Goal: Task Accomplishment & Management: Use online tool/utility

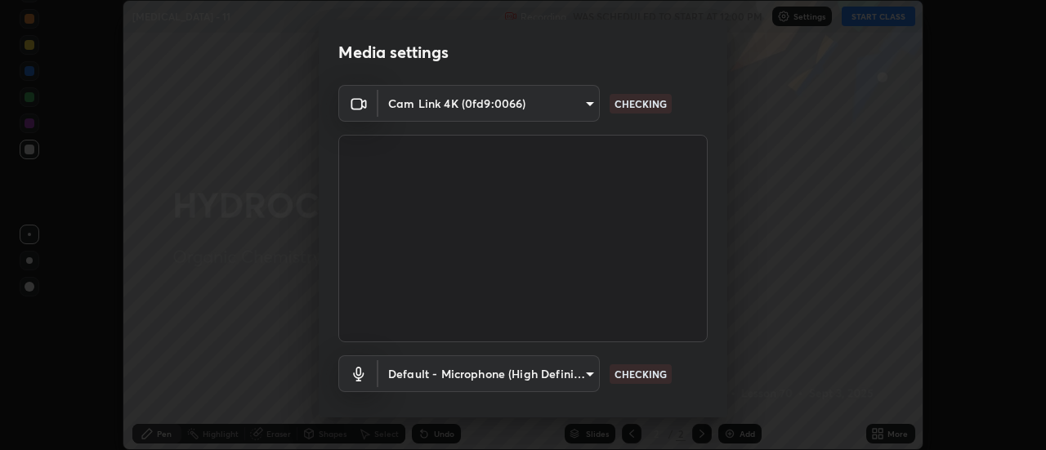
scroll to position [86, 0]
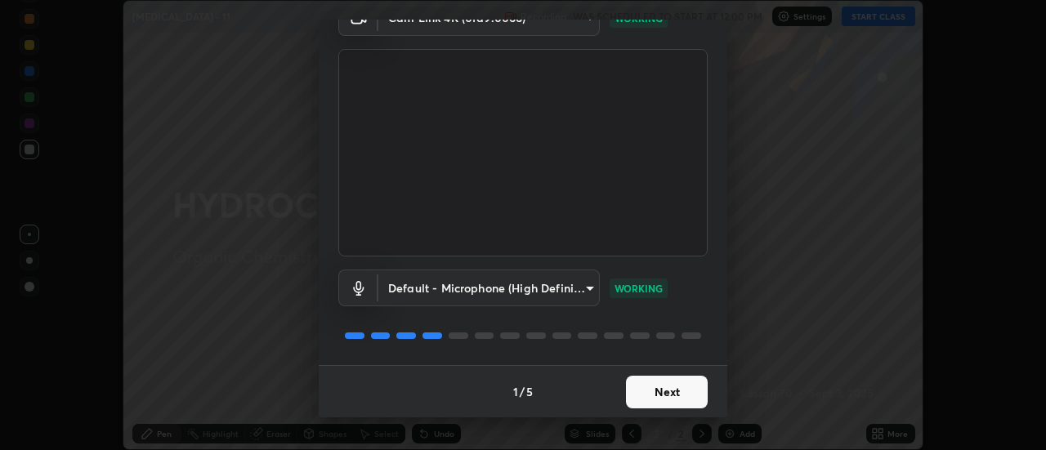
click at [662, 395] on button "Next" at bounding box center [667, 392] width 82 height 33
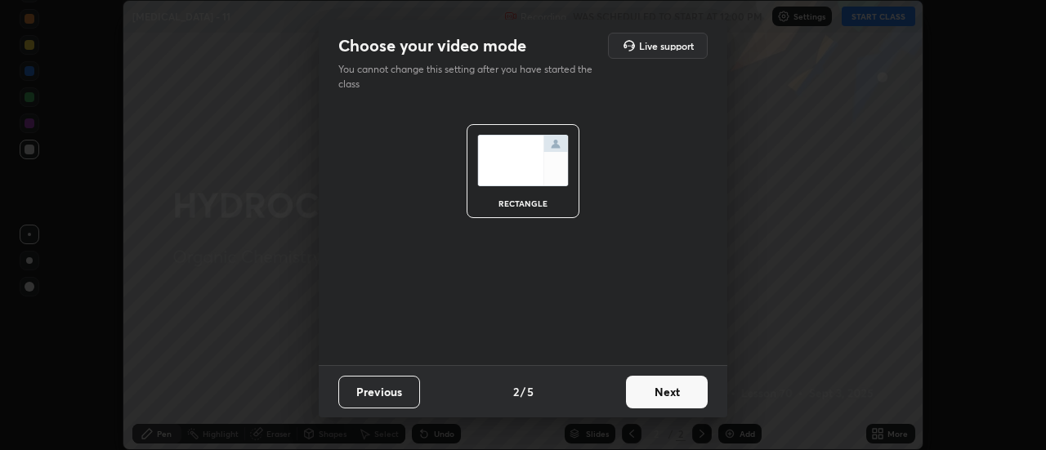
scroll to position [0, 0]
click at [666, 394] on button "Next" at bounding box center [667, 392] width 82 height 33
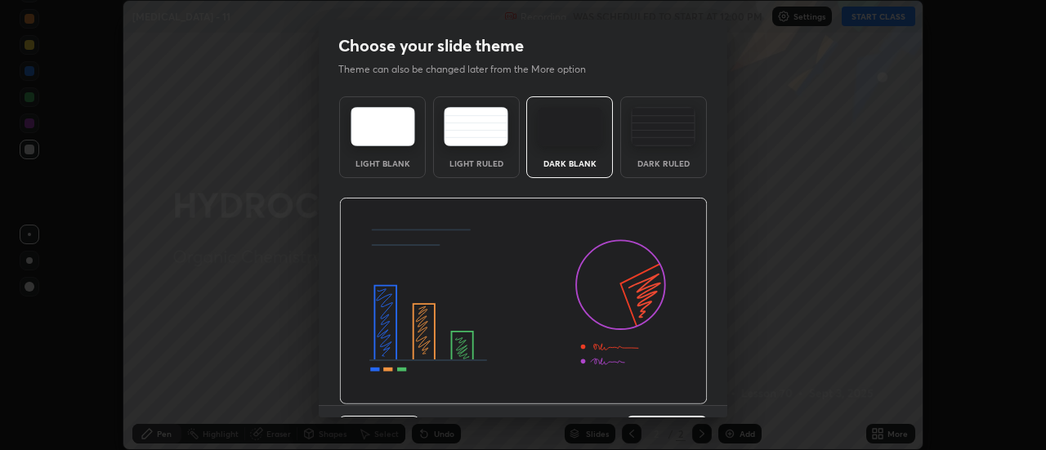
scroll to position [40, 0]
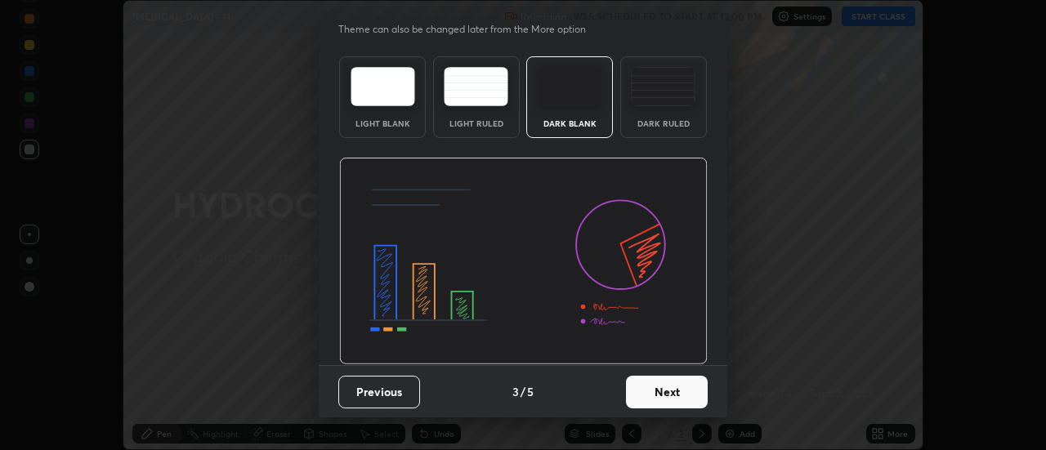
click at [644, 392] on button "Next" at bounding box center [667, 392] width 82 height 33
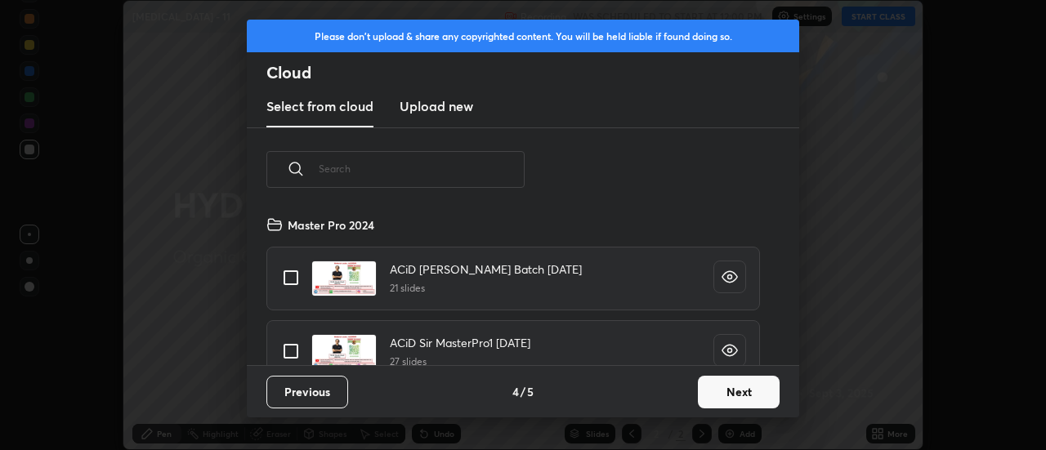
scroll to position [216, 0]
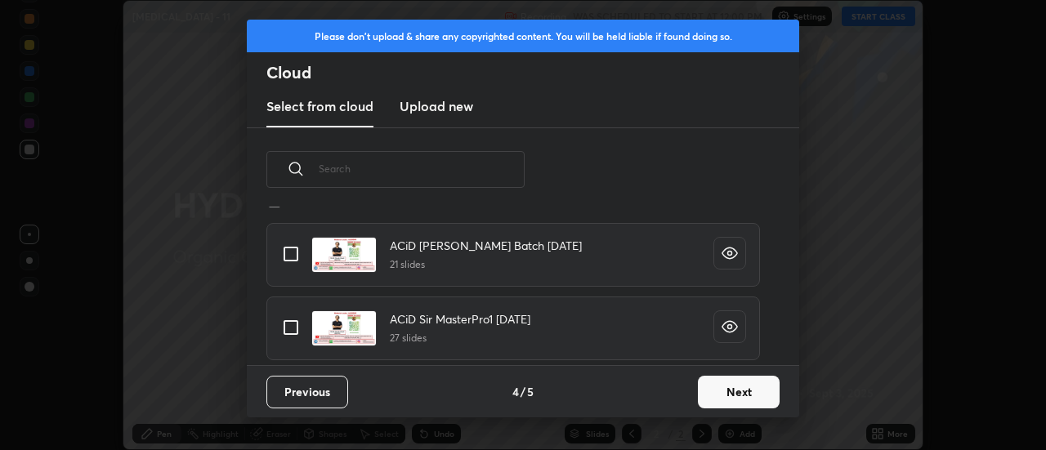
click at [297, 336] on input "grid" at bounding box center [291, 327] width 34 height 34
checkbox input "true"
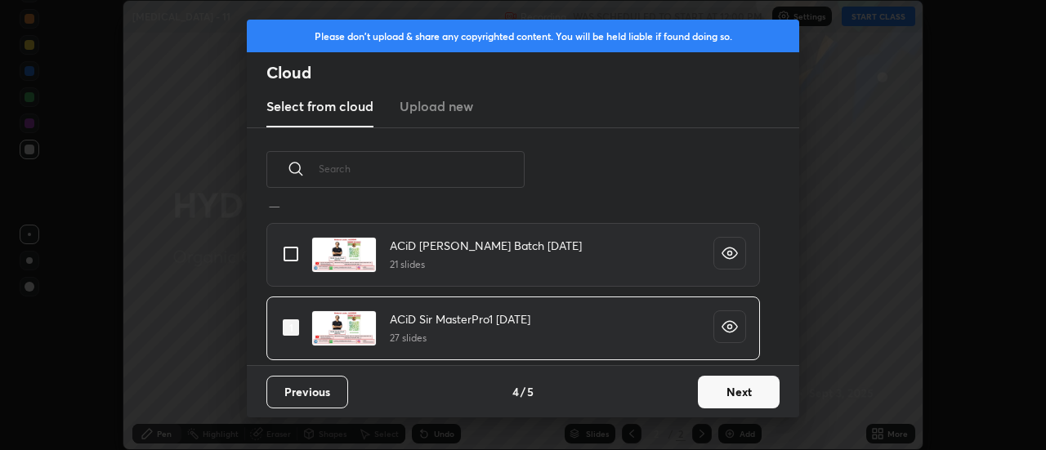
click at [708, 389] on button "Next" at bounding box center [739, 392] width 82 height 33
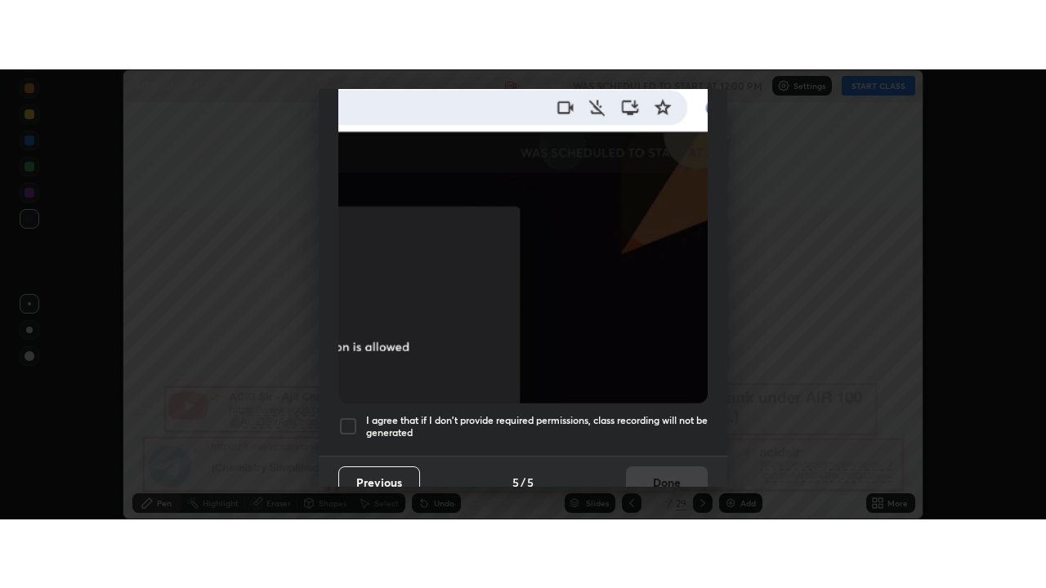
scroll to position [419, 0]
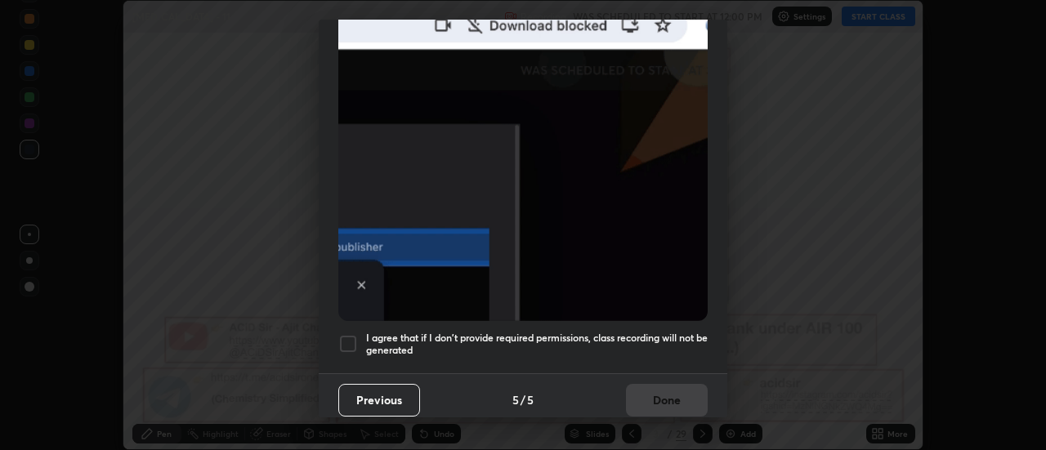
click at [353, 337] on div at bounding box center [348, 344] width 20 height 20
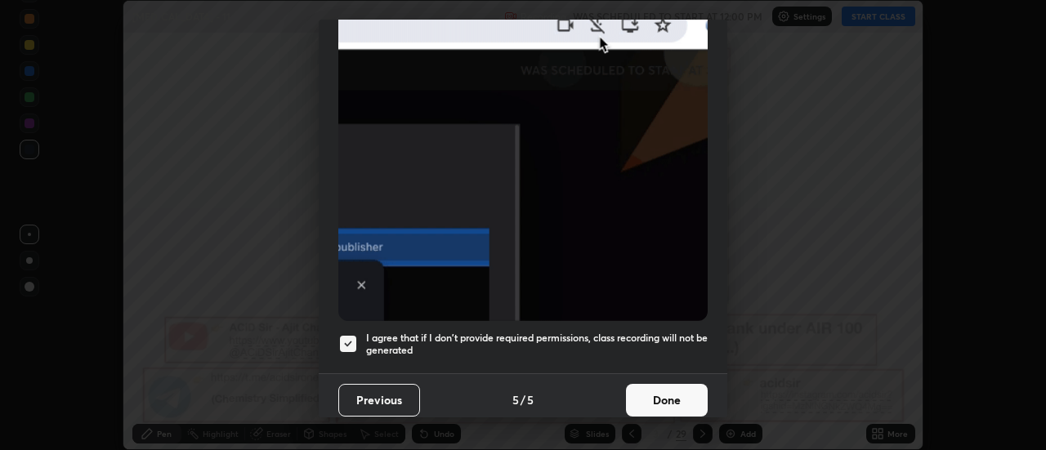
click at [644, 390] on button "Done" at bounding box center [667, 400] width 82 height 33
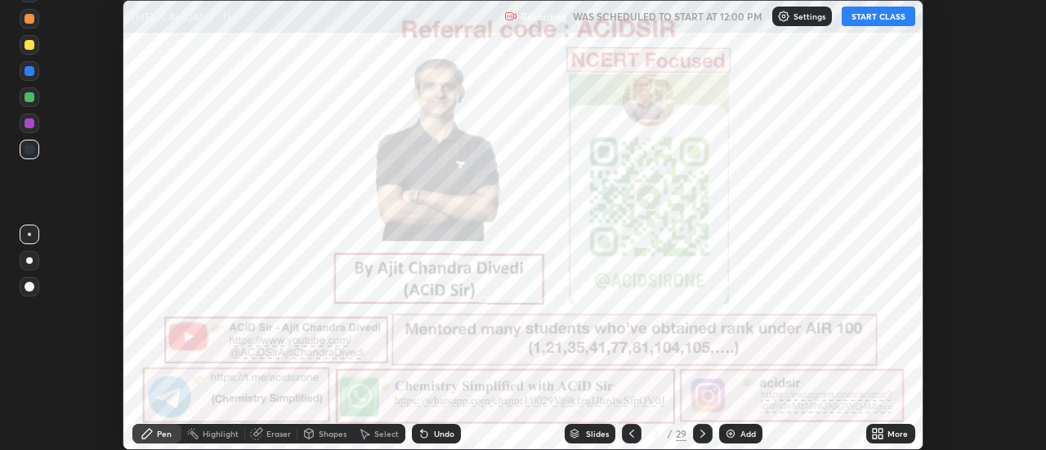
click at [881, 431] on icon at bounding box center [881, 431] width 4 height 4
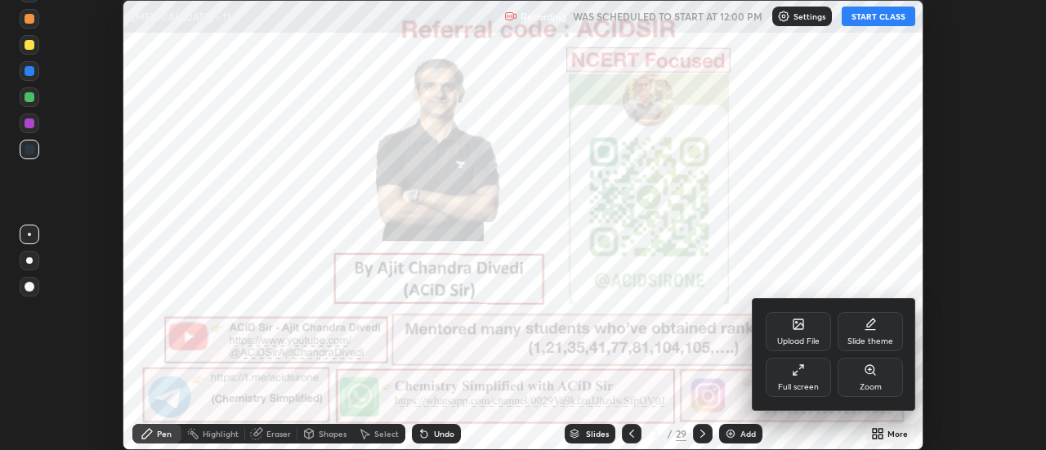
click at [821, 379] on div "Full screen" at bounding box center [798, 377] width 65 height 39
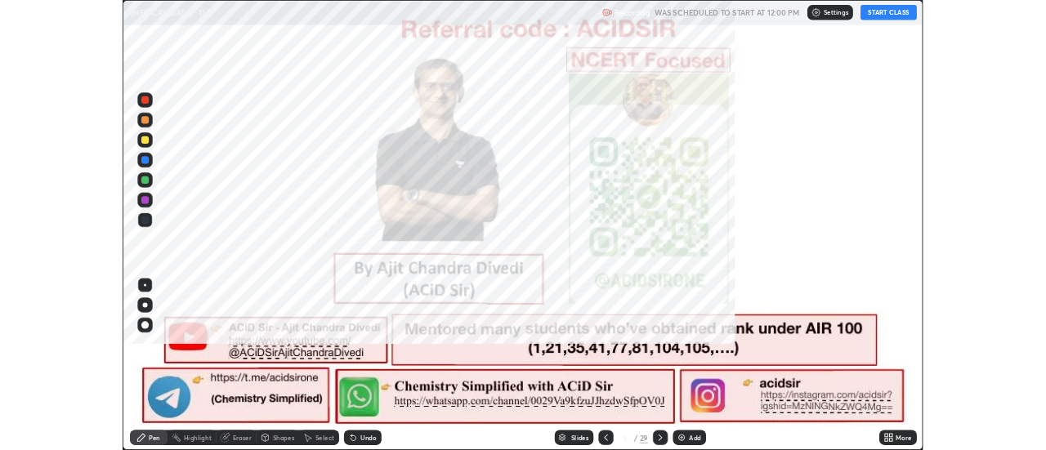
scroll to position [588, 1046]
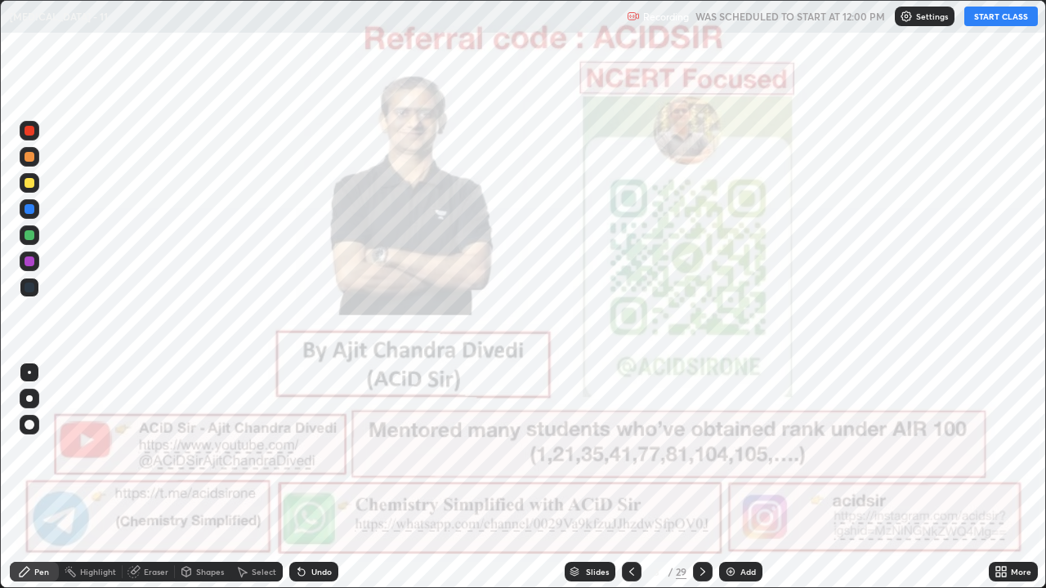
click at [701, 449] on icon at bounding box center [702, 571] width 13 height 13
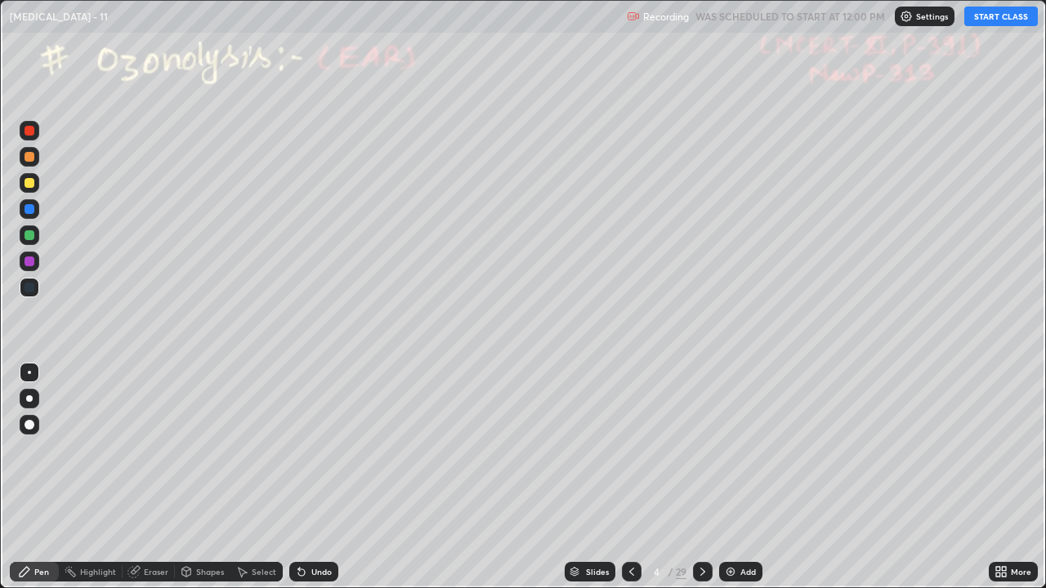
click at [622, 449] on div at bounding box center [632, 572] width 20 height 20
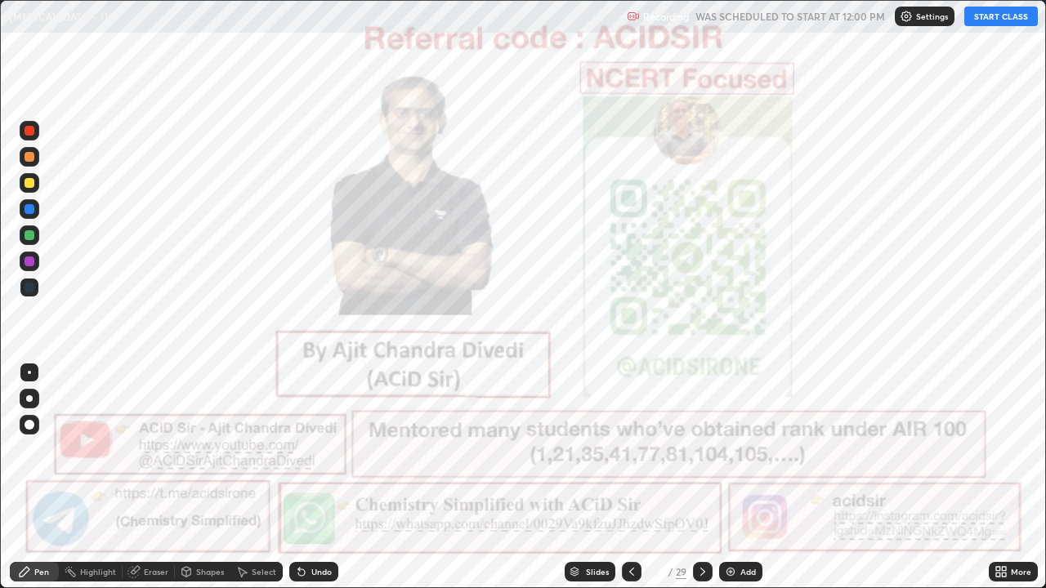
click at [989, 20] on button "START CLASS" at bounding box center [1001, 17] width 74 height 20
click at [695, 449] on div at bounding box center [703, 572] width 20 height 20
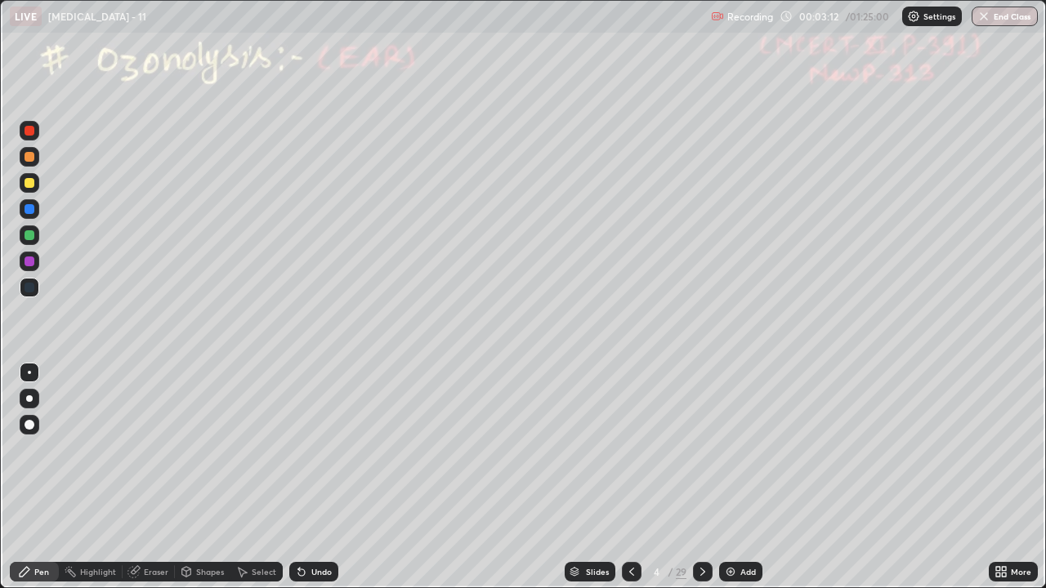
click at [30, 131] on div at bounding box center [30, 131] width 10 height 10
click at [32, 396] on div at bounding box center [30, 399] width 20 height 20
click at [263, 449] on div "Select" at bounding box center [264, 572] width 25 height 8
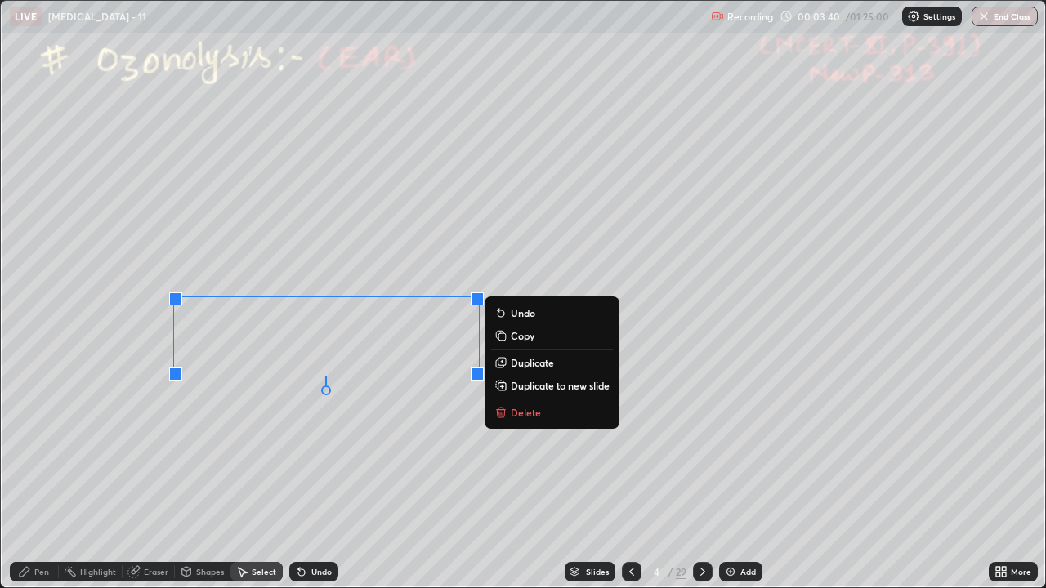
click at [525, 404] on button "Delete" at bounding box center [552, 413] width 122 height 20
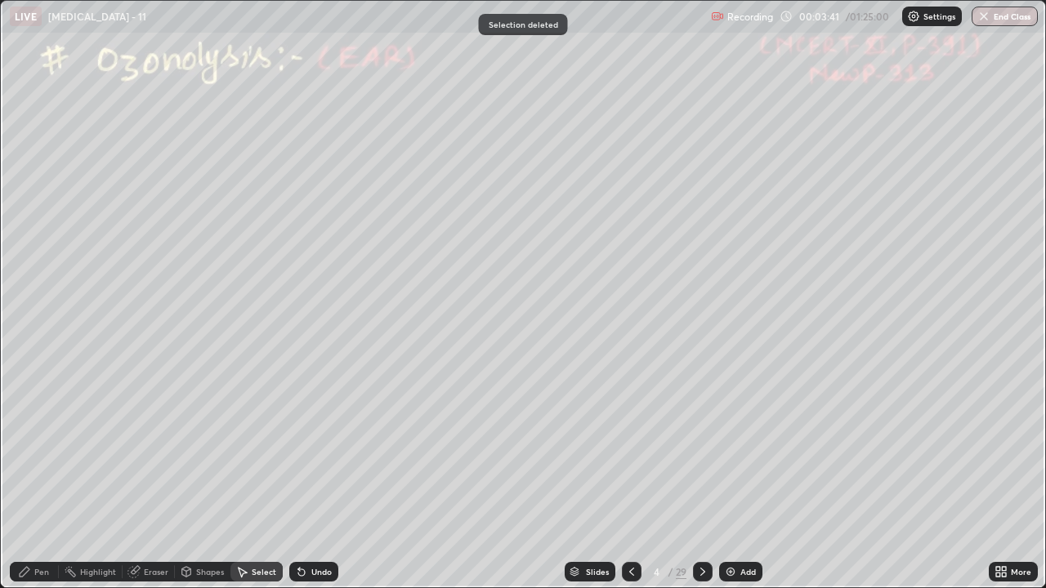
click at [50, 449] on div "Pen" at bounding box center [34, 572] width 49 height 20
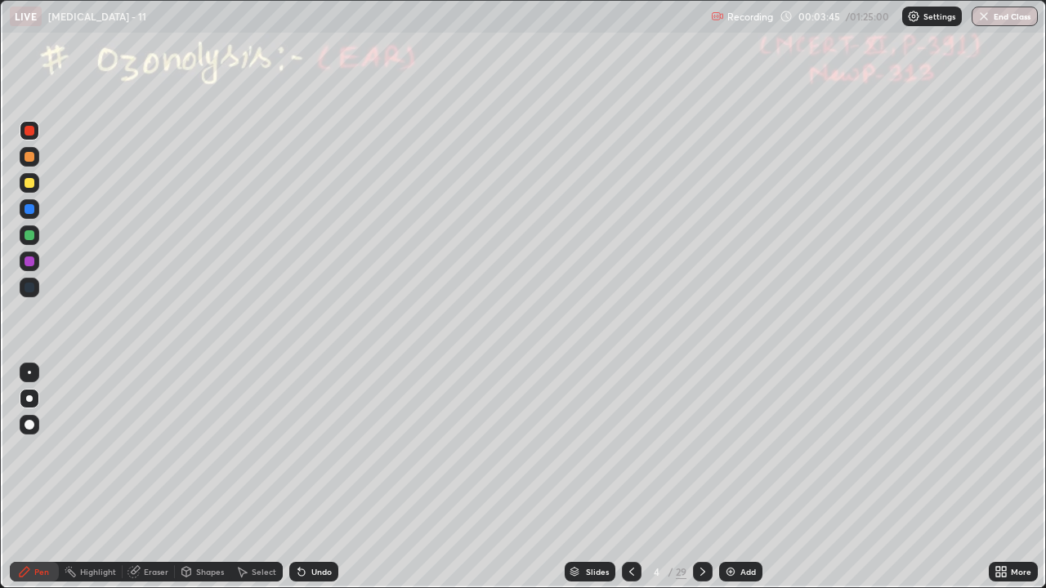
click at [29, 159] on div at bounding box center [30, 157] width 10 height 10
click at [28, 154] on div at bounding box center [30, 157] width 10 height 10
click at [29, 182] on div at bounding box center [30, 183] width 10 height 10
click at [309, 449] on div "Undo" at bounding box center [313, 572] width 49 height 20
click at [305, 449] on icon at bounding box center [301, 571] width 13 height 13
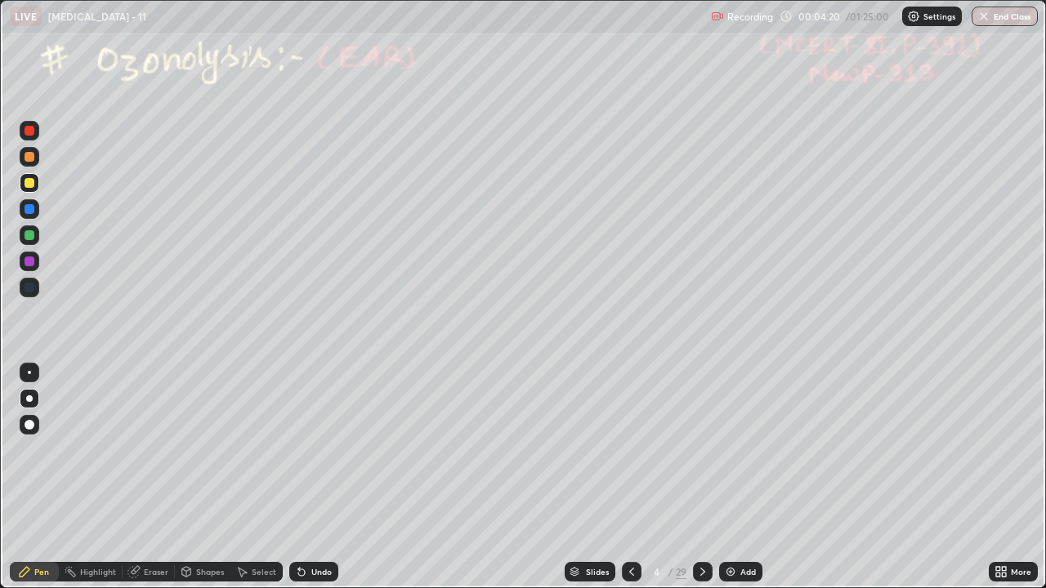
click at [311, 449] on div "Undo" at bounding box center [321, 572] width 20 height 8
click at [314, 449] on div "Undo" at bounding box center [321, 572] width 20 height 8
click at [316, 449] on div "Undo" at bounding box center [321, 572] width 20 height 8
click at [319, 449] on div "Undo" at bounding box center [321, 572] width 20 height 8
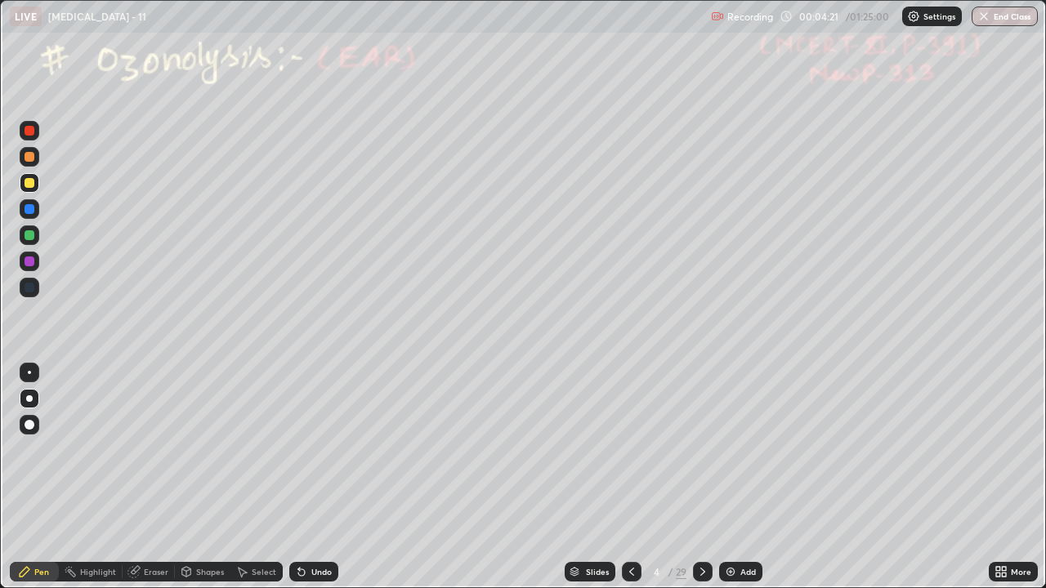
click at [321, 449] on div "Undo" at bounding box center [321, 572] width 20 height 8
click at [322, 449] on div "Undo" at bounding box center [321, 572] width 20 height 8
click at [323, 449] on div "Undo" at bounding box center [321, 572] width 20 height 8
click at [324, 449] on div "Undo" at bounding box center [321, 572] width 20 height 8
click at [324, 449] on div "Undo" at bounding box center [313, 572] width 49 height 20
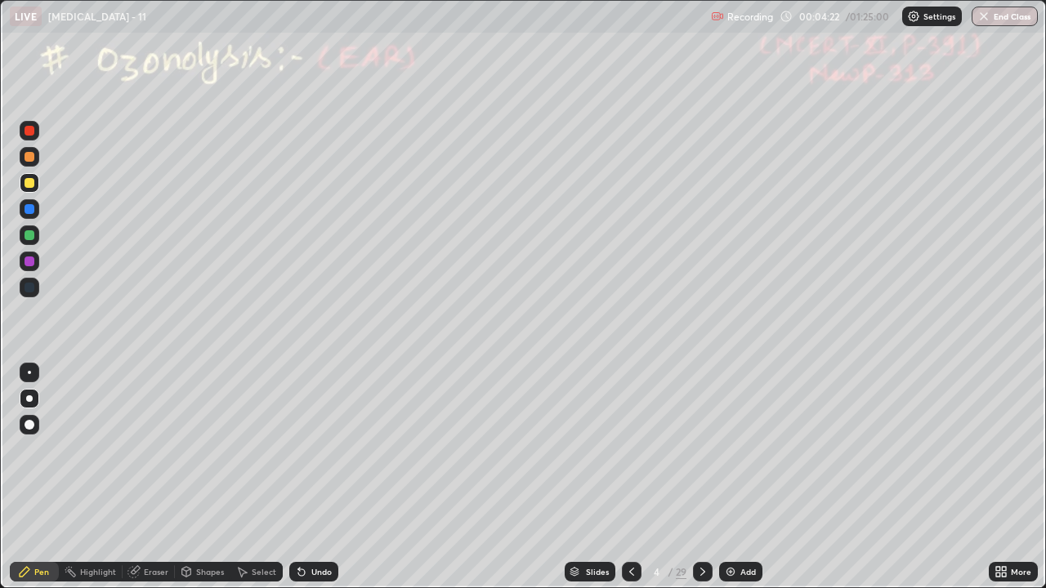
click at [324, 449] on div "Undo" at bounding box center [313, 572] width 49 height 20
click at [322, 449] on div "Undo" at bounding box center [321, 572] width 20 height 8
click at [90, 449] on div "Highlight" at bounding box center [98, 572] width 36 height 8
click at [25, 449] on icon at bounding box center [24, 571] width 13 height 13
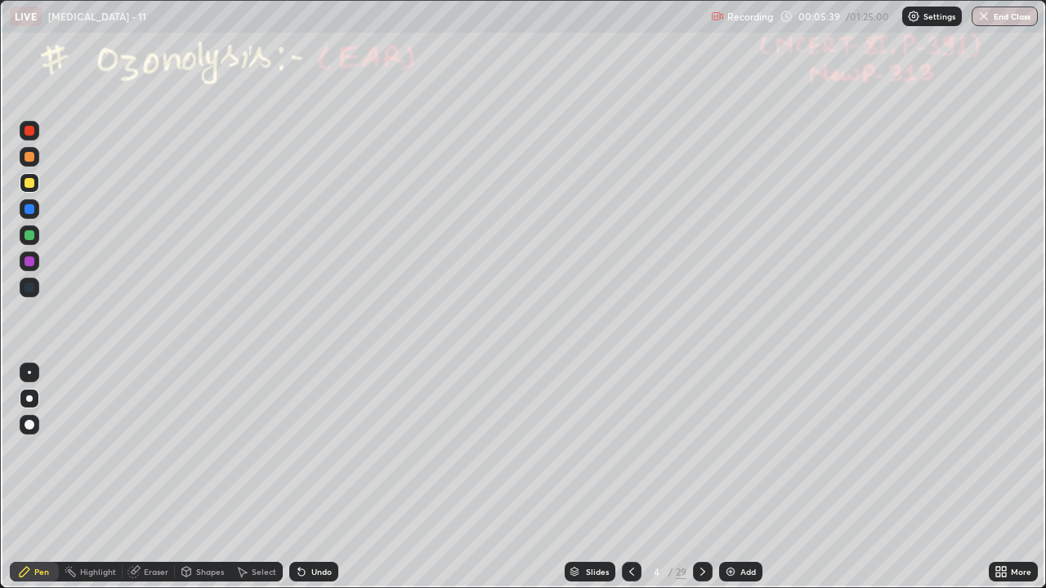
click at [100, 449] on div "Highlight" at bounding box center [98, 572] width 36 height 8
click at [28, 128] on div at bounding box center [30, 131] width 10 height 10
click at [21, 449] on div "Pen" at bounding box center [34, 572] width 49 height 20
click at [29, 159] on div at bounding box center [30, 157] width 10 height 10
click at [29, 133] on div at bounding box center [30, 131] width 10 height 10
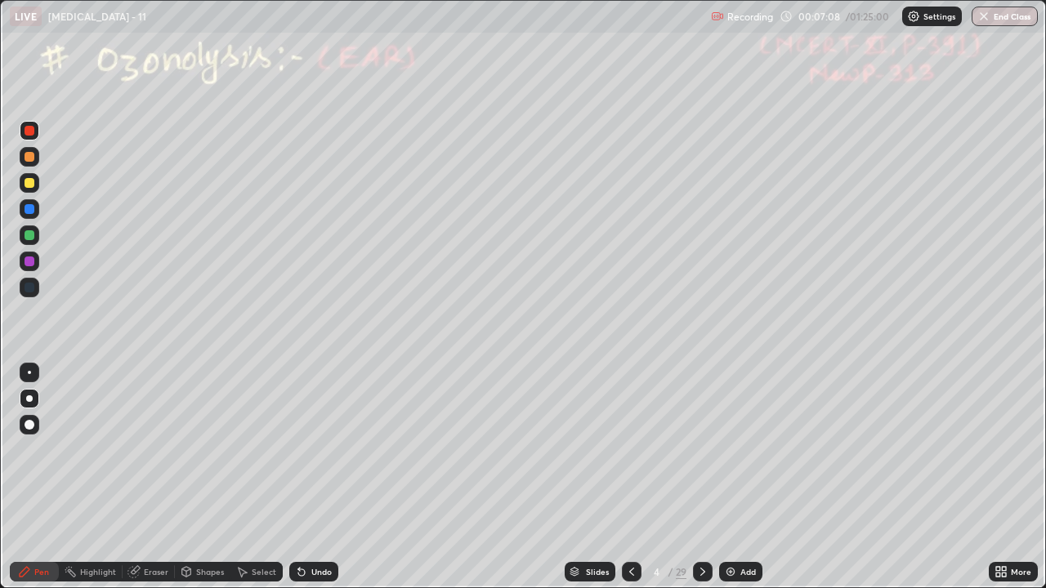
click at [319, 449] on div "Undo" at bounding box center [321, 572] width 20 height 8
click at [77, 449] on div "Highlight" at bounding box center [91, 572] width 64 height 20
click at [25, 449] on icon at bounding box center [24, 571] width 13 height 13
click at [27, 156] on div at bounding box center [30, 157] width 10 height 10
click at [29, 155] on div at bounding box center [30, 157] width 10 height 10
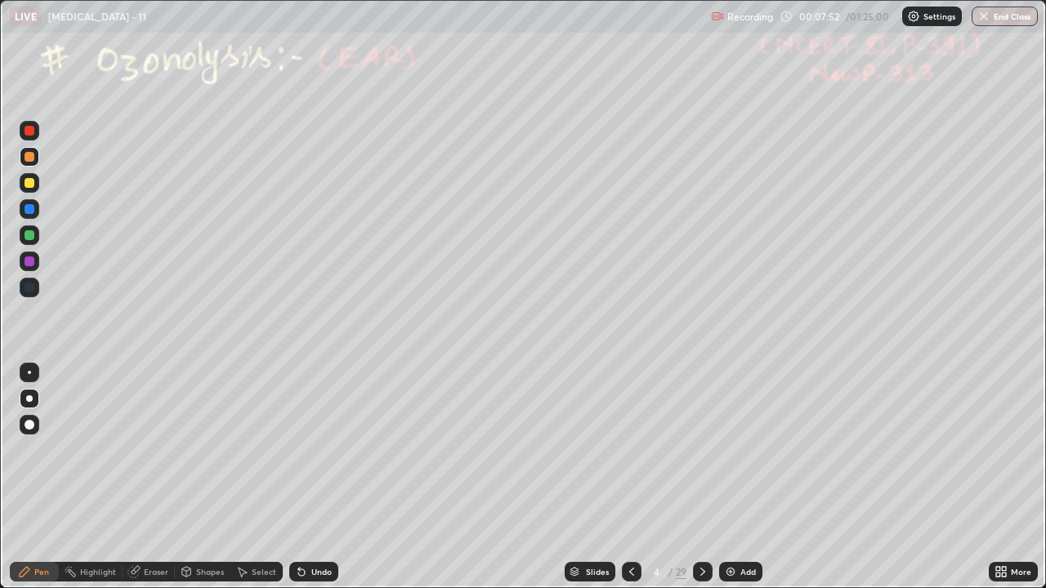
click at [29, 154] on div at bounding box center [30, 157] width 10 height 10
click at [299, 449] on icon at bounding box center [301, 573] width 7 height 7
click at [25, 137] on div at bounding box center [30, 131] width 20 height 20
click at [321, 449] on div "Undo" at bounding box center [321, 572] width 20 height 8
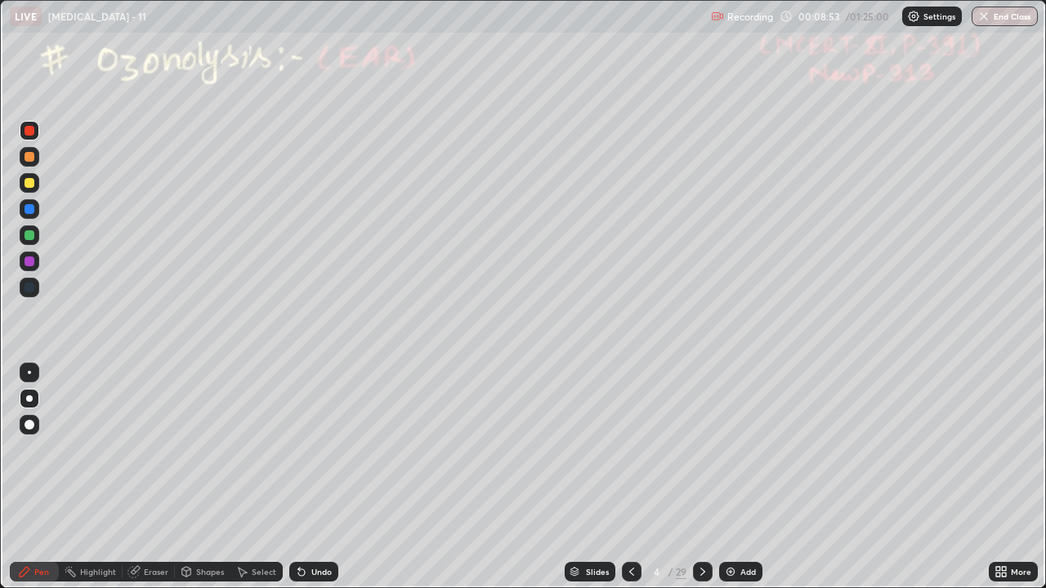
click at [27, 234] on div at bounding box center [30, 235] width 10 height 10
click at [29, 135] on div at bounding box center [30, 131] width 10 height 10
click at [312, 449] on div "Undo" at bounding box center [321, 572] width 20 height 8
click at [27, 181] on div at bounding box center [30, 183] width 10 height 10
click at [29, 155] on div at bounding box center [30, 157] width 10 height 10
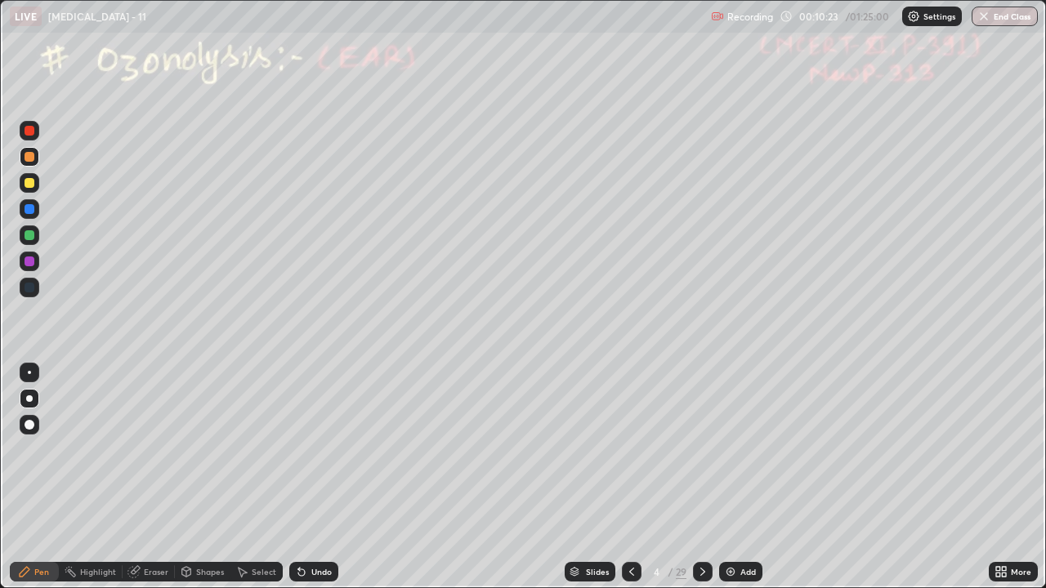
click at [30, 185] on div at bounding box center [30, 183] width 10 height 10
click at [31, 239] on div at bounding box center [30, 235] width 10 height 10
click at [28, 185] on div at bounding box center [30, 183] width 10 height 10
click at [28, 132] on div at bounding box center [30, 131] width 10 height 10
click at [28, 131] on div at bounding box center [30, 131] width 10 height 10
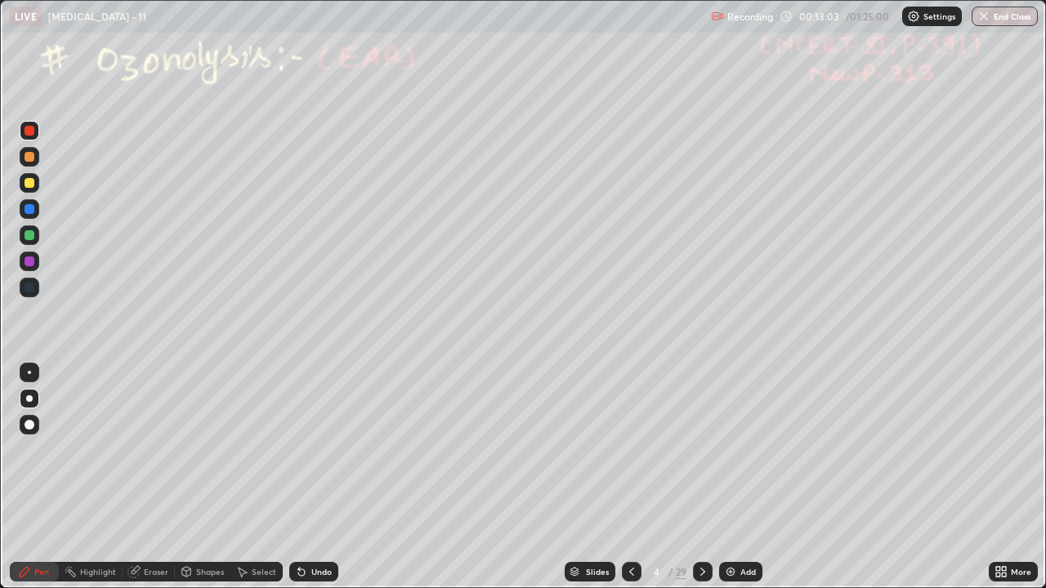
click at [30, 190] on div at bounding box center [30, 183] width 20 height 20
click at [71, 449] on rect at bounding box center [72, 574] width 8 height 8
click at [26, 449] on icon at bounding box center [25, 572] width 10 height 10
click at [17, 449] on div "Pen" at bounding box center [34, 572] width 49 height 20
click at [20, 132] on div at bounding box center [30, 131] width 20 height 20
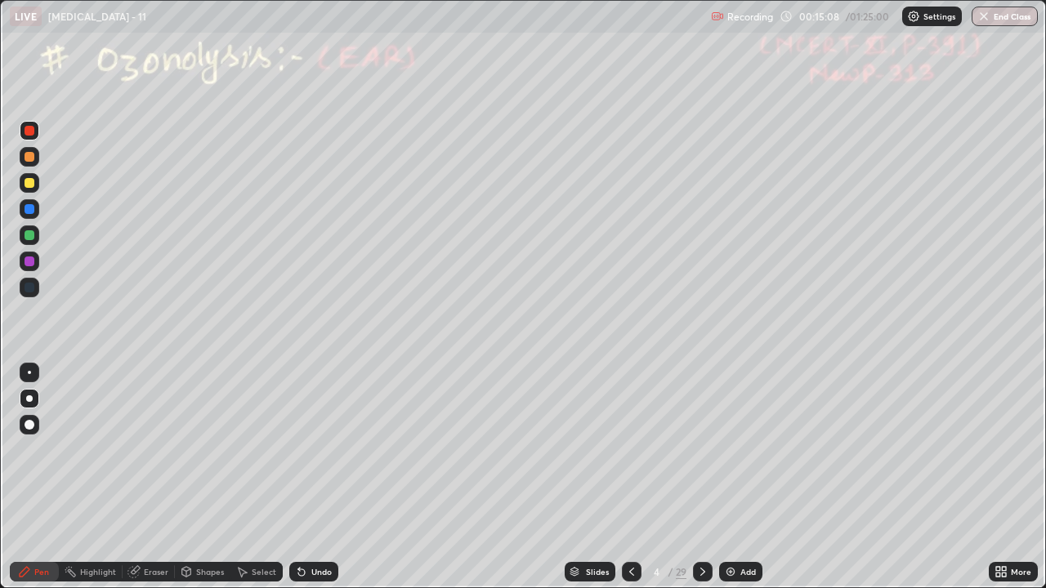
click at [25, 152] on div at bounding box center [30, 157] width 20 height 20
click at [31, 238] on div at bounding box center [30, 235] width 10 height 10
click at [315, 449] on div "Undo" at bounding box center [321, 572] width 20 height 8
click at [321, 449] on div "Undo" at bounding box center [321, 572] width 20 height 8
click at [319, 449] on div "Undo" at bounding box center [321, 572] width 20 height 8
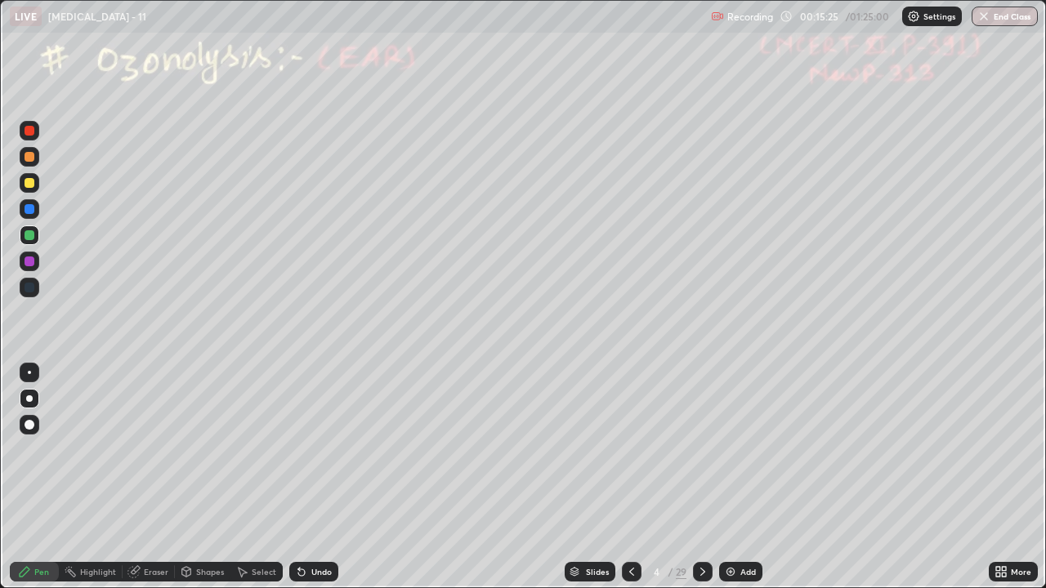
click at [318, 449] on div "Undo" at bounding box center [321, 572] width 20 height 8
click at [316, 449] on div "Undo" at bounding box center [321, 572] width 20 height 8
click at [199, 449] on div "Shapes" at bounding box center [210, 572] width 28 height 8
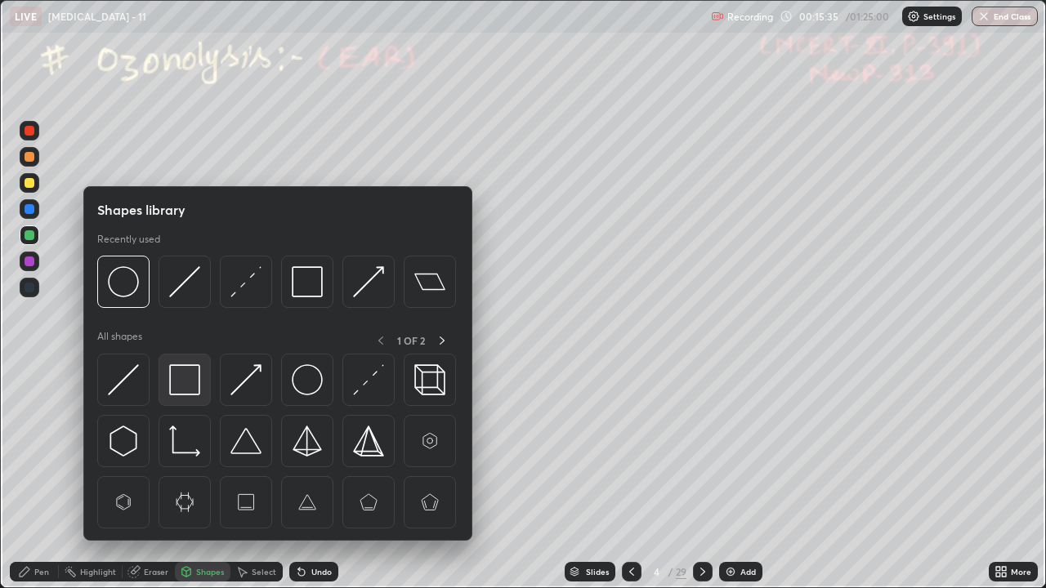
click at [176, 382] on img at bounding box center [184, 379] width 31 height 31
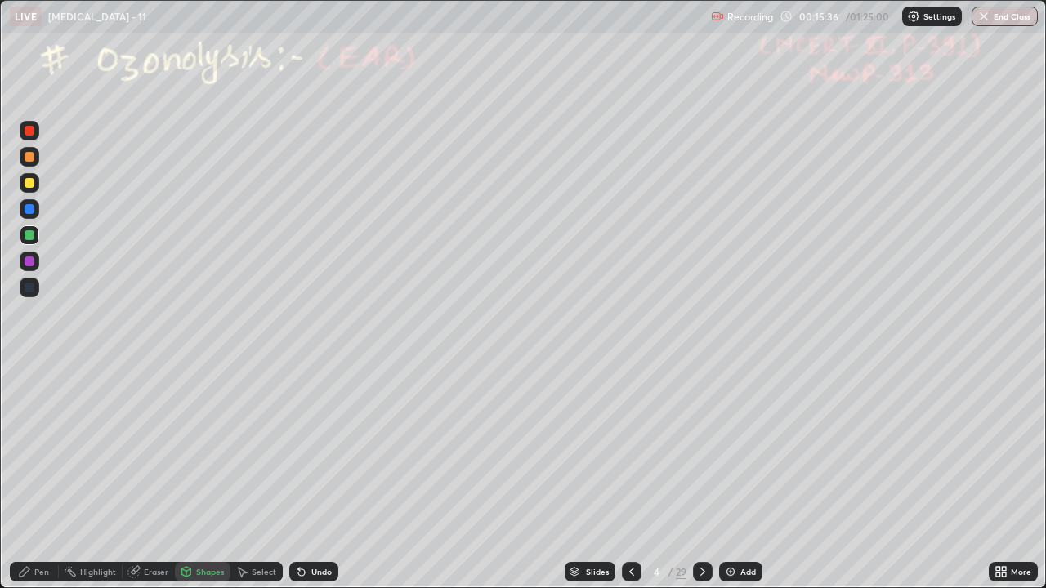
click at [30, 135] on div at bounding box center [30, 131] width 10 height 10
click at [95, 449] on div "Highlight" at bounding box center [91, 572] width 64 height 20
click at [39, 449] on div "Pen" at bounding box center [34, 572] width 49 height 20
click at [29, 183] on div at bounding box center [30, 183] width 10 height 10
click at [29, 237] on div at bounding box center [30, 235] width 10 height 10
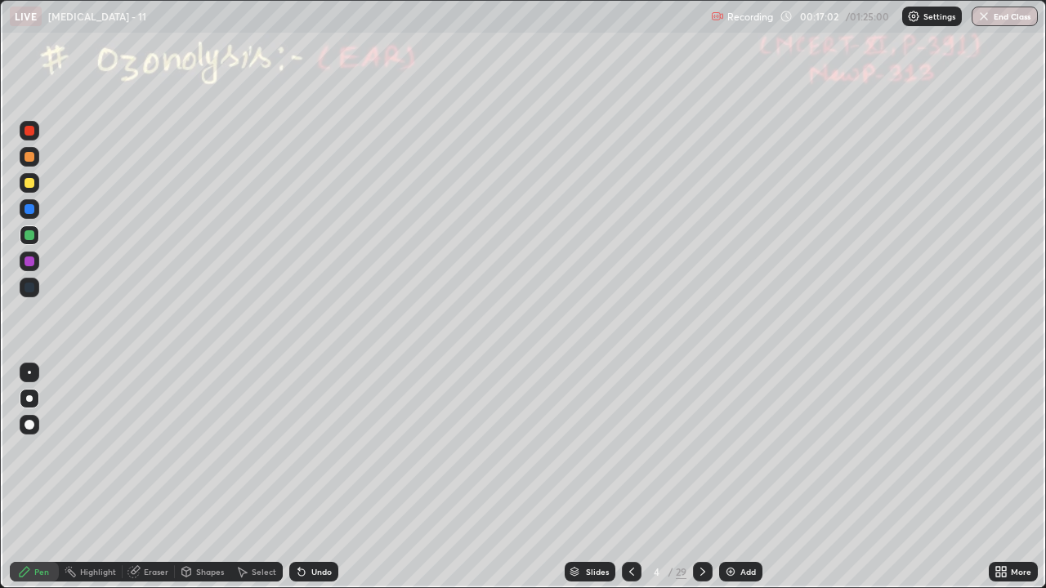
click at [69, 449] on circle at bounding box center [69, 567] width 2 height 2
click at [42, 449] on div "Pen" at bounding box center [41, 572] width 15 height 8
click at [22, 130] on div at bounding box center [30, 131] width 20 height 20
click at [22, 132] on div at bounding box center [30, 131] width 20 height 20
click at [701, 449] on icon at bounding box center [702, 571] width 13 height 13
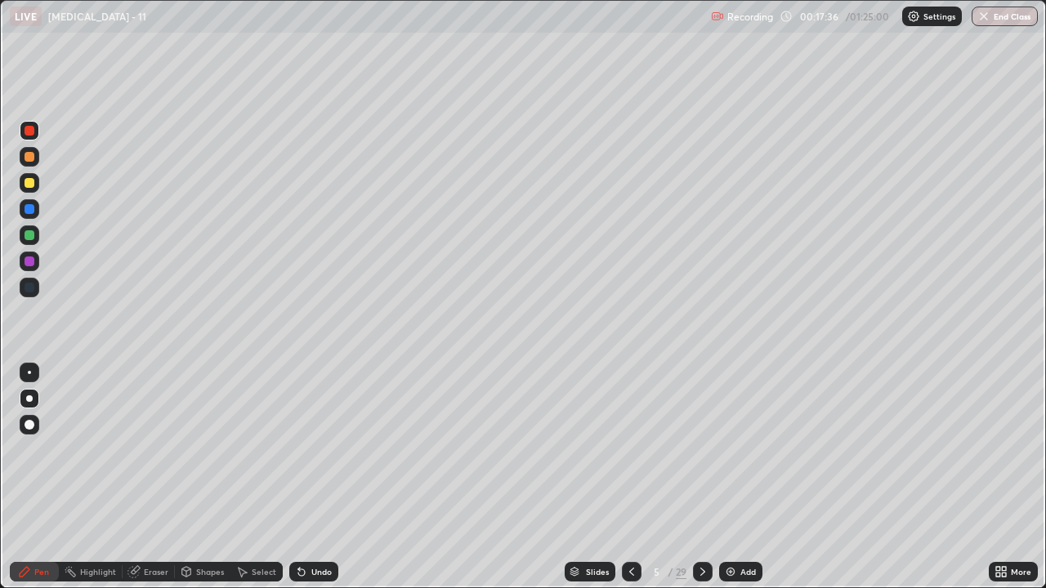
click at [28, 157] on div at bounding box center [30, 157] width 10 height 10
click at [29, 184] on div at bounding box center [30, 183] width 10 height 10
click at [632, 449] on div at bounding box center [632, 572] width 20 height 20
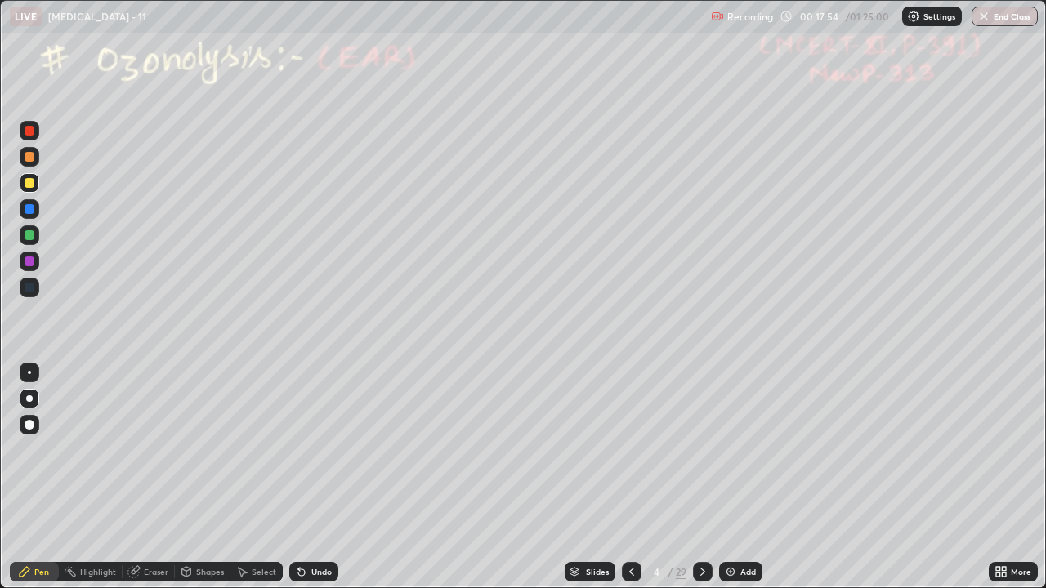
click at [92, 449] on div "Highlight" at bounding box center [91, 572] width 64 height 20
click at [16, 449] on div "Pen" at bounding box center [34, 572] width 49 height 20
click at [83, 449] on div "Highlight" at bounding box center [98, 572] width 36 height 8
click at [704, 449] on icon at bounding box center [702, 572] width 5 height 8
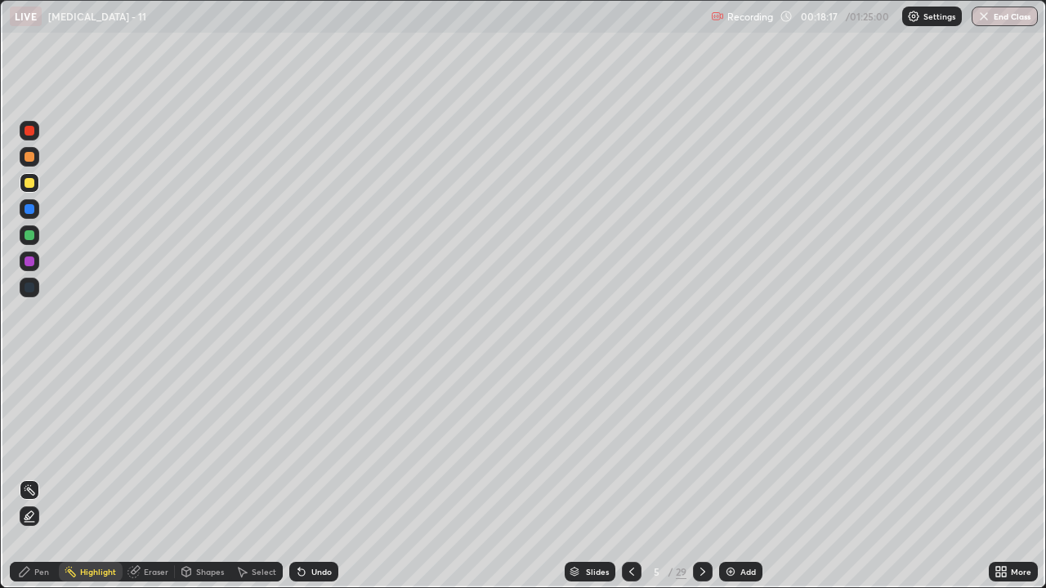
click at [27, 183] on div at bounding box center [30, 183] width 10 height 10
click at [29, 181] on div at bounding box center [30, 183] width 10 height 10
click at [27, 449] on icon at bounding box center [25, 572] width 10 height 10
click at [25, 131] on div at bounding box center [30, 131] width 10 height 10
click at [29, 158] on div at bounding box center [30, 157] width 10 height 10
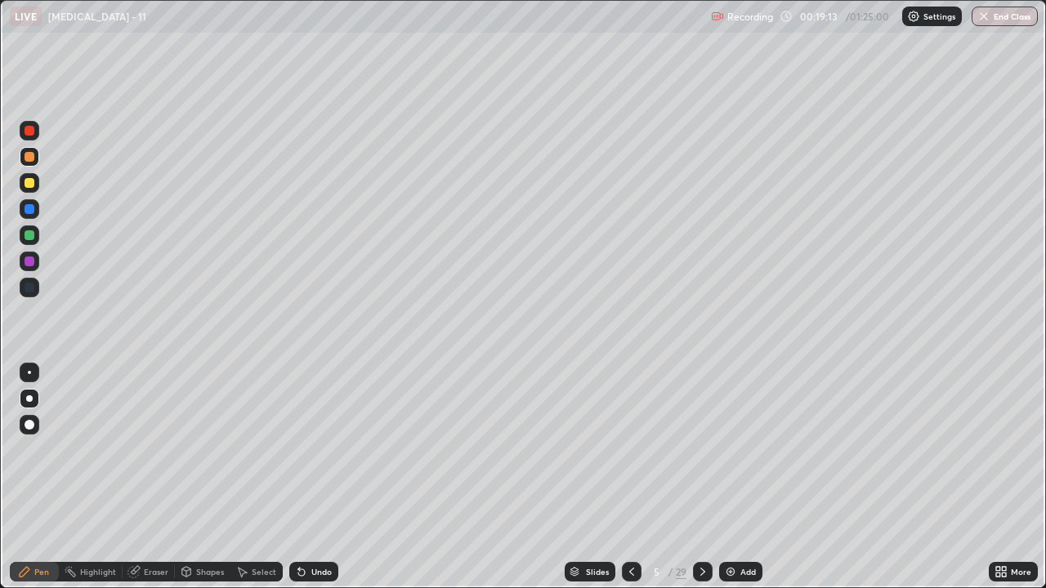
click at [27, 184] on div at bounding box center [30, 183] width 10 height 10
click at [315, 449] on div "Undo" at bounding box center [321, 572] width 20 height 8
click at [30, 132] on div at bounding box center [30, 131] width 10 height 10
click at [29, 133] on div at bounding box center [30, 131] width 10 height 10
click at [699, 449] on icon at bounding box center [702, 571] width 13 height 13
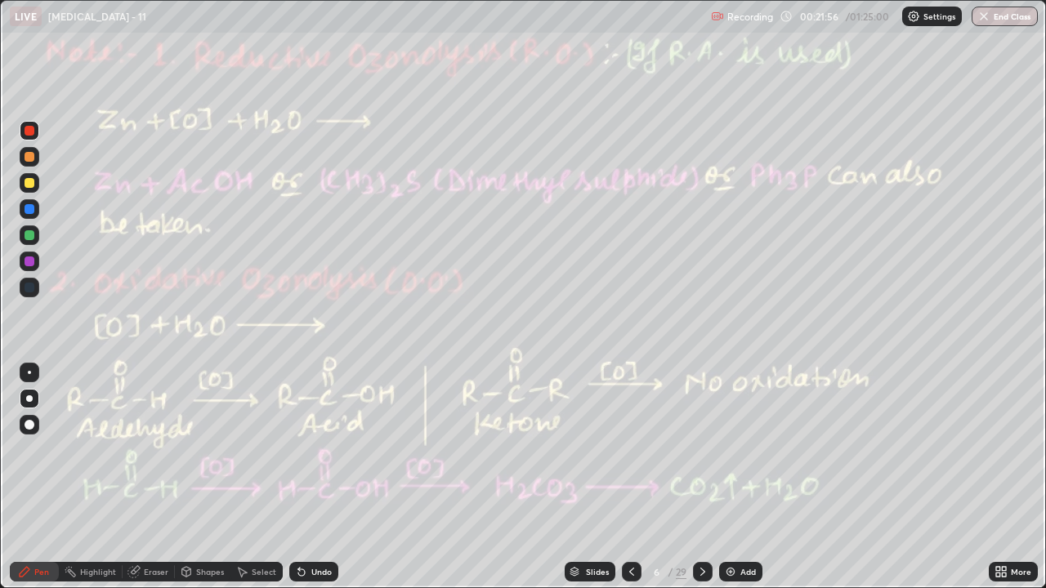
click at [76, 449] on icon at bounding box center [70, 571] width 13 height 13
click at [625, 449] on icon at bounding box center [631, 571] width 13 height 13
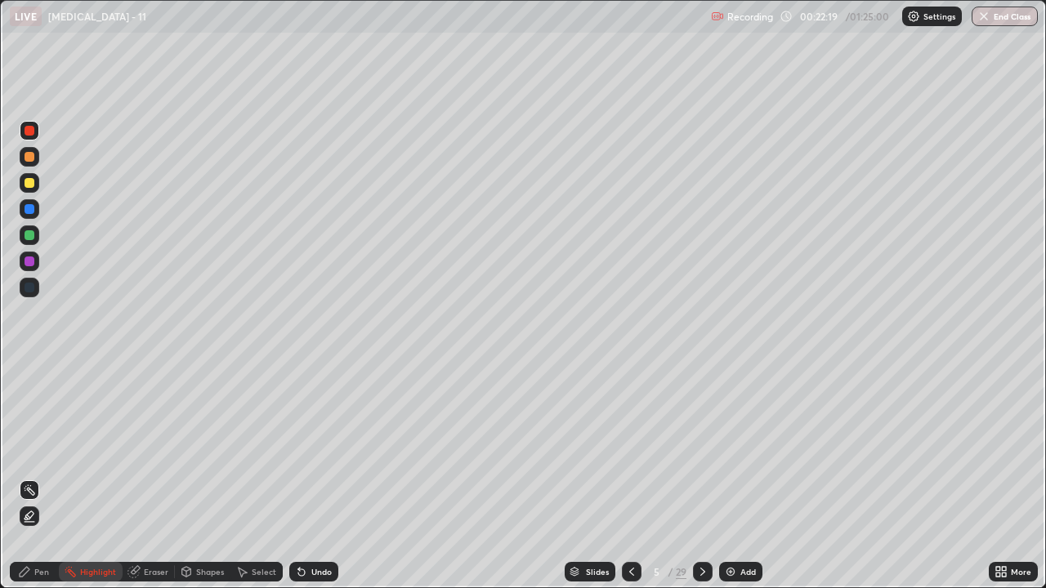
click at [630, 449] on icon at bounding box center [631, 571] width 13 height 13
click at [693, 449] on div at bounding box center [703, 572] width 20 height 20
click at [700, 449] on icon at bounding box center [702, 572] width 5 height 8
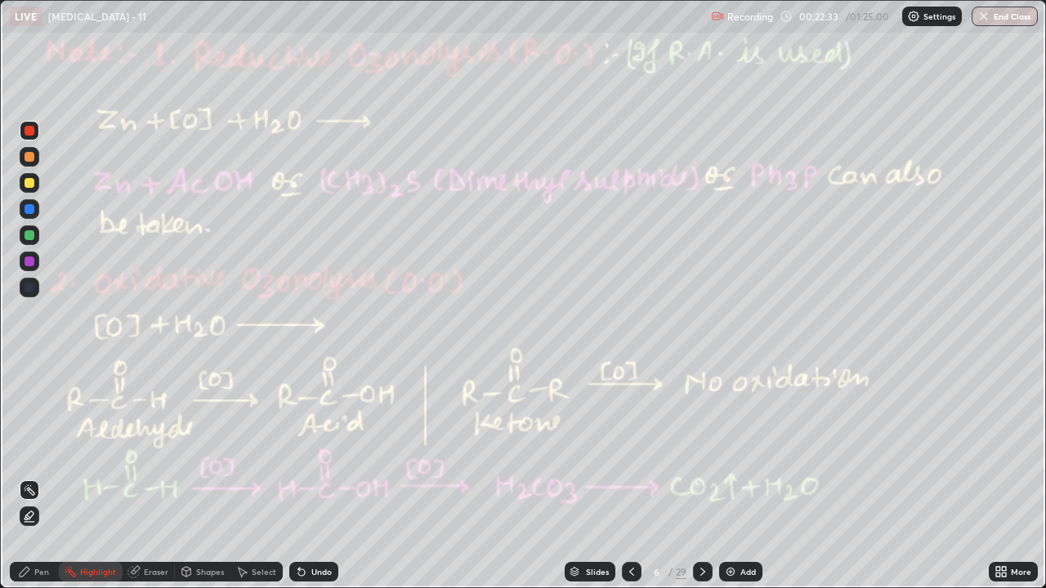
click at [27, 134] on div at bounding box center [30, 131] width 10 height 10
click at [29, 132] on div at bounding box center [30, 131] width 10 height 10
click at [27, 449] on icon at bounding box center [25, 572] width 10 height 10
click at [27, 449] on icon at bounding box center [24, 571] width 13 height 13
click at [16, 449] on div "Pen" at bounding box center [34, 572] width 49 height 20
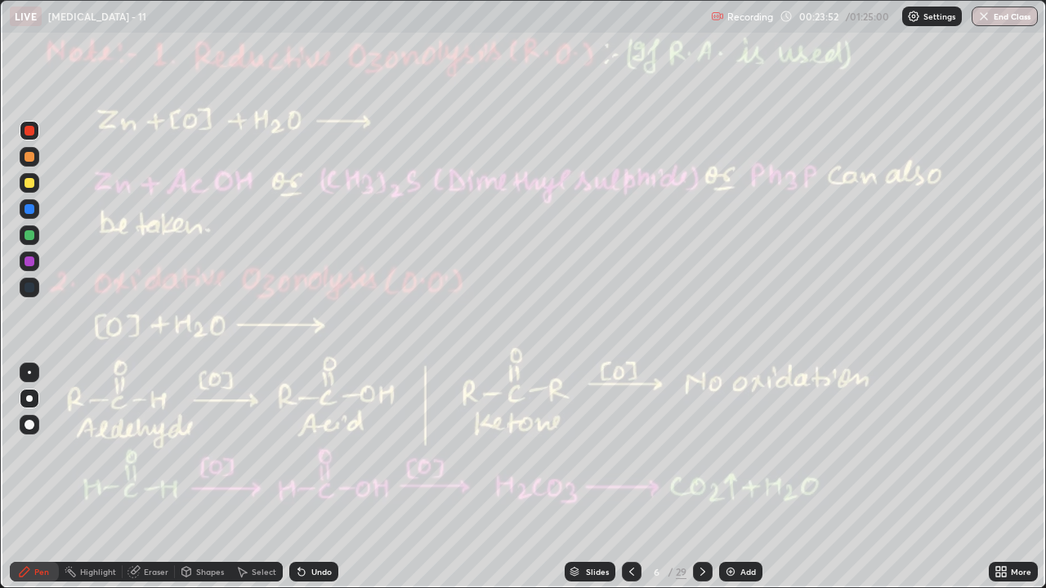
click at [30, 183] on div at bounding box center [30, 183] width 10 height 10
click at [105, 449] on div "Highlight" at bounding box center [98, 572] width 36 height 8
click at [29, 135] on div at bounding box center [30, 131] width 10 height 10
click at [38, 449] on div "Pen" at bounding box center [34, 572] width 49 height 20
click at [109, 449] on div "Highlight" at bounding box center [98, 572] width 36 height 8
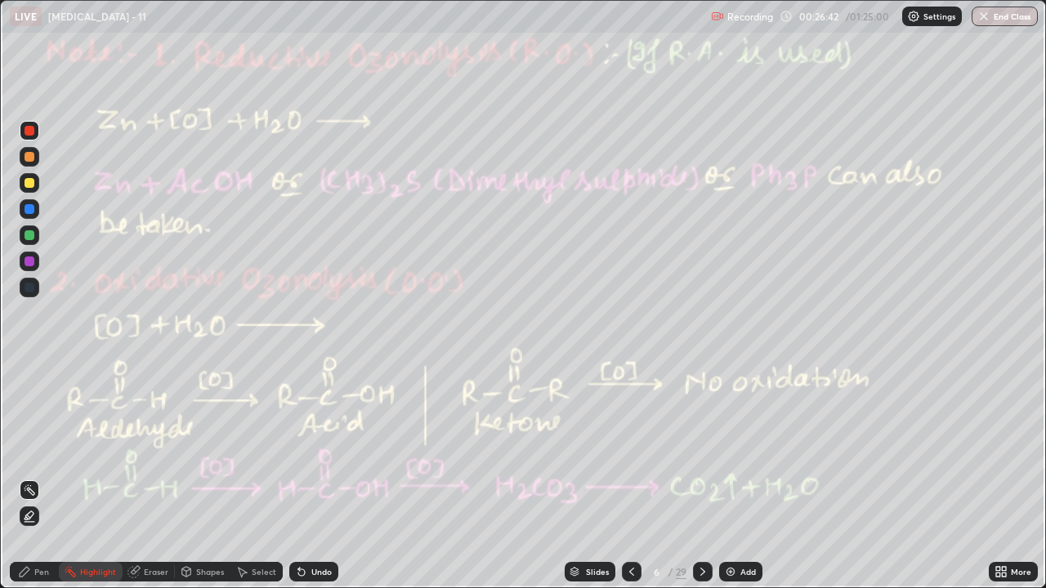
click at [25, 449] on icon at bounding box center [25, 572] width 10 height 10
click at [28, 176] on div at bounding box center [30, 183] width 20 height 20
click at [81, 449] on div "Highlight" at bounding box center [91, 572] width 64 height 20
click at [30, 449] on icon at bounding box center [29, 490] width 13 height 13
click at [29, 449] on icon at bounding box center [28, 517] width 3 height 3
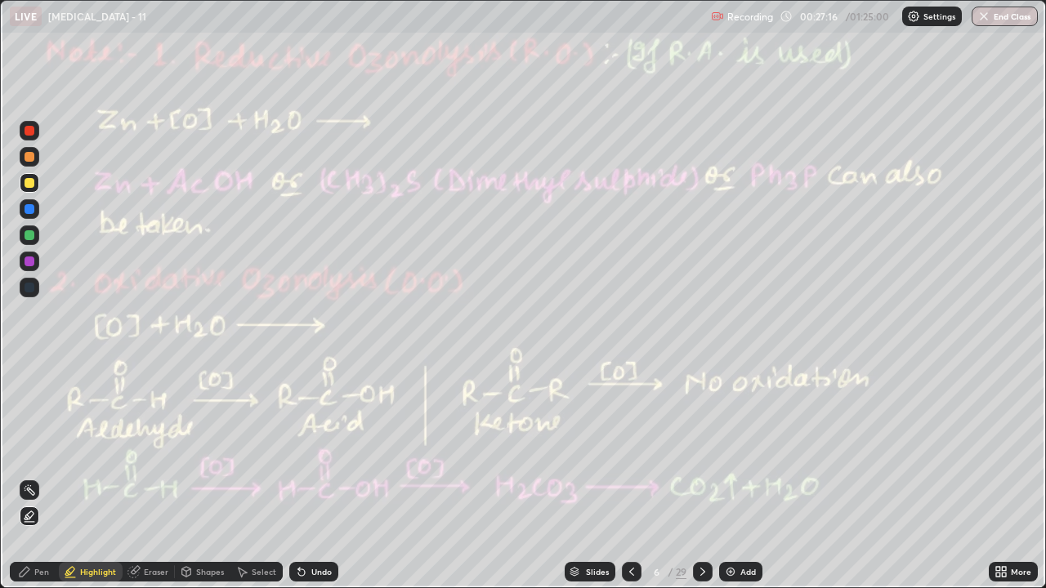
click at [305, 449] on icon at bounding box center [301, 571] width 13 height 13
click at [17, 449] on div "Pen" at bounding box center [34, 572] width 49 height 20
click at [699, 449] on icon at bounding box center [702, 571] width 13 height 13
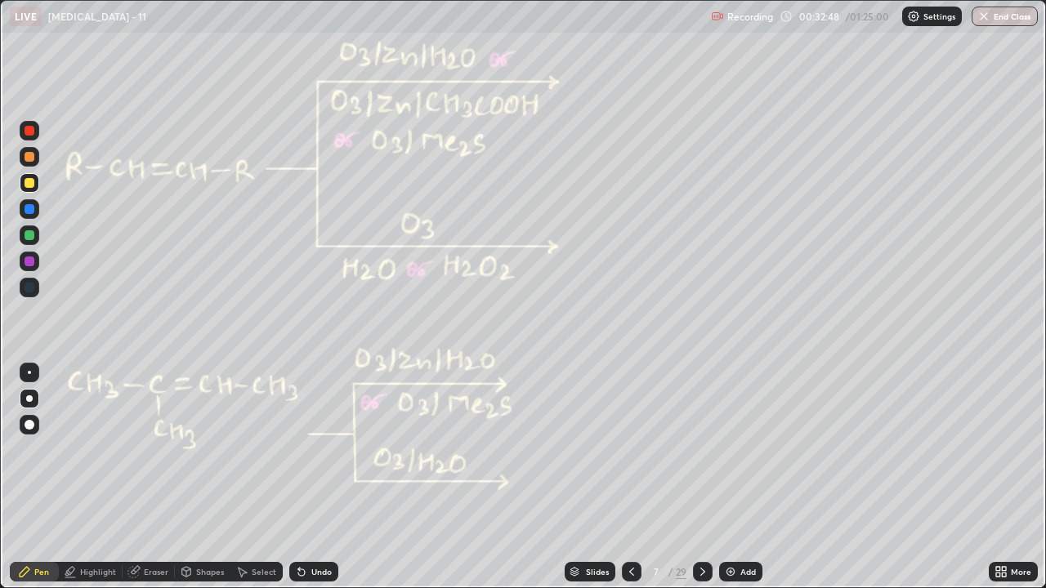
click at [27, 233] on div at bounding box center [30, 235] width 10 height 10
click at [29, 230] on div at bounding box center [30, 235] width 10 height 10
click at [13, 449] on div "Pen" at bounding box center [34, 572] width 49 height 20
click at [27, 158] on div at bounding box center [30, 157] width 10 height 10
click at [29, 154] on div at bounding box center [30, 157] width 10 height 10
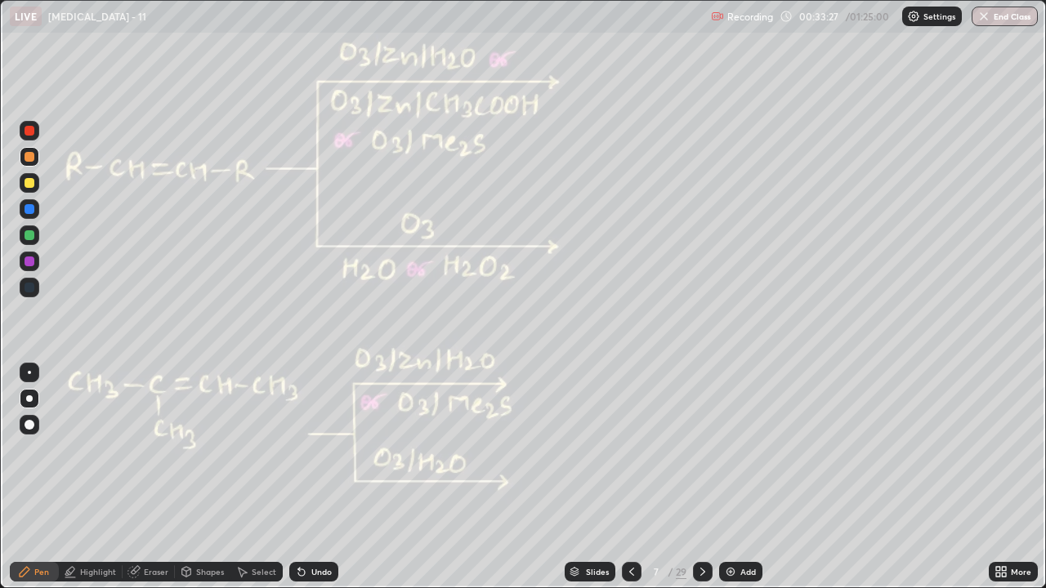
click at [31, 152] on div at bounding box center [30, 157] width 10 height 10
click at [30, 154] on div at bounding box center [30, 157] width 10 height 10
click at [27, 155] on div at bounding box center [30, 157] width 10 height 10
click at [625, 449] on icon at bounding box center [631, 571] width 13 height 13
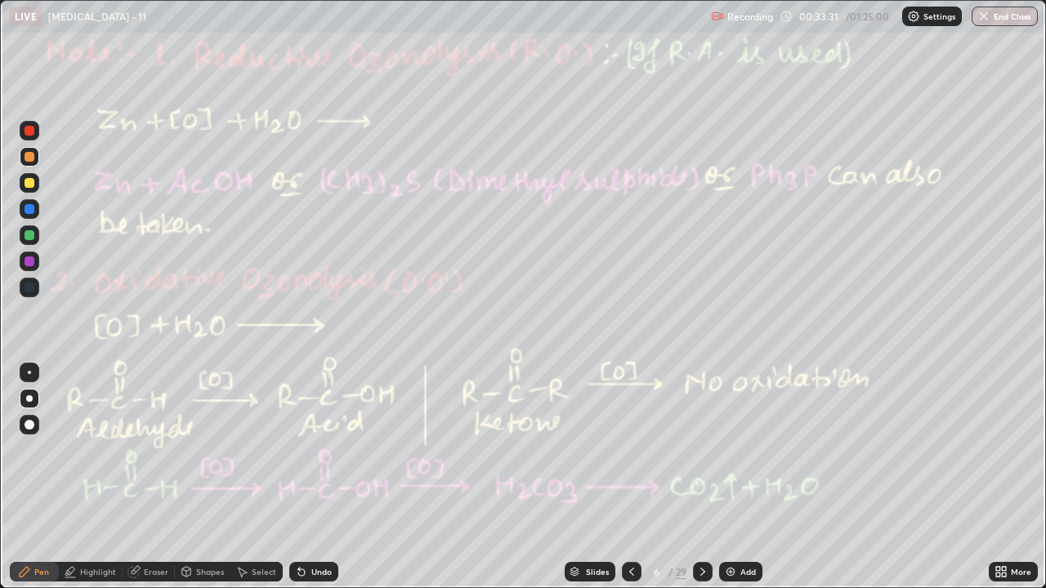
click at [622, 449] on div at bounding box center [632, 572] width 20 height 20
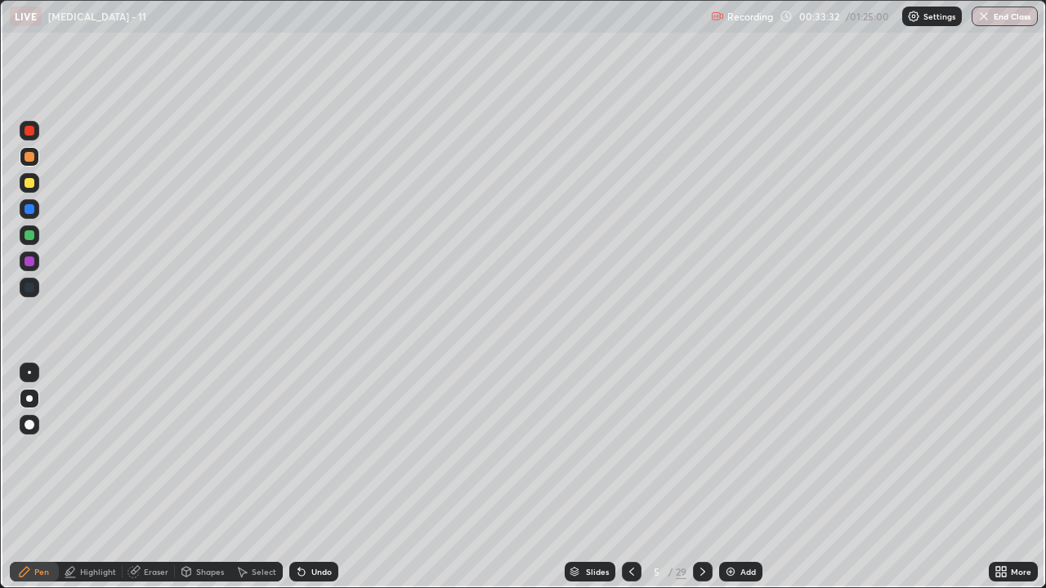
click at [625, 449] on icon at bounding box center [631, 571] width 13 height 13
click at [700, 449] on icon at bounding box center [702, 572] width 5 height 8
click at [701, 449] on icon at bounding box center [702, 571] width 13 height 13
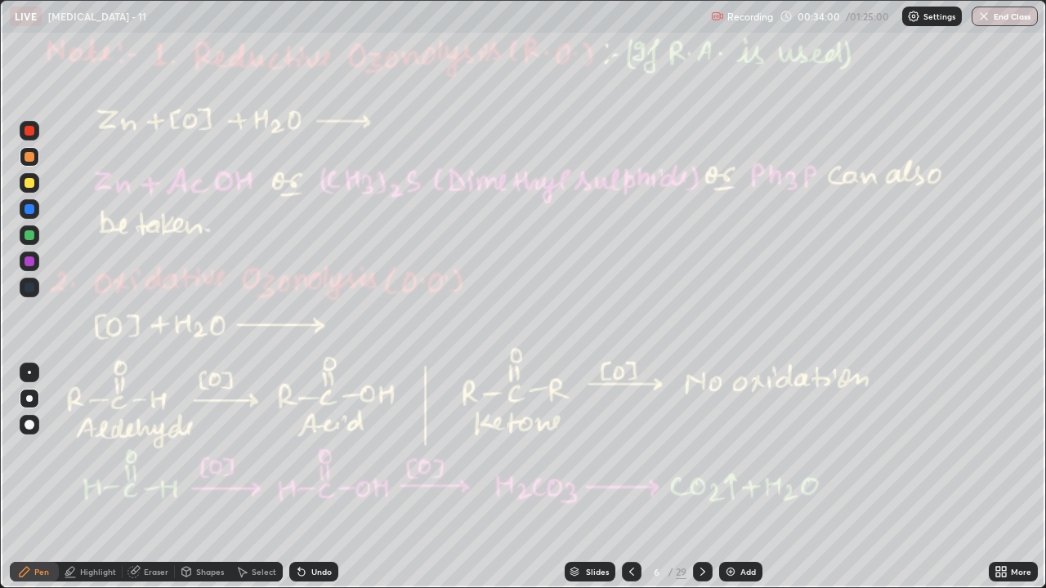
click at [695, 449] on div at bounding box center [703, 572] width 20 height 20
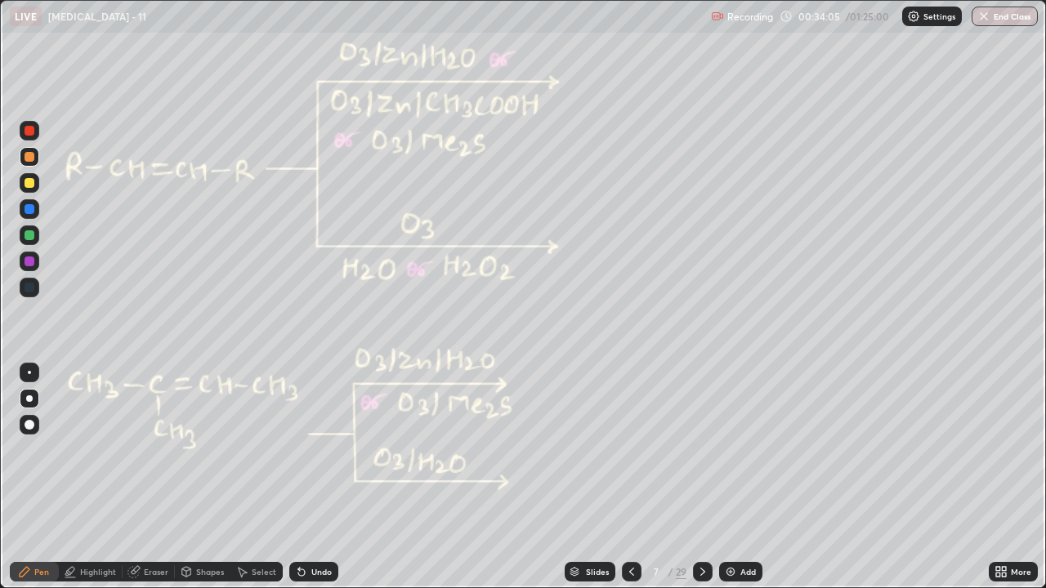
click at [31, 159] on div at bounding box center [30, 157] width 10 height 10
click at [32, 134] on div at bounding box center [30, 131] width 10 height 10
click at [29, 233] on div at bounding box center [30, 235] width 10 height 10
click at [320, 449] on div "Undo" at bounding box center [313, 572] width 49 height 20
click at [321, 449] on div "Undo" at bounding box center [313, 572] width 49 height 20
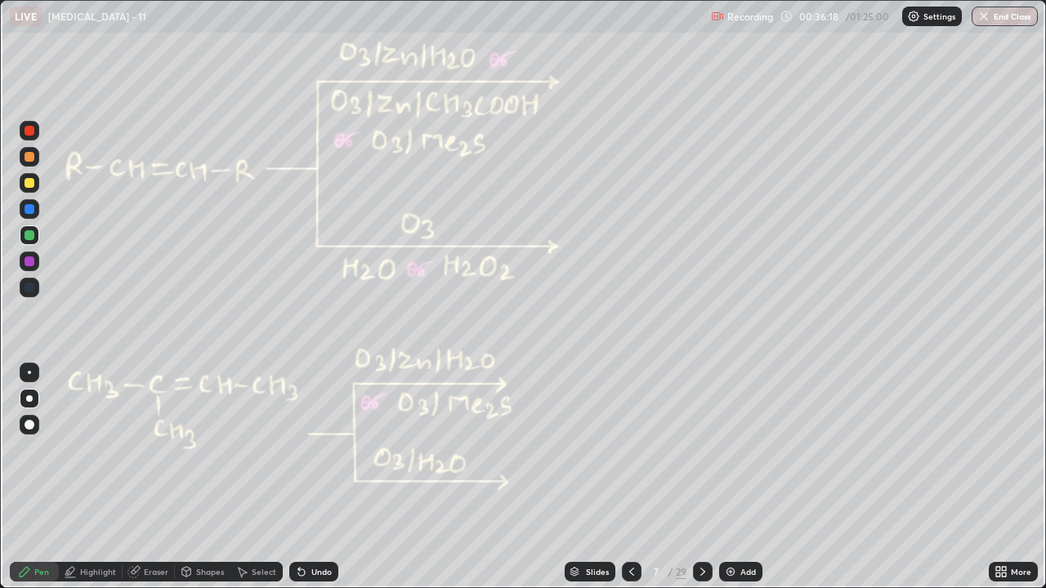
click at [316, 449] on div "Undo" at bounding box center [321, 572] width 20 height 8
click at [27, 158] on div at bounding box center [30, 157] width 10 height 10
click at [29, 157] on div at bounding box center [30, 157] width 10 height 10
click at [30, 237] on div at bounding box center [30, 235] width 10 height 10
click at [328, 449] on div "Undo" at bounding box center [313, 572] width 49 height 20
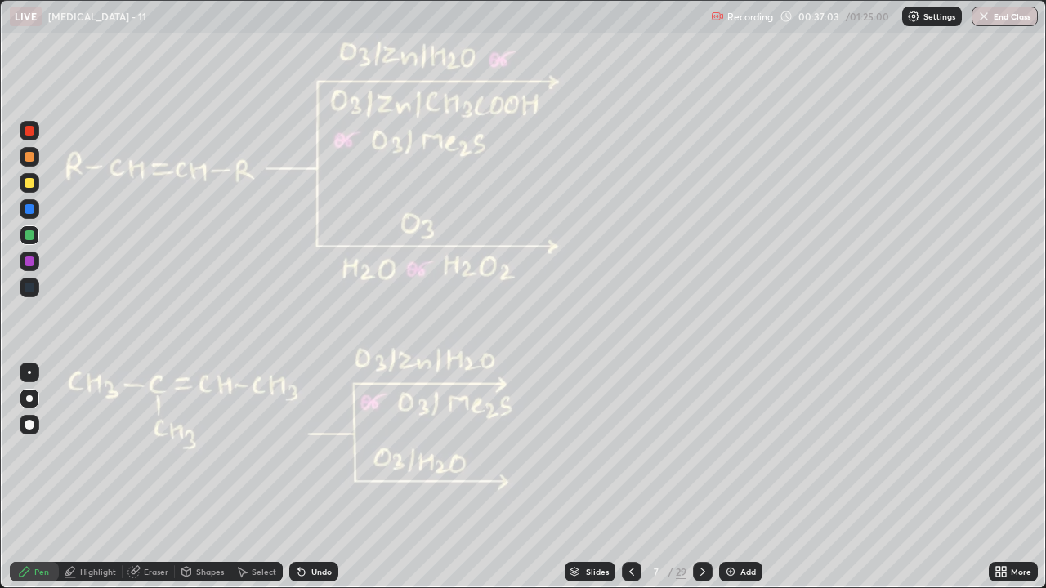
click at [324, 449] on div "Undo" at bounding box center [313, 572] width 49 height 20
click at [29, 132] on div at bounding box center [30, 131] width 10 height 10
click at [312, 449] on div "Undo" at bounding box center [321, 572] width 20 height 8
click at [305, 449] on div "Undo" at bounding box center [313, 572] width 49 height 20
click at [299, 449] on icon at bounding box center [301, 573] width 7 height 7
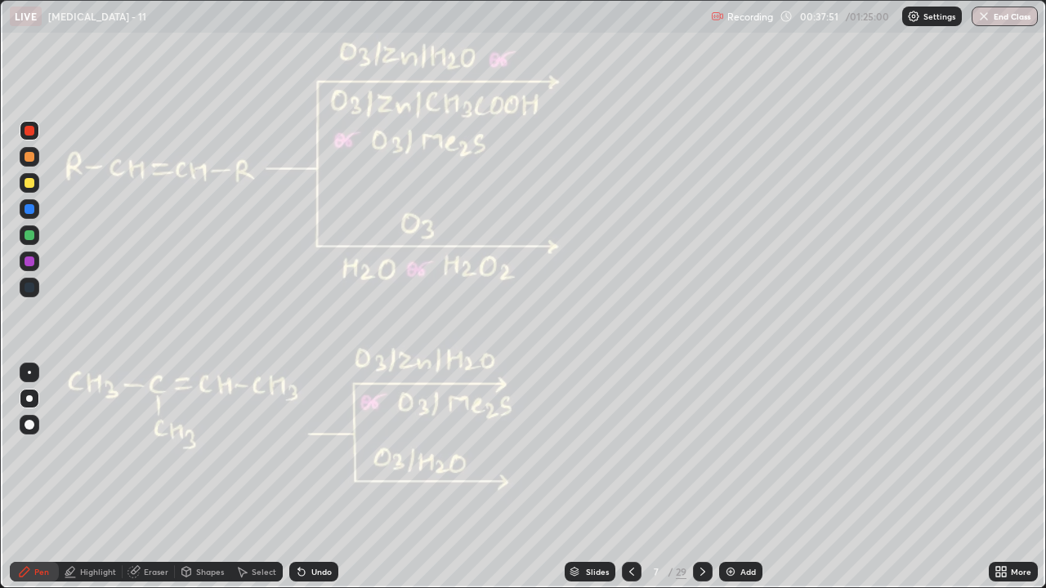
click at [26, 235] on div at bounding box center [30, 235] width 10 height 10
click at [29, 133] on div at bounding box center [30, 131] width 10 height 10
click at [33, 236] on div at bounding box center [30, 235] width 10 height 10
click at [701, 449] on icon at bounding box center [702, 571] width 13 height 13
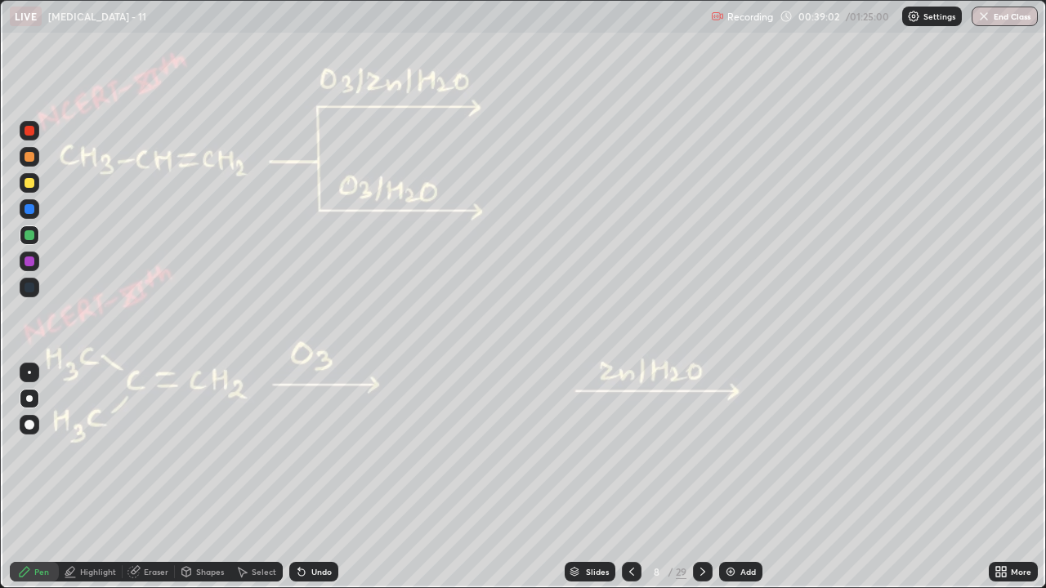
click at [27, 157] on div at bounding box center [30, 157] width 10 height 10
click at [29, 154] on div at bounding box center [30, 157] width 10 height 10
click at [29, 155] on div at bounding box center [30, 157] width 10 height 10
click at [29, 152] on div at bounding box center [30, 157] width 10 height 10
click at [29, 234] on div at bounding box center [30, 235] width 10 height 10
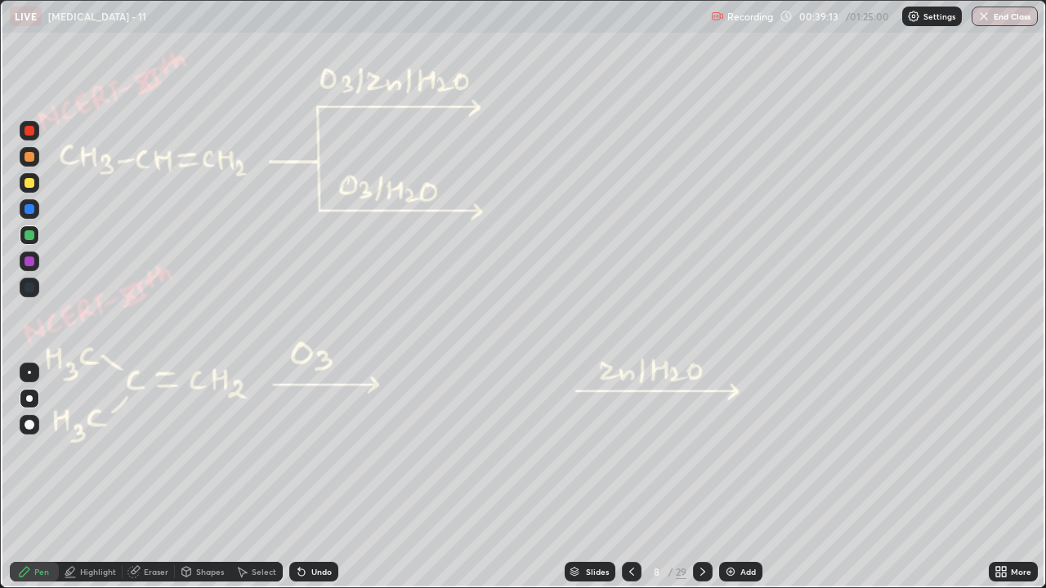
click at [27, 155] on div at bounding box center [30, 157] width 10 height 10
click at [316, 449] on div "Undo" at bounding box center [321, 572] width 20 height 8
click at [317, 449] on div "Undo" at bounding box center [313, 572] width 49 height 20
click at [26, 235] on div at bounding box center [30, 235] width 10 height 10
click at [28, 131] on div at bounding box center [30, 131] width 10 height 10
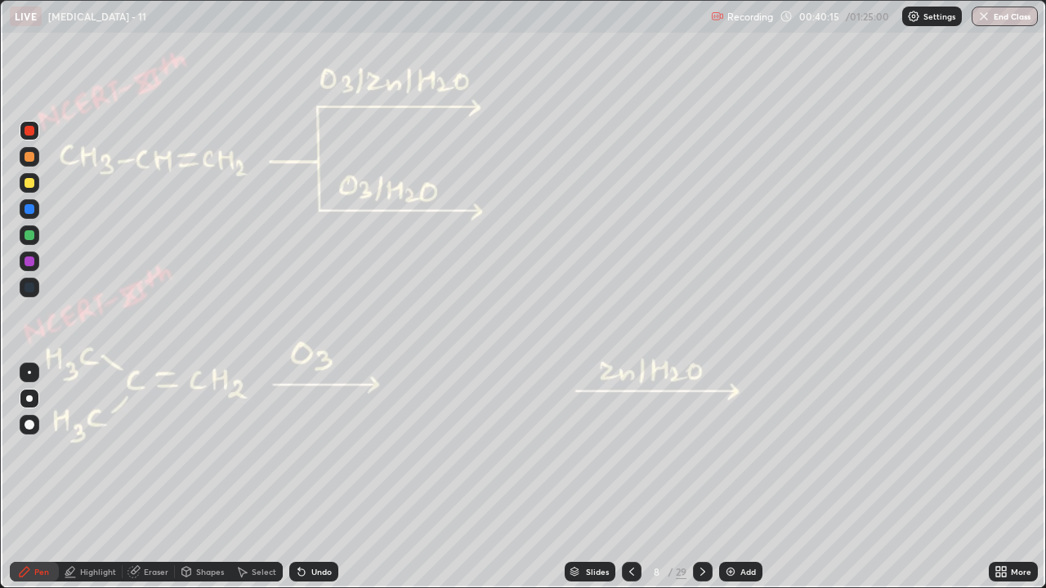
click at [36, 127] on div at bounding box center [30, 131] width 20 height 20
click at [29, 179] on div at bounding box center [30, 183] width 10 height 10
click at [630, 449] on icon at bounding box center [631, 571] width 13 height 13
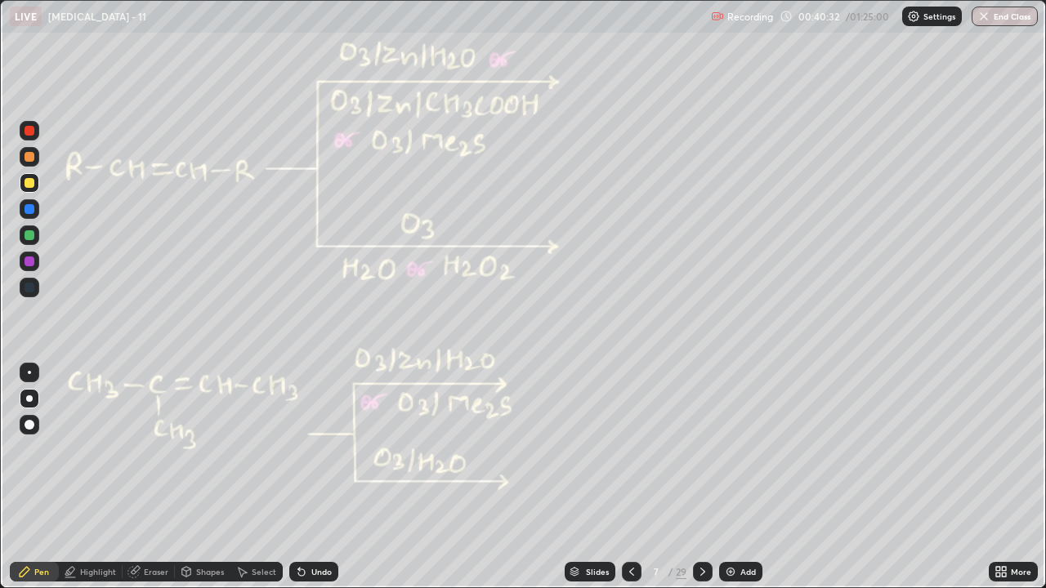
click at [630, 449] on icon at bounding box center [631, 571] width 13 height 13
click at [629, 449] on icon at bounding box center [631, 571] width 13 height 13
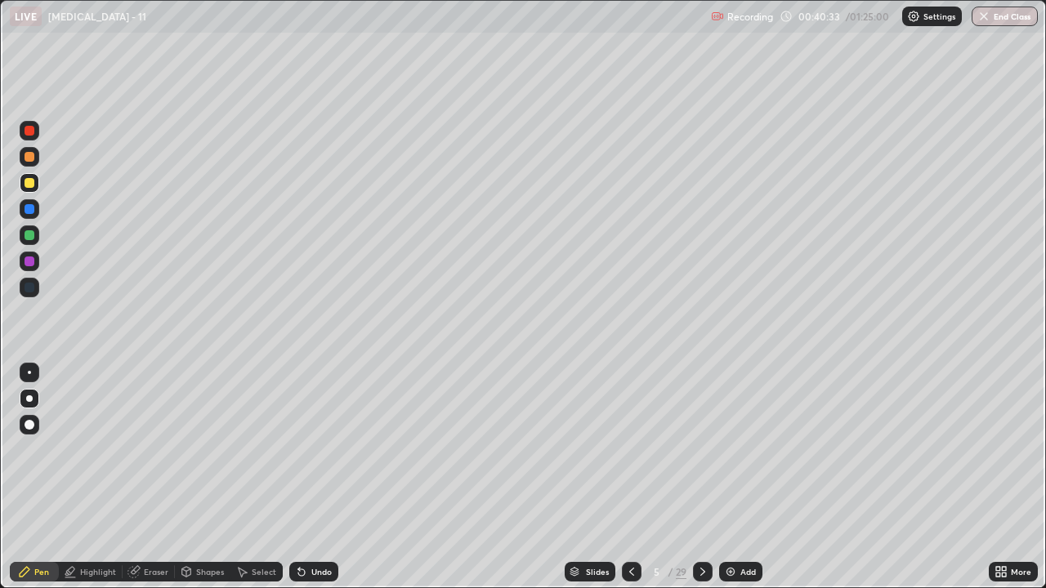
click at [695, 449] on div at bounding box center [703, 572] width 20 height 20
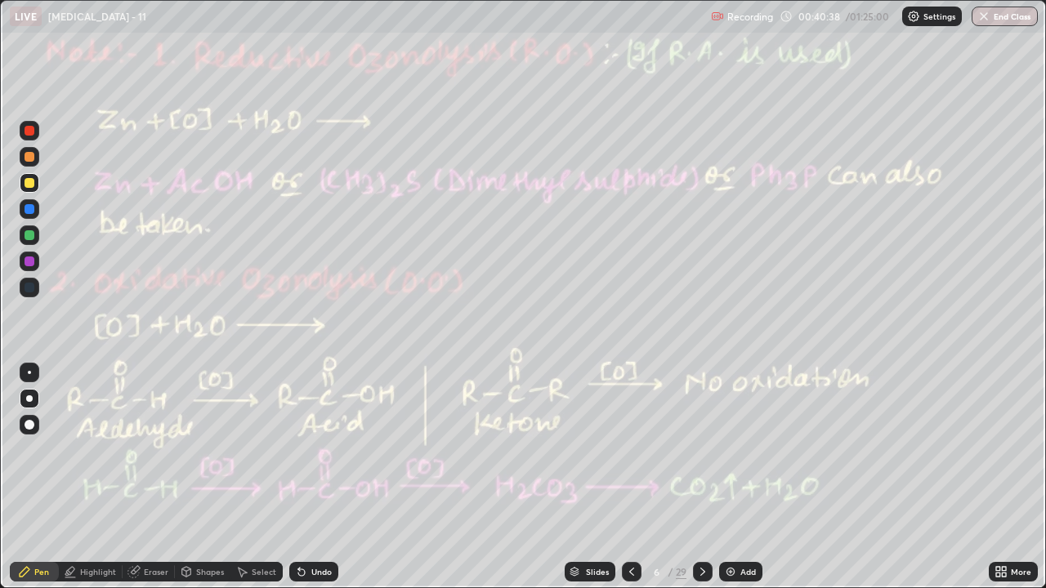
click at [701, 449] on icon at bounding box center [702, 571] width 13 height 13
click at [700, 449] on icon at bounding box center [702, 571] width 13 height 13
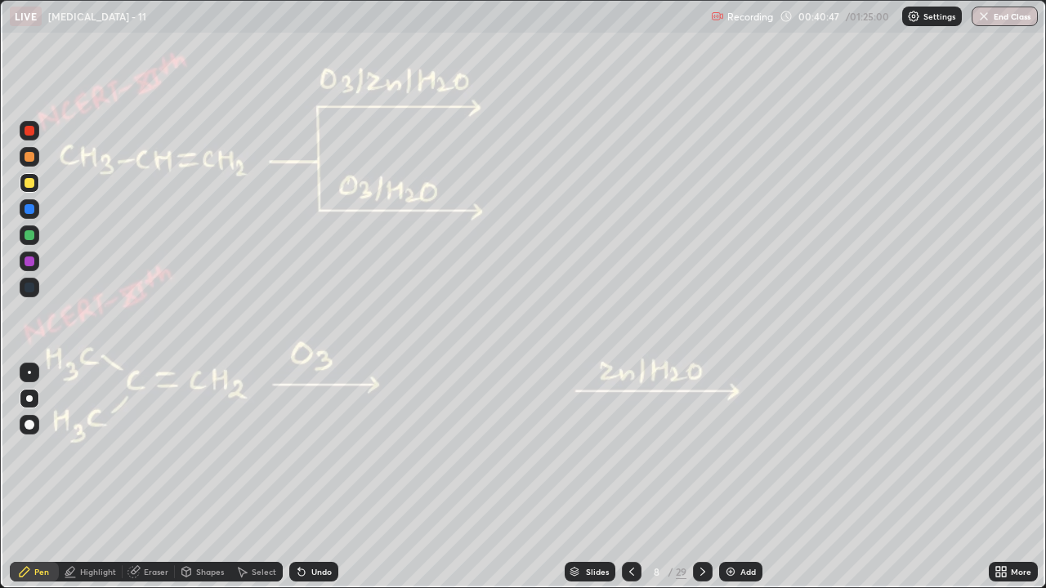
click at [29, 235] on div at bounding box center [30, 235] width 10 height 10
click at [27, 134] on div at bounding box center [30, 131] width 10 height 10
click at [26, 157] on div at bounding box center [30, 157] width 10 height 10
click at [29, 184] on div at bounding box center [30, 183] width 10 height 10
click at [31, 185] on div at bounding box center [30, 183] width 10 height 10
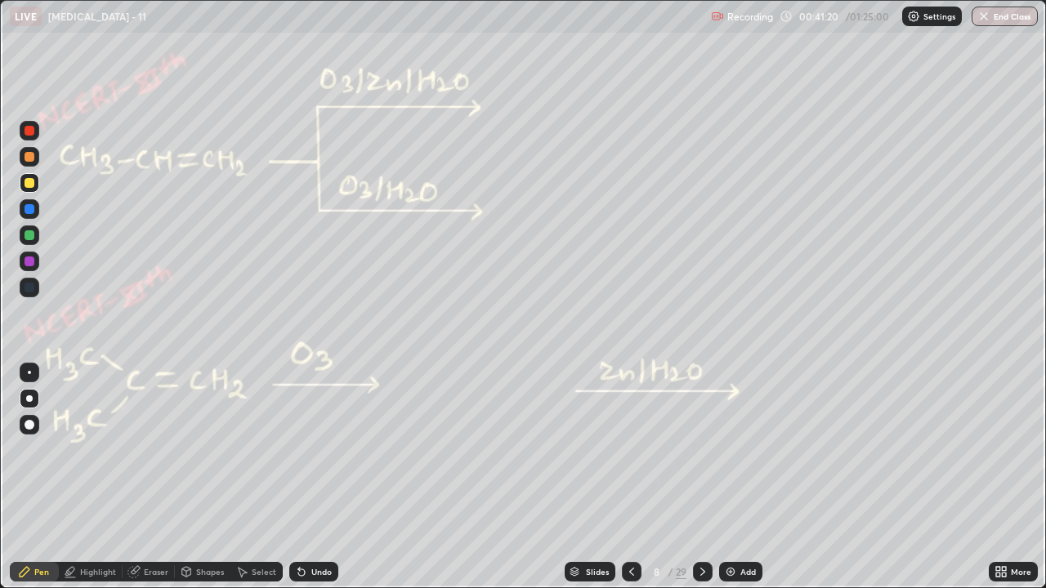
click at [28, 130] on div at bounding box center [30, 131] width 10 height 10
click at [26, 184] on div at bounding box center [30, 183] width 10 height 10
click at [29, 131] on div at bounding box center [30, 131] width 10 height 10
click at [29, 183] on div at bounding box center [30, 183] width 10 height 10
click at [30, 130] on div at bounding box center [30, 131] width 10 height 10
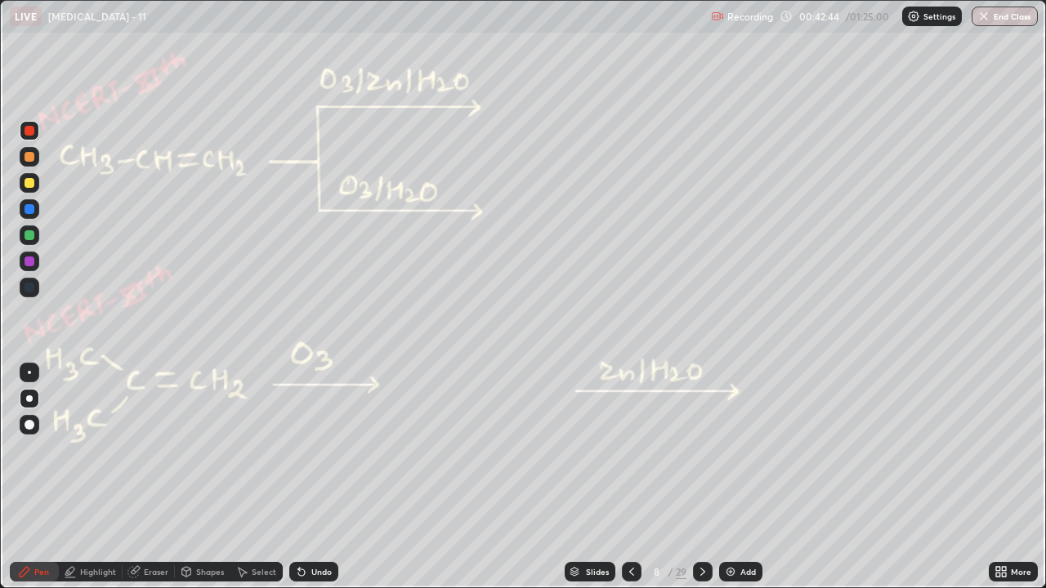
click at [29, 185] on div at bounding box center [30, 183] width 10 height 10
click at [30, 241] on div at bounding box center [30, 236] width 20 height 20
click at [27, 129] on div at bounding box center [30, 131] width 10 height 10
click at [30, 239] on div at bounding box center [30, 235] width 10 height 10
click at [32, 159] on div at bounding box center [30, 157] width 10 height 10
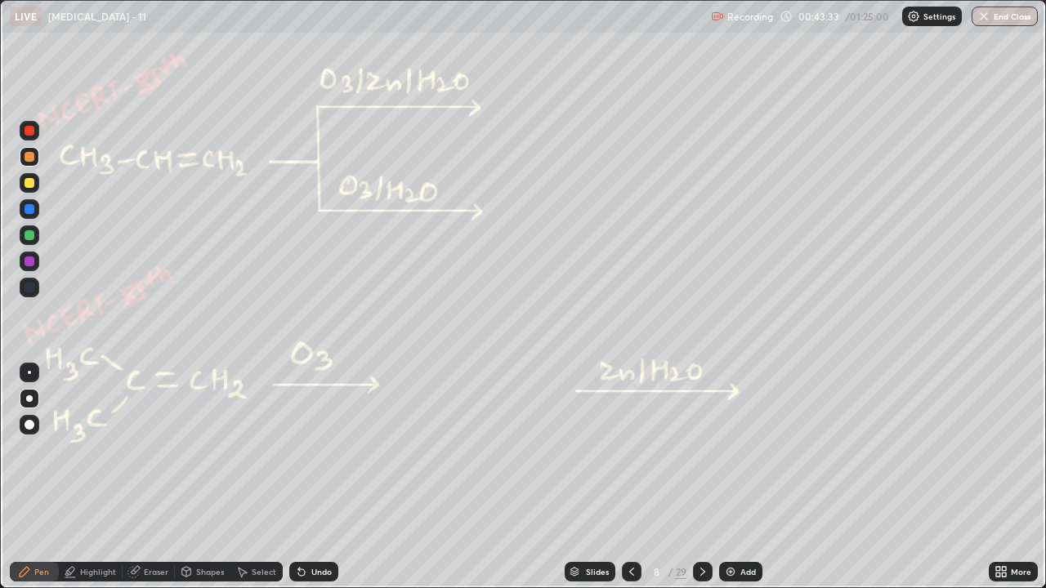
click at [330, 449] on div "Undo" at bounding box center [313, 572] width 49 height 20
click at [323, 449] on div "Undo" at bounding box center [313, 572] width 49 height 20
click at [320, 449] on div "Undo" at bounding box center [313, 572] width 49 height 20
click at [318, 449] on div "Undo" at bounding box center [313, 572] width 49 height 20
click at [324, 449] on div "Undo" at bounding box center [321, 572] width 20 height 8
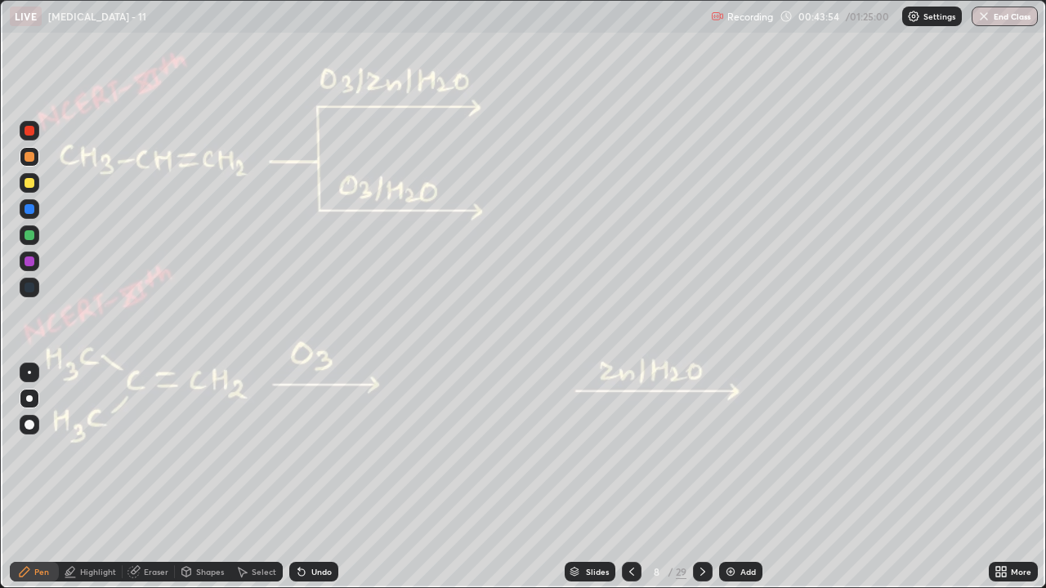
click at [34, 239] on div at bounding box center [30, 236] width 20 height 20
click at [25, 129] on div at bounding box center [30, 131] width 10 height 10
click at [701, 449] on icon at bounding box center [702, 571] width 13 height 13
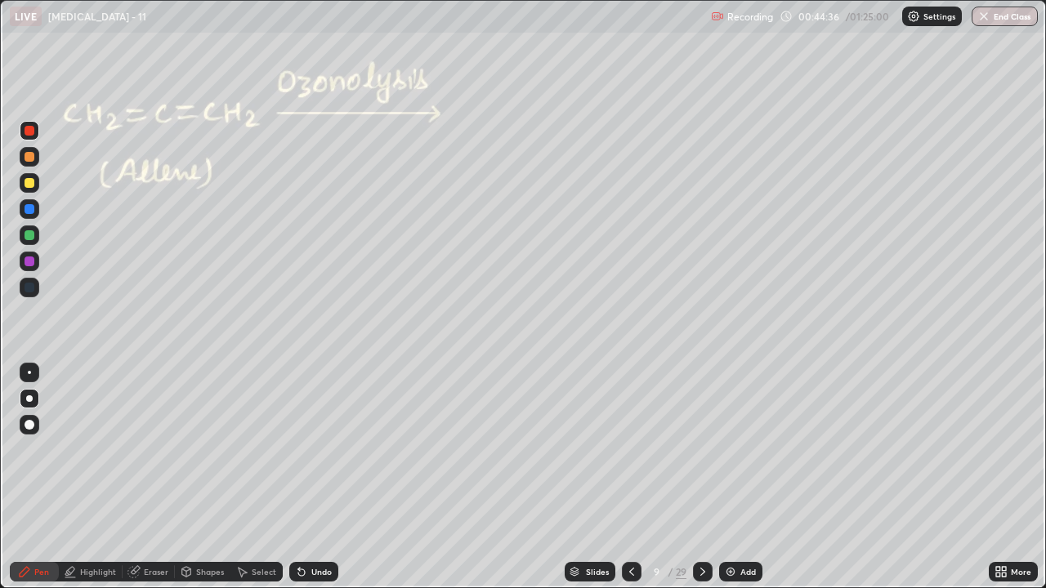
click at [29, 158] on div at bounding box center [30, 157] width 10 height 10
click at [31, 154] on div at bounding box center [30, 157] width 10 height 10
click at [630, 449] on icon at bounding box center [631, 571] width 13 height 13
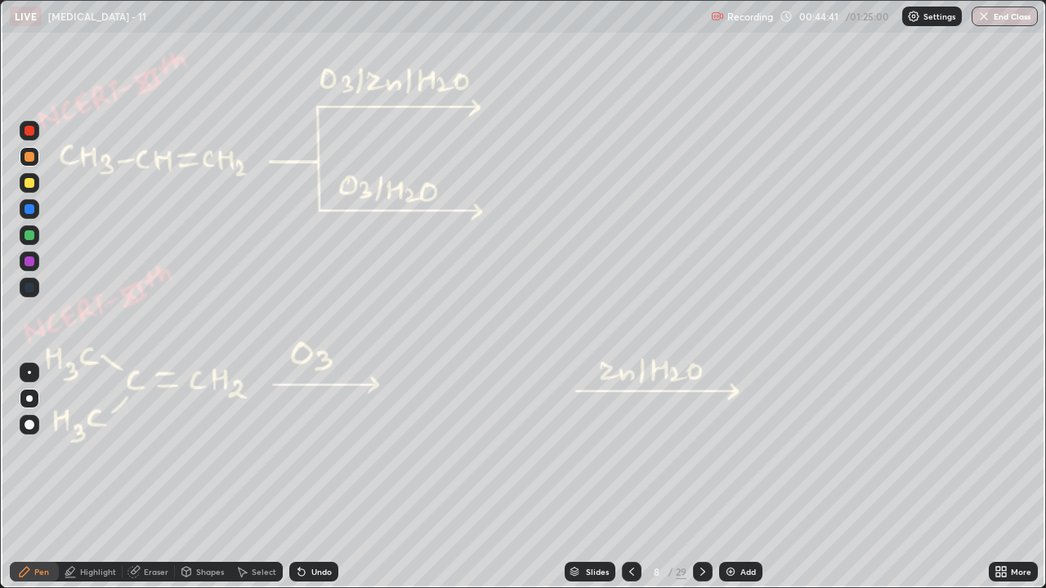
click at [628, 449] on icon at bounding box center [631, 571] width 13 height 13
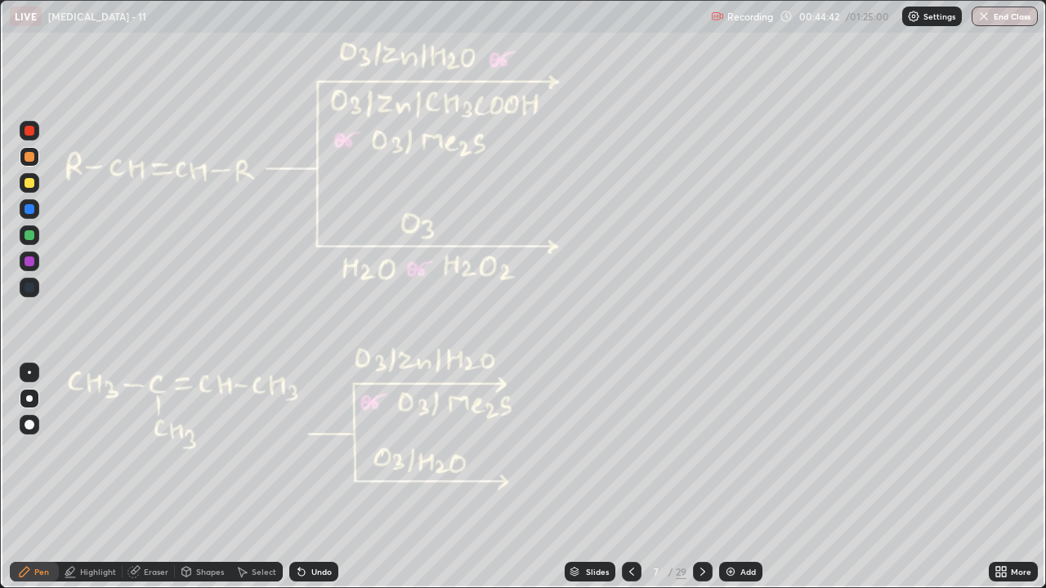
click at [630, 449] on icon at bounding box center [631, 571] width 13 height 13
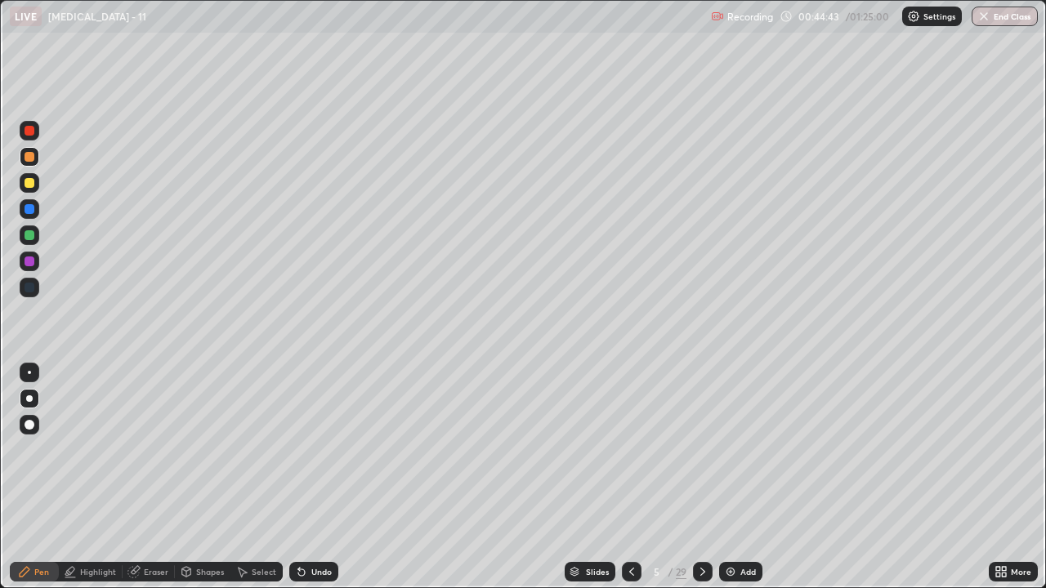
click at [622, 449] on div at bounding box center [632, 572] width 20 height 20
click at [701, 449] on icon at bounding box center [702, 571] width 13 height 13
click at [704, 449] on icon at bounding box center [702, 571] width 13 height 13
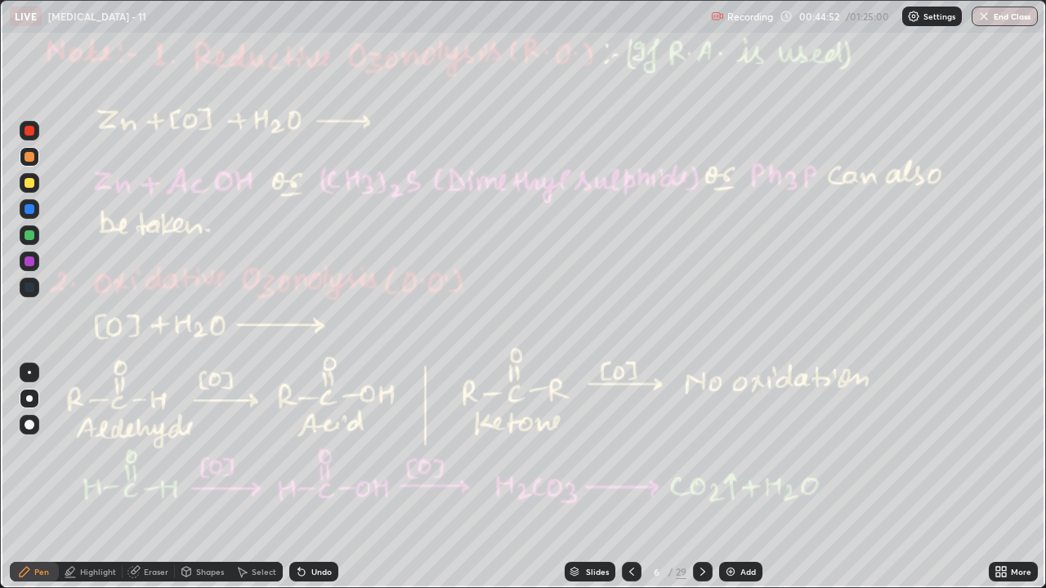
click at [701, 449] on icon at bounding box center [702, 571] width 13 height 13
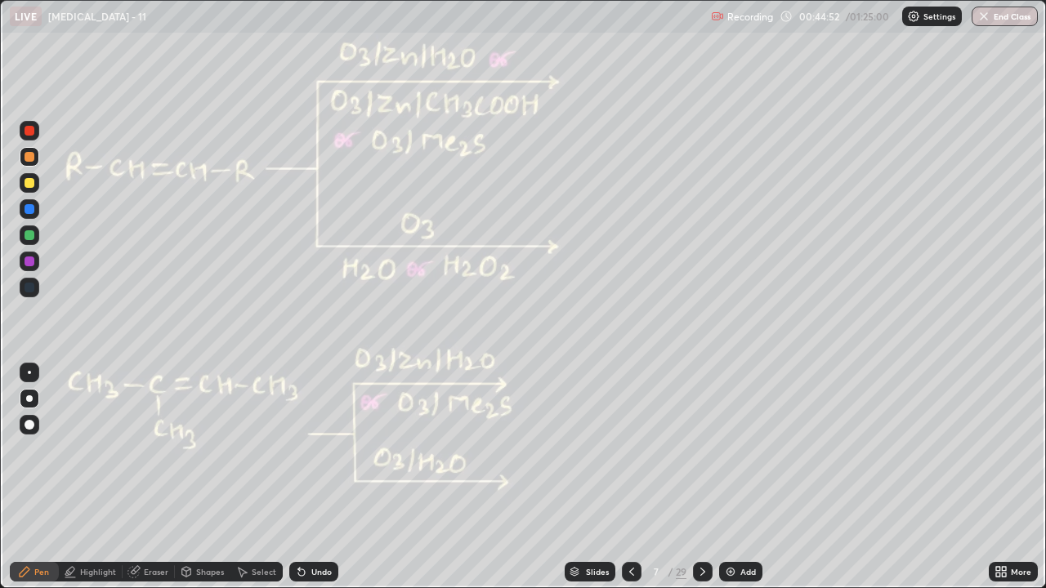
click at [699, 449] on icon at bounding box center [702, 571] width 13 height 13
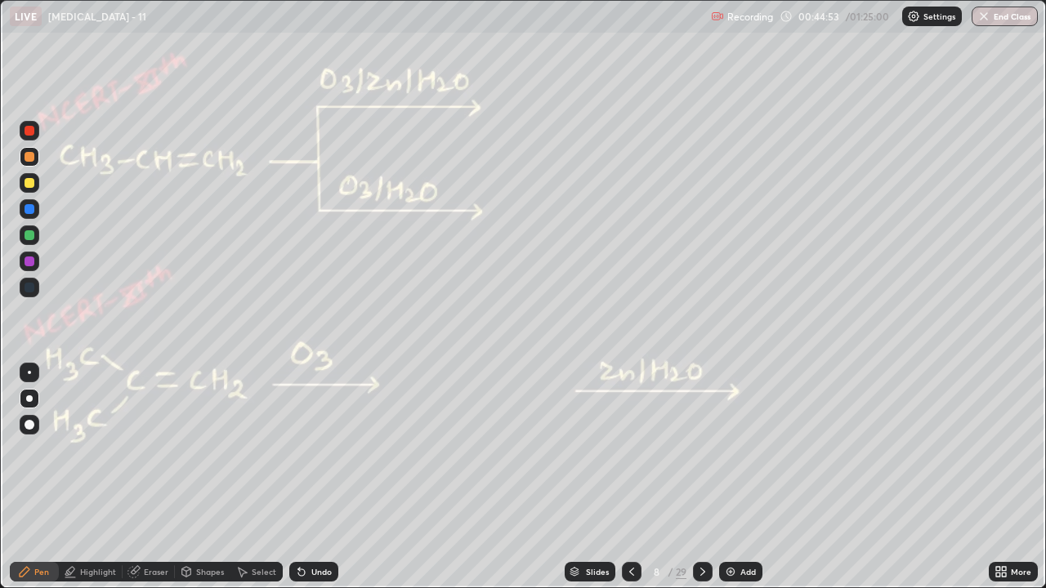
click at [700, 449] on icon at bounding box center [702, 571] width 13 height 13
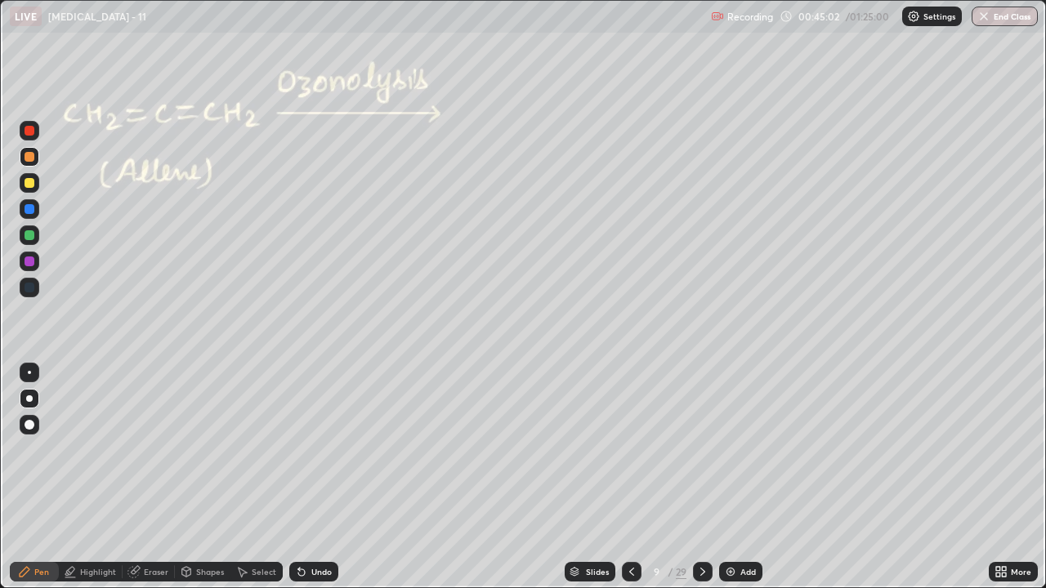
click at [25, 236] on div at bounding box center [30, 235] width 10 height 10
click at [29, 155] on div at bounding box center [30, 157] width 10 height 10
click at [324, 449] on div "Undo" at bounding box center [321, 572] width 20 height 8
click at [320, 449] on div "Undo" at bounding box center [321, 572] width 20 height 8
click at [315, 449] on div "Undo" at bounding box center [321, 572] width 20 height 8
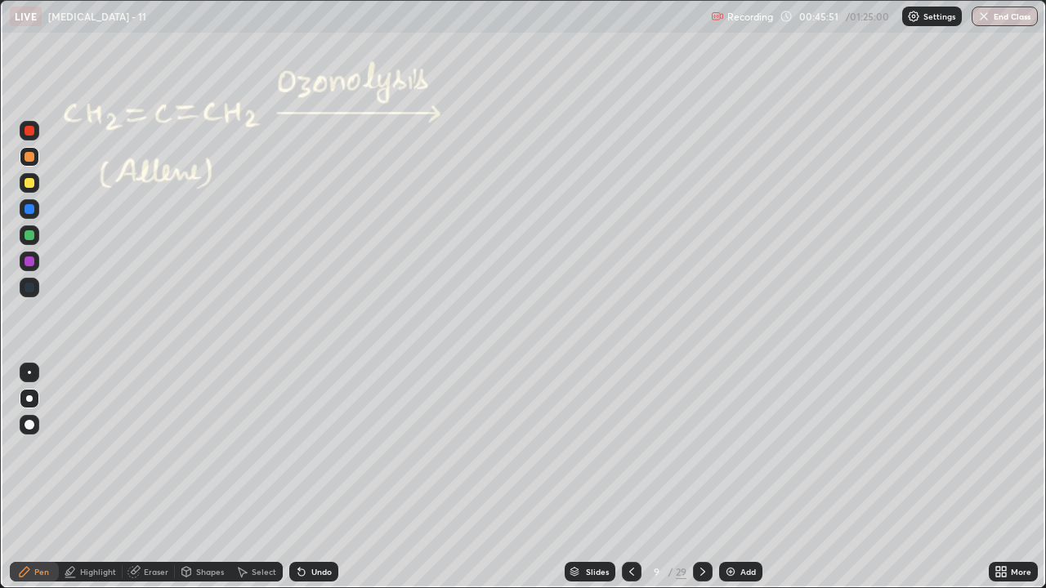
click at [313, 449] on div "Undo" at bounding box center [321, 572] width 20 height 8
click at [311, 449] on div "Undo" at bounding box center [321, 572] width 20 height 8
click at [319, 449] on div "Undo" at bounding box center [321, 572] width 20 height 8
click at [25, 449] on icon at bounding box center [25, 572] width 10 height 10
click at [701, 449] on icon at bounding box center [702, 571] width 13 height 13
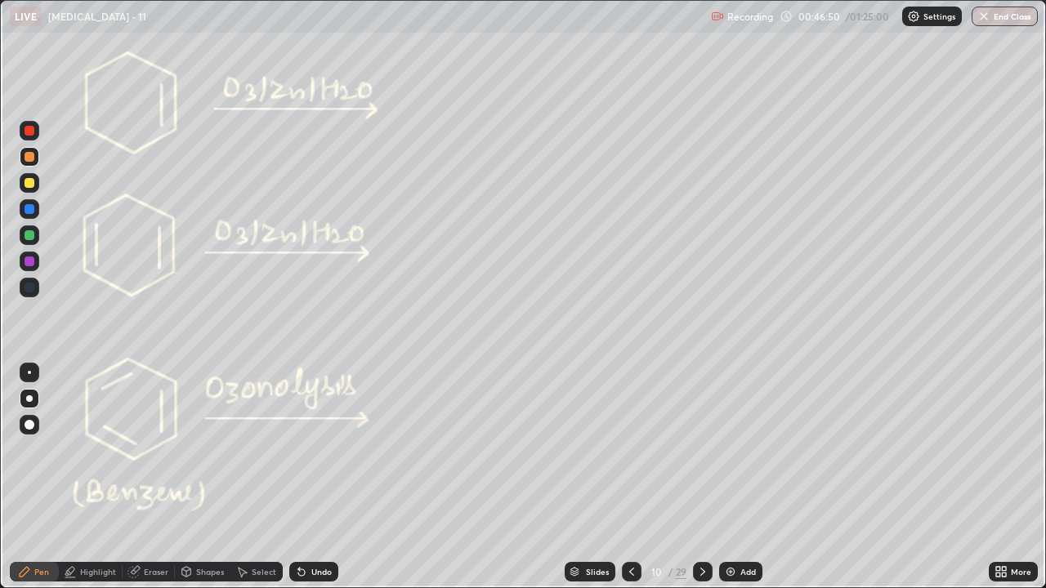
click at [30, 156] on div at bounding box center [30, 157] width 10 height 10
click at [30, 157] on div at bounding box center [30, 157] width 10 height 10
click at [29, 234] on div at bounding box center [30, 235] width 10 height 10
click at [31, 155] on div at bounding box center [30, 157] width 10 height 10
click at [318, 449] on div "Undo" at bounding box center [321, 572] width 20 height 8
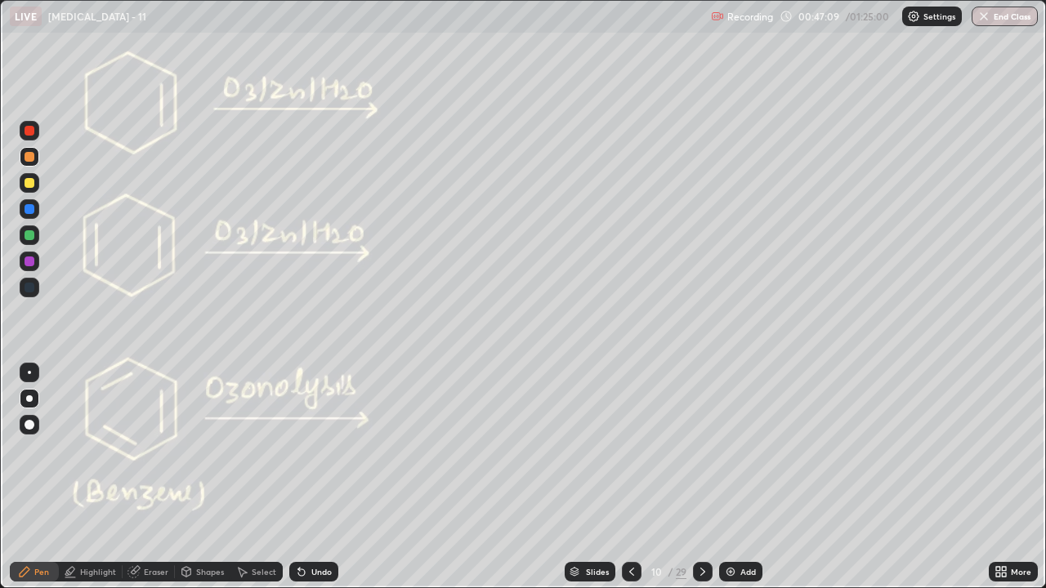
click at [315, 449] on div "Undo" at bounding box center [321, 572] width 20 height 8
click at [316, 449] on div "Undo" at bounding box center [321, 572] width 20 height 8
click at [628, 449] on icon at bounding box center [631, 571] width 13 height 13
click at [630, 449] on icon at bounding box center [631, 571] width 13 height 13
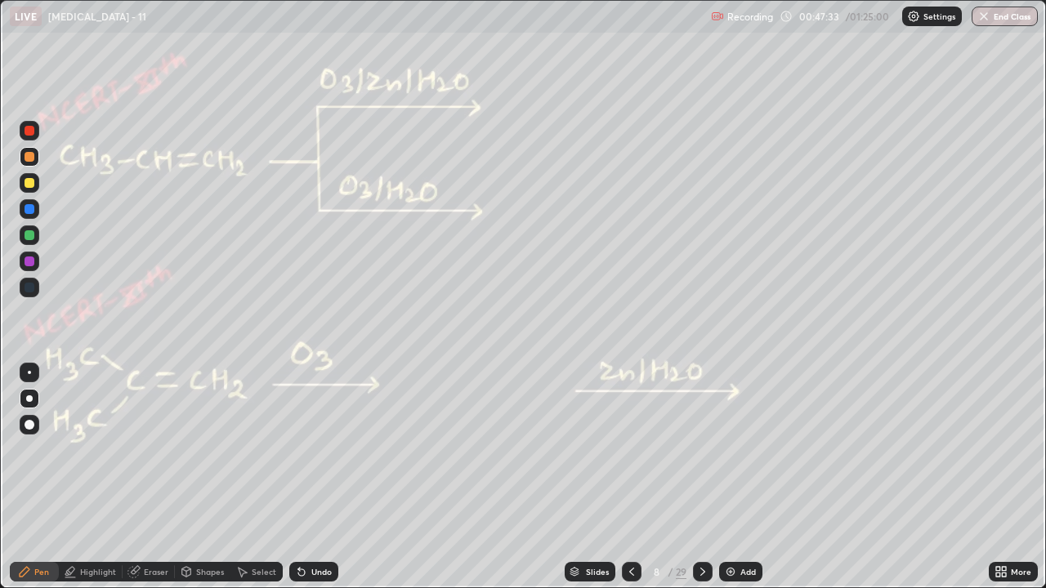
click at [701, 449] on icon at bounding box center [702, 571] width 13 height 13
click at [700, 449] on icon at bounding box center [702, 571] width 13 height 13
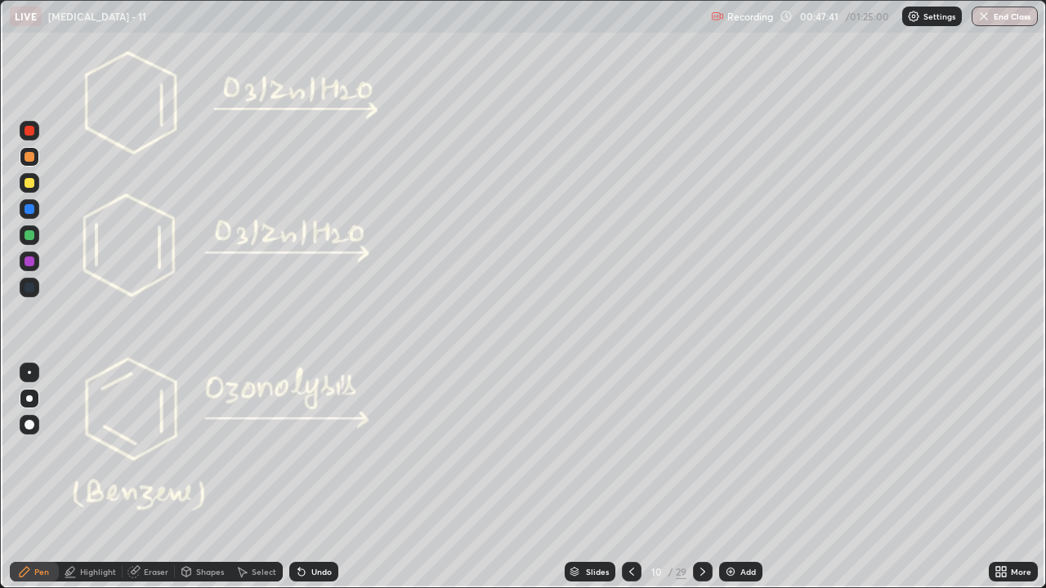
click at [27, 130] on div at bounding box center [30, 131] width 10 height 10
click at [96, 449] on div "Highlight" at bounding box center [98, 572] width 36 height 8
click at [31, 239] on div at bounding box center [30, 235] width 10 height 10
click at [41, 449] on div "Pen" at bounding box center [41, 572] width 15 height 8
click at [317, 449] on div "Undo" at bounding box center [321, 572] width 20 height 8
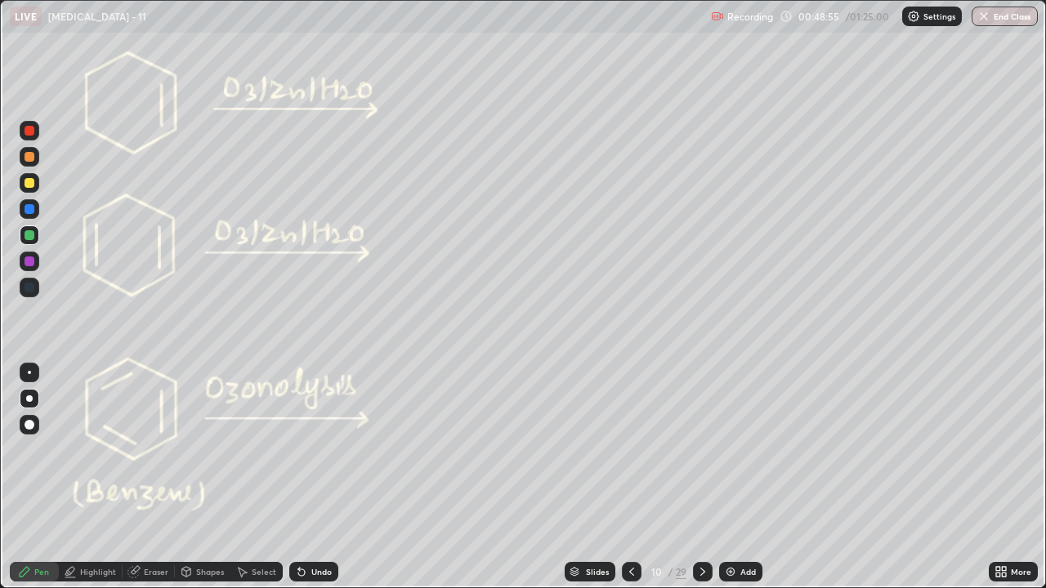
click at [209, 449] on div "Shapes" at bounding box center [203, 572] width 56 height 20
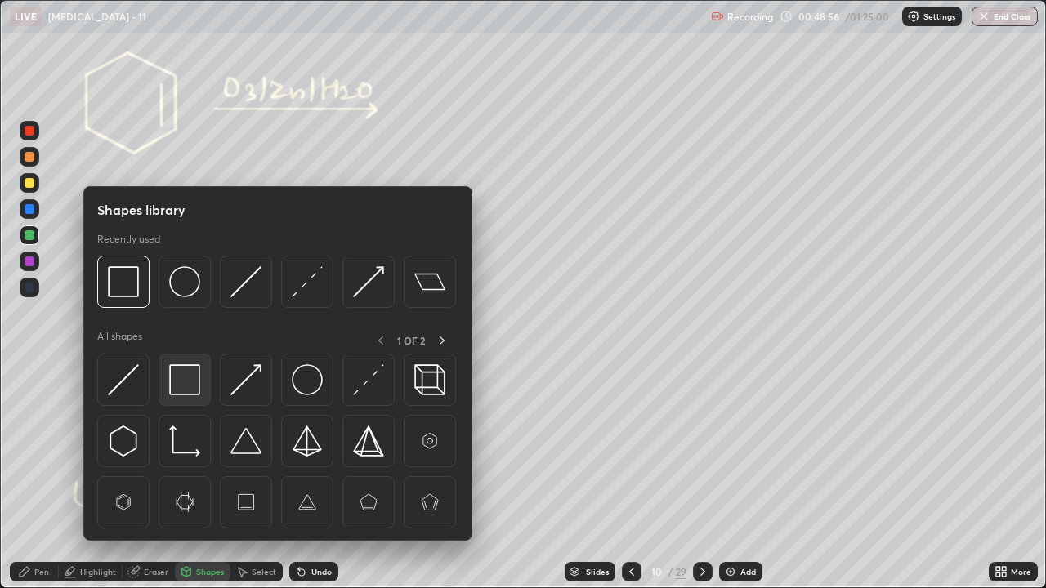
click at [182, 373] on img at bounding box center [184, 379] width 31 height 31
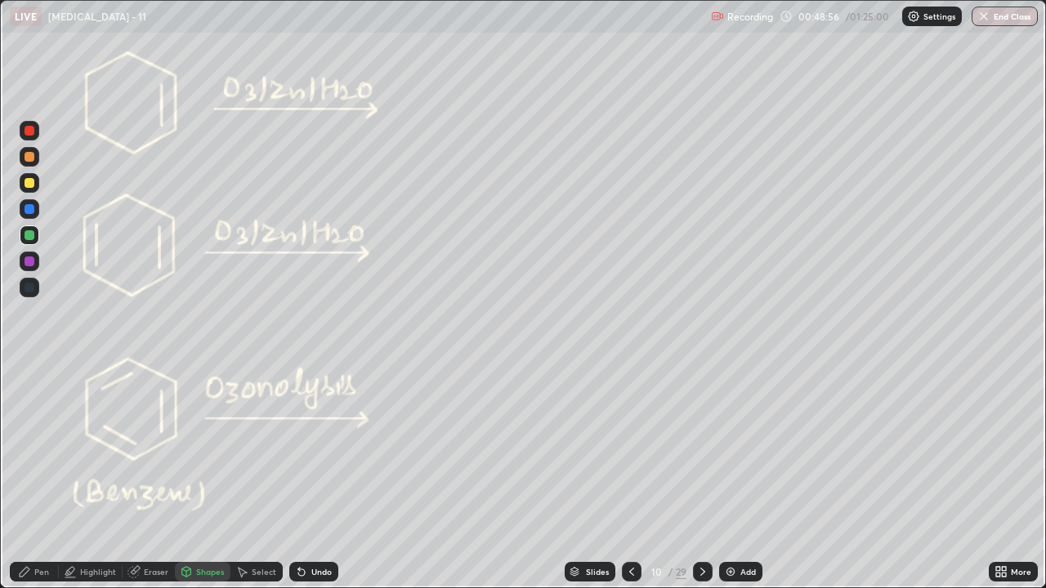
click at [28, 186] on div at bounding box center [30, 183] width 10 height 10
click at [29, 242] on div at bounding box center [30, 236] width 20 height 20
click at [31, 449] on icon at bounding box center [24, 571] width 13 height 13
click at [30, 161] on div at bounding box center [30, 157] width 10 height 10
click at [256, 449] on div "Select" at bounding box center [264, 572] width 25 height 8
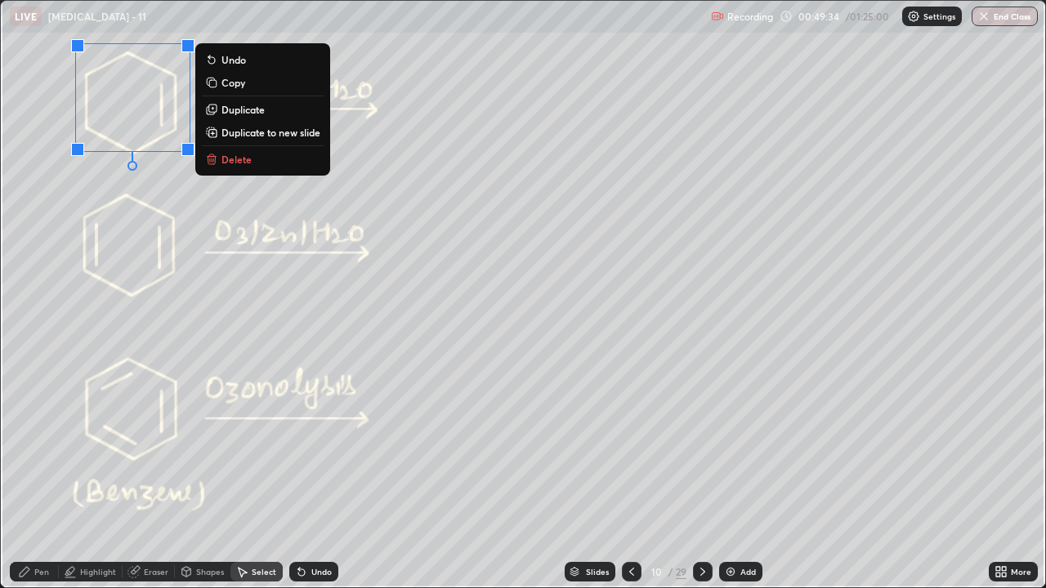
click at [241, 159] on p "Delete" at bounding box center [236, 159] width 30 height 13
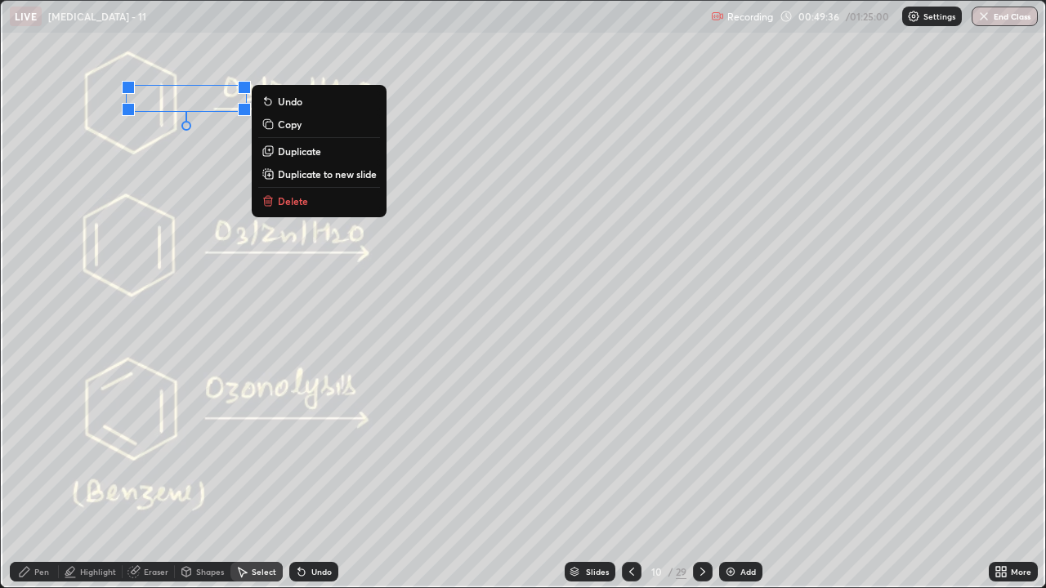
click at [289, 199] on p "Delete" at bounding box center [293, 200] width 30 height 13
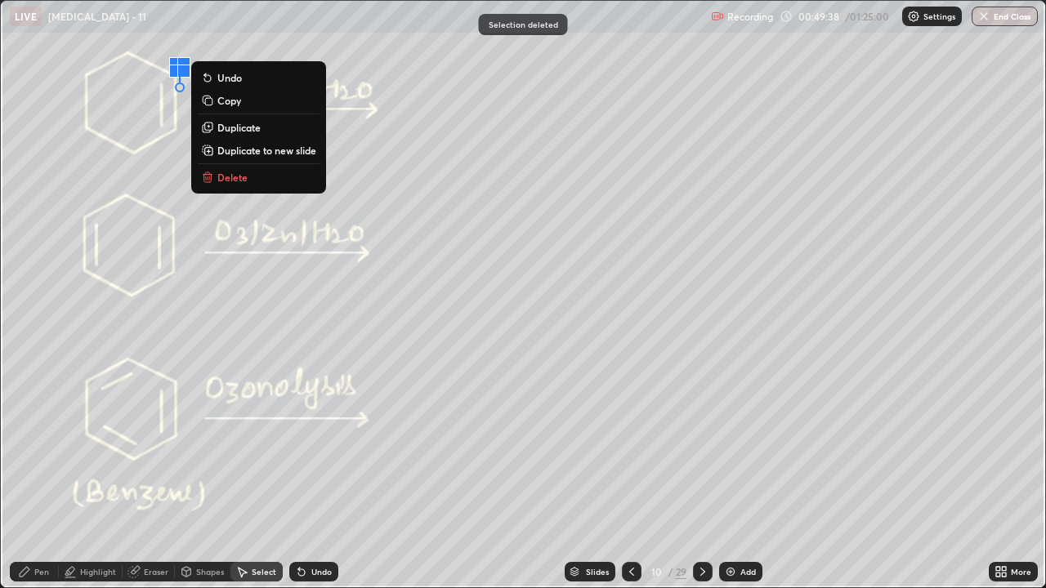
click at [249, 176] on button "Delete" at bounding box center [259, 178] width 122 height 20
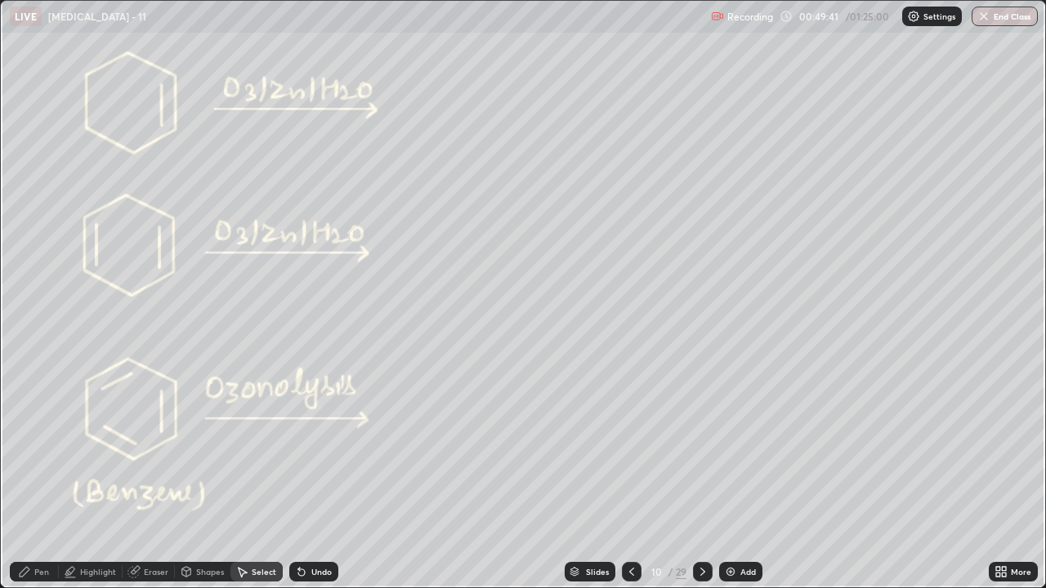
click at [99, 449] on div "Highlight" at bounding box center [98, 572] width 36 height 8
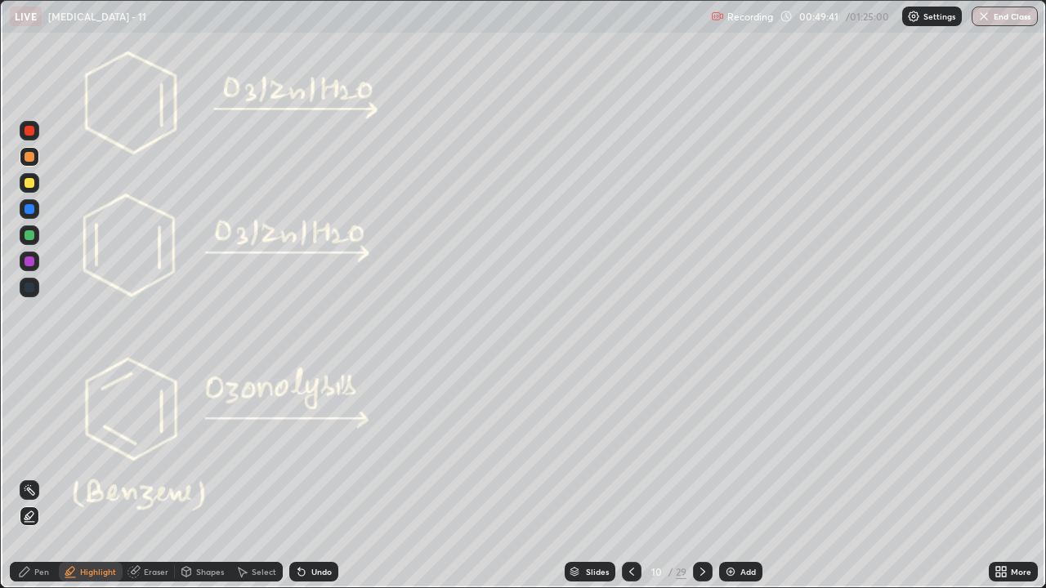
click at [30, 449] on rect at bounding box center [31, 492] width 8 height 8
click at [34, 449] on div "Pen" at bounding box center [34, 572] width 49 height 20
click at [26, 159] on div at bounding box center [30, 157] width 10 height 10
click at [311, 449] on div "Undo" at bounding box center [321, 572] width 20 height 8
click at [29, 237] on div at bounding box center [30, 235] width 10 height 10
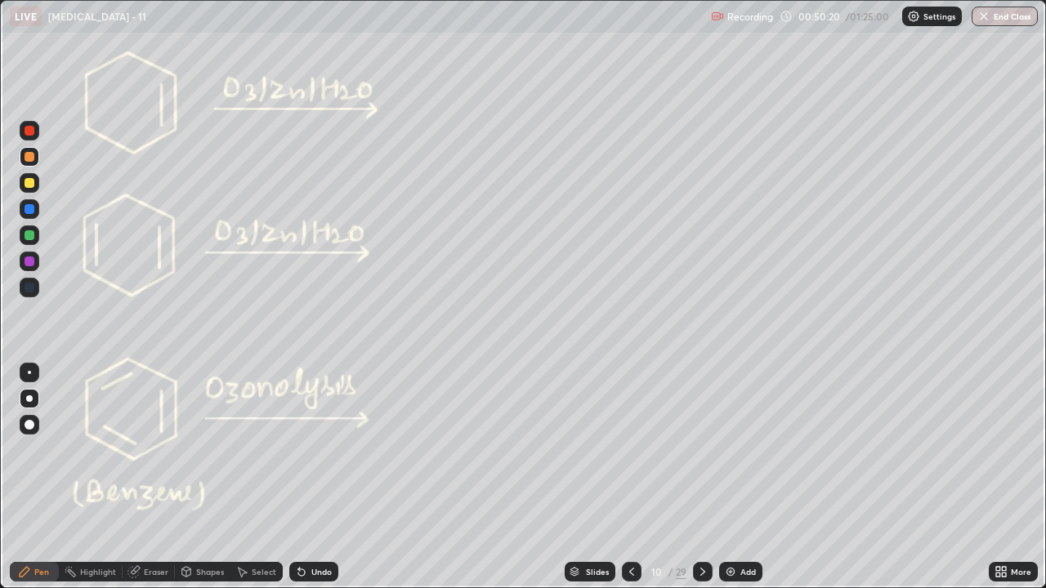
click at [28, 230] on div at bounding box center [30, 235] width 10 height 10
click at [29, 159] on div at bounding box center [30, 157] width 10 height 10
click at [29, 158] on div at bounding box center [30, 157] width 10 height 10
click at [28, 130] on div at bounding box center [30, 131] width 10 height 10
click at [31, 126] on div at bounding box center [30, 131] width 10 height 10
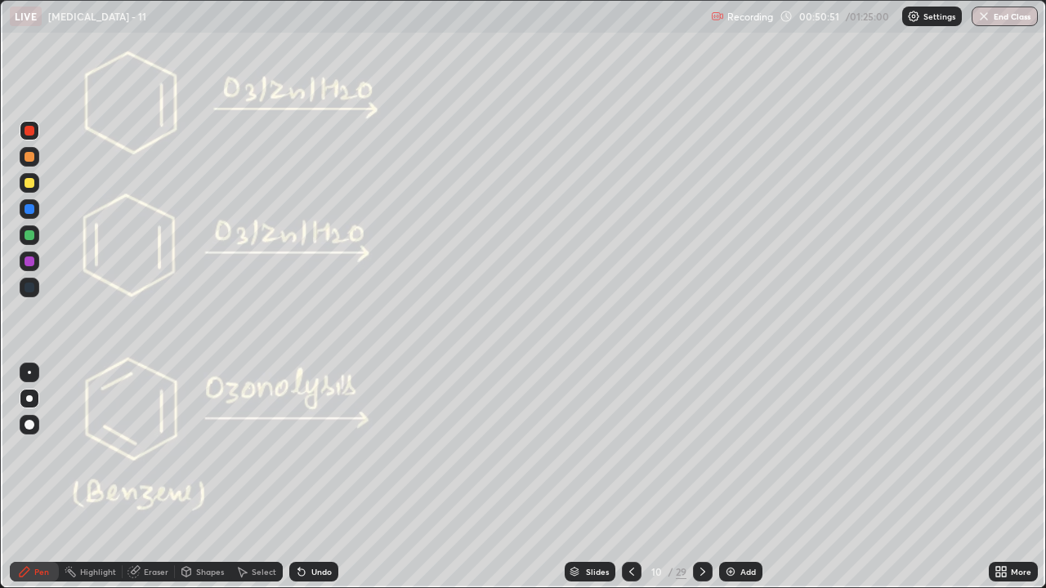
click at [33, 123] on div at bounding box center [30, 131] width 20 height 20
click at [319, 449] on div "Undo" at bounding box center [321, 572] width 20 height 8
click at [29, 159] on div at bounding box center [30, 157] width 10 height 10
click at [29, 140] on div at bounding box center [30, 131] width 20 height 20
click at [29, 159] on div at bounding box center [30, 157] width 10 height 10
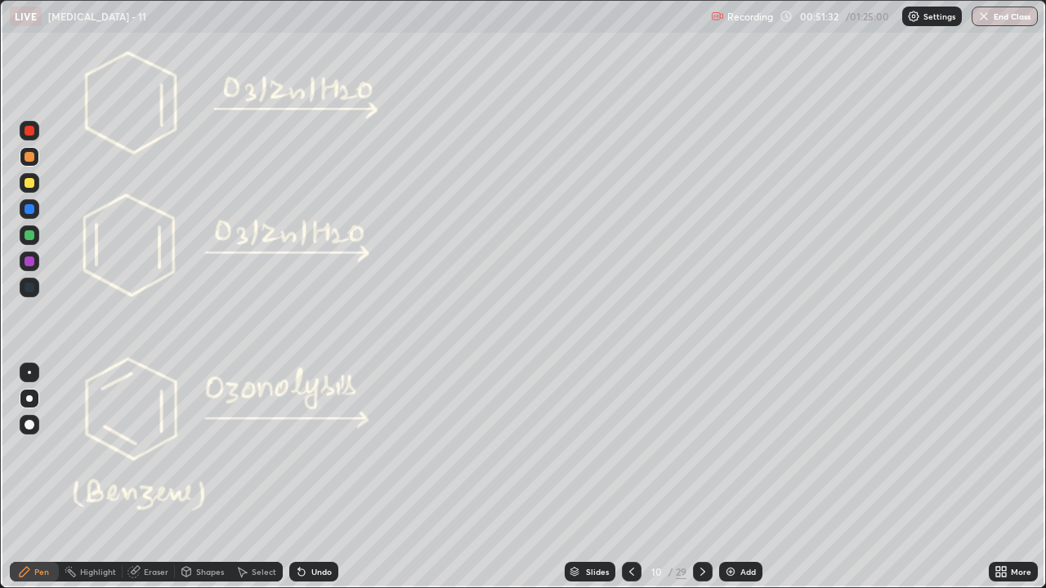
click at [315, 449] on div "Undo" at bounding box center [321, 572] width 20 height 8
click at [322, 449] on div "Undo" at bounding box center [313, 572] width 49 height 20
click at [30, 129] on div at bounding box center [30, 131] width 10 height 10
click at [30, 158] on div at bounding box center [30, 157] width 10 height 10
click at [31, 239] on div at bounding box center [30, 235] width 10 height 10
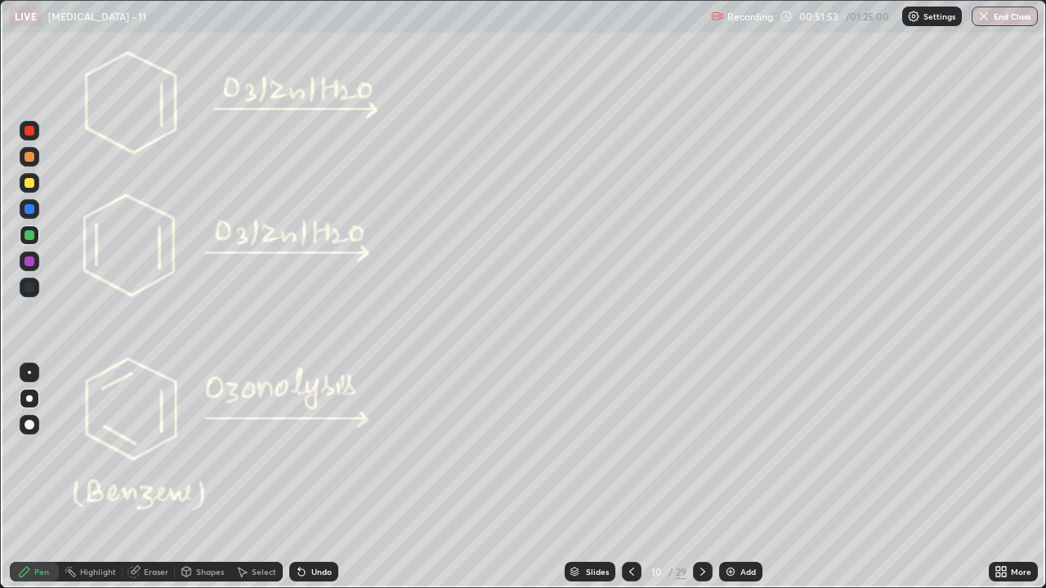
click at [30, 129] on div at bounding box center [30, 131] width 10 height 10
click at [102, 449] on div "Highlight" at bounding box center [98, 572] width 36 height 8
click at [23, 449] on icon at bounding box center [24, 571] width 13 height 13
click at [702, 449] on icon at bounding box center [702, 572] width 5 height 8
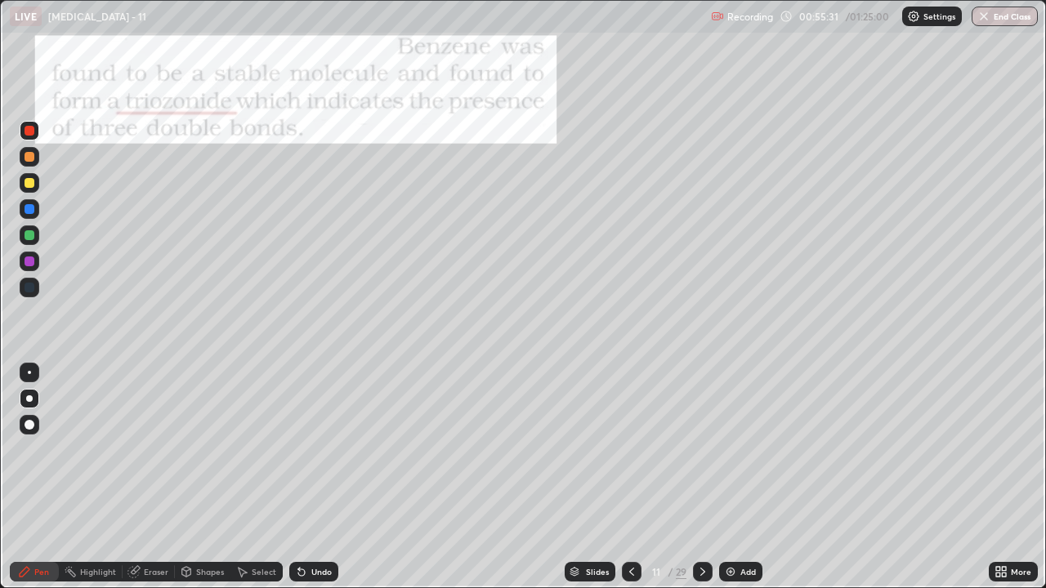
click at [29, 236] on div at bounding box center [30, 235] width 10 height 10
click at [630, 449] on icon at bounding box center [631, 571] width 13 height 13
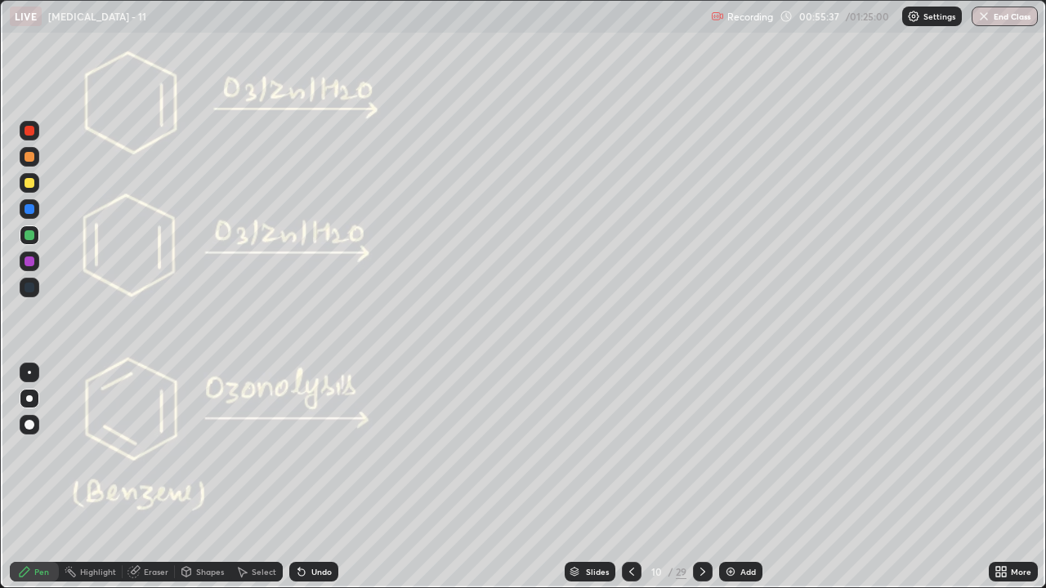
click at [628, 449] on div at bounding box center [632, 572] width 20 height 20
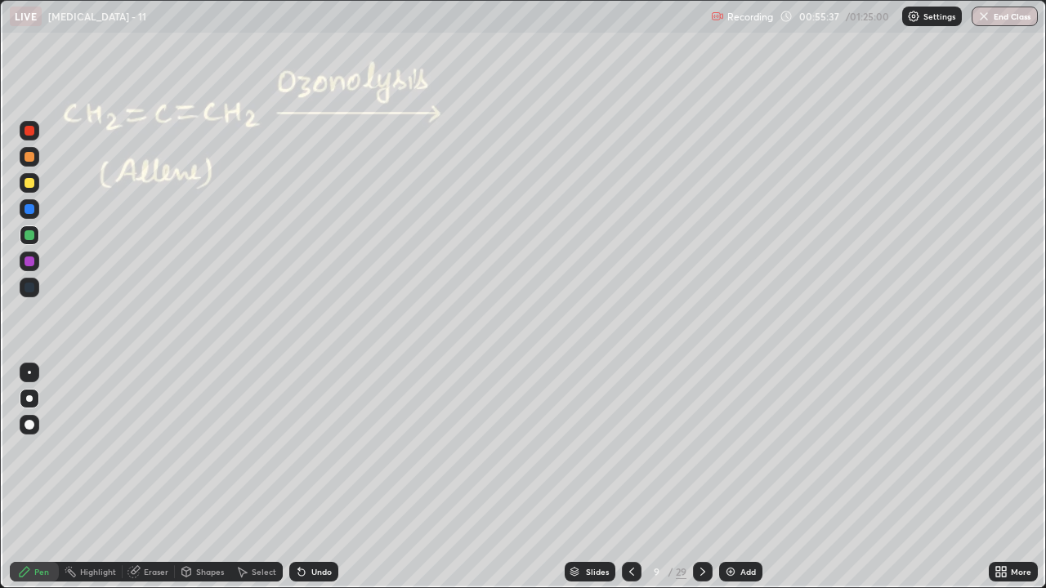
click at [630, 449] on icon at bounding box center [631, 571] width 13 height 13
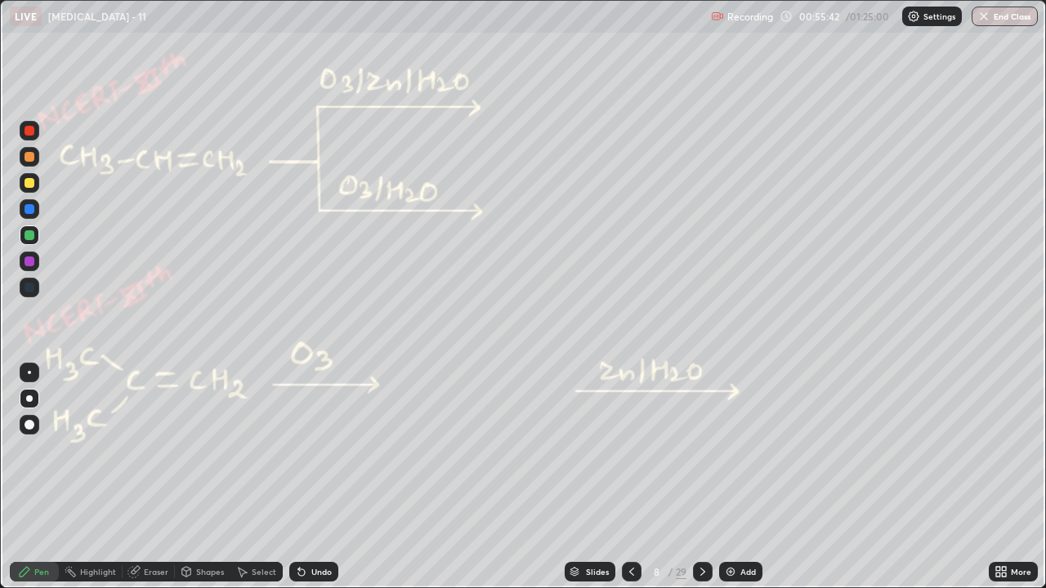
click at [701, 449] on icon at bounding box center [702, 571] width 13 height 13
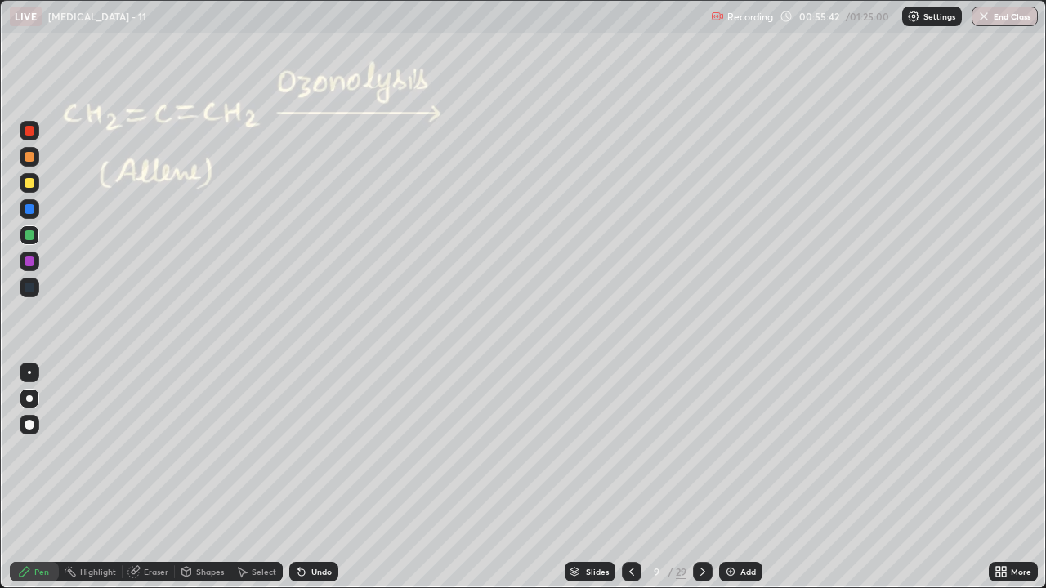
click at [695, 449] on div at bounding box center [703, 572] width 20 height 20
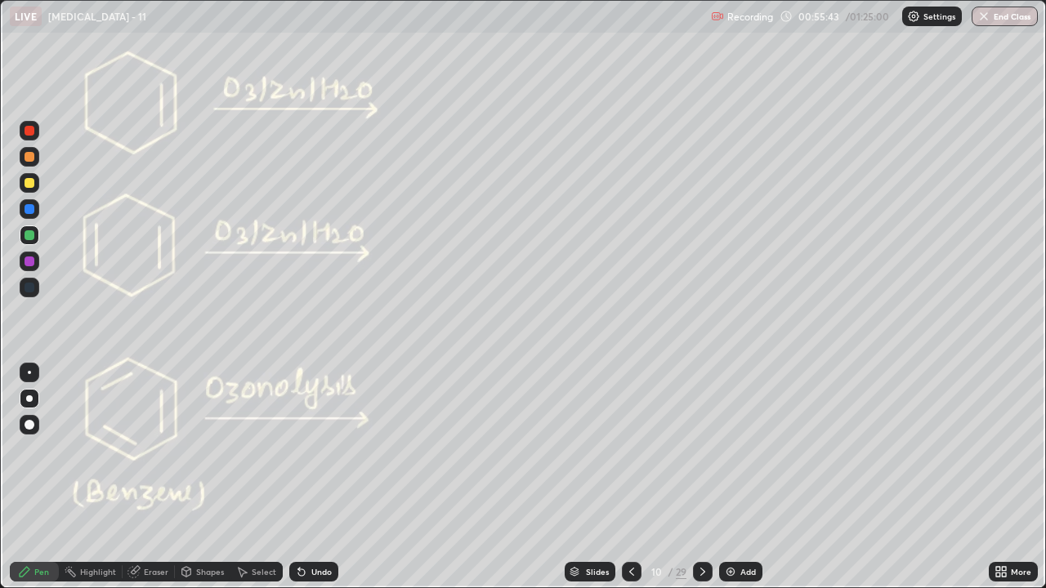
click at [700, 449] on icon at bounding box center [702, 571] width 13 height 13
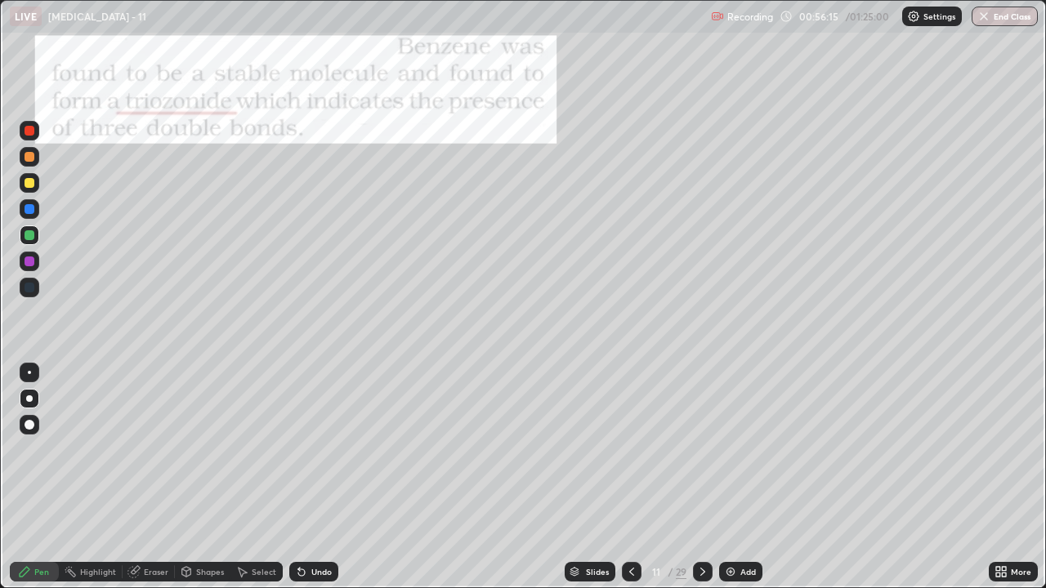
click at [206, 449] on div "Shapes" at bounding box center [210, 572] width 28 height 8
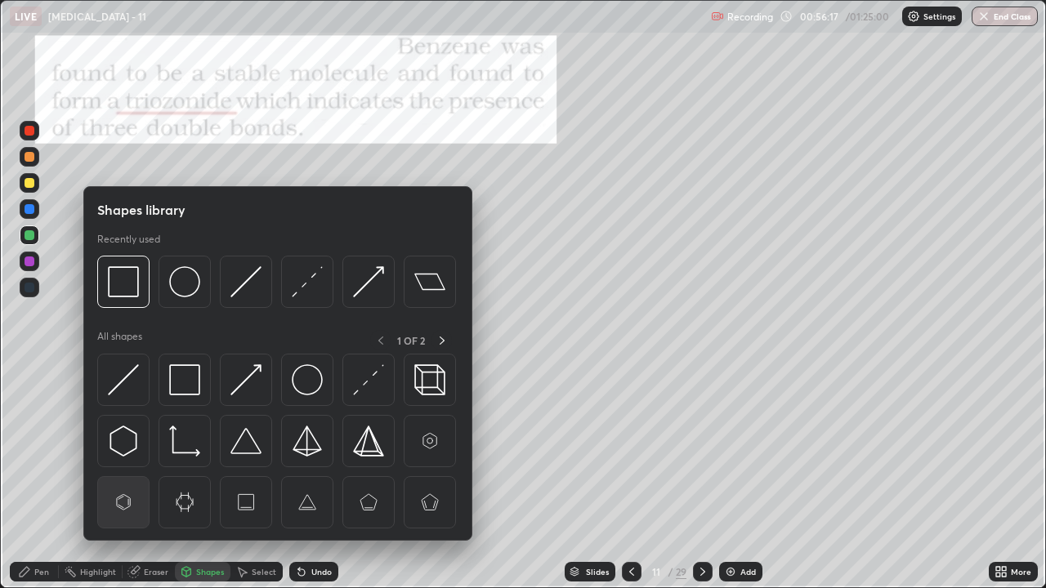
click at [118, 449] on img at bounding box center [123, 502] width 31 height 31
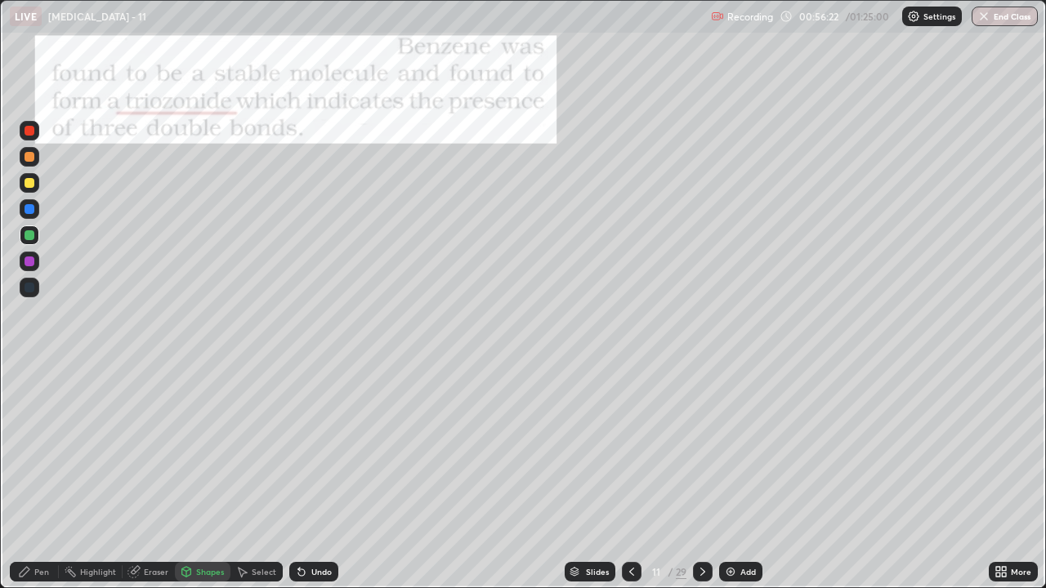
click at [316, 449] on div "Undo" at bounding box center [321, 572] width 20 height 8
click at [29, 130] on div at bounding box center [30, 131] width 10 height 10
click at [30, 449] on icon at bounding box center [24, 571] width 13 height 13
click at [155, 449] on div "Eraser" at bounding box center [156, 572] width 25 height 8
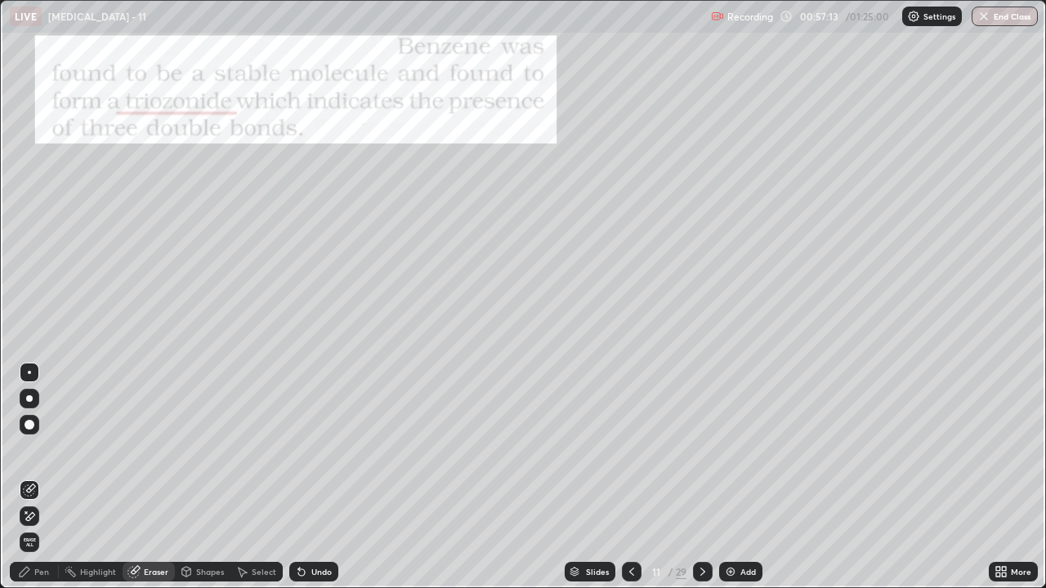
click at [27, 449] on div "Pen" at bounding box center [34, 572] width 49 height 20
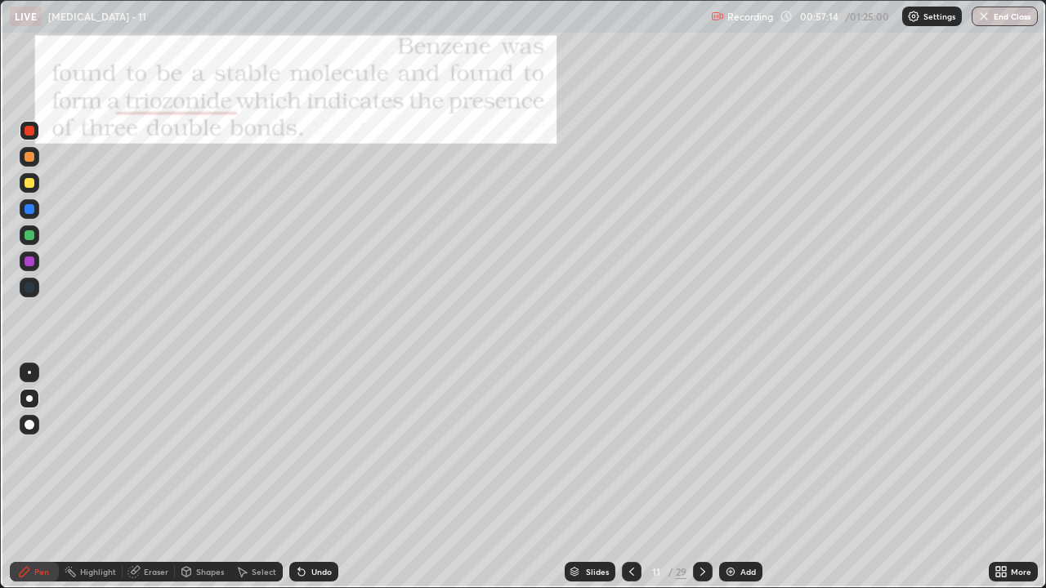
click at [26, 238] on div at bounding box center [30, 235] width 10 height 10
click at [320, 449] on div "Undo" at bounding box center [321, 572] width 20 height 8
click at [321, 449] on div "Undo" at bounding box center [321, 572] width 20 height 8
click at [152, 449] on div "Eraser" at bounding box center [156, 572] width 25 height 8
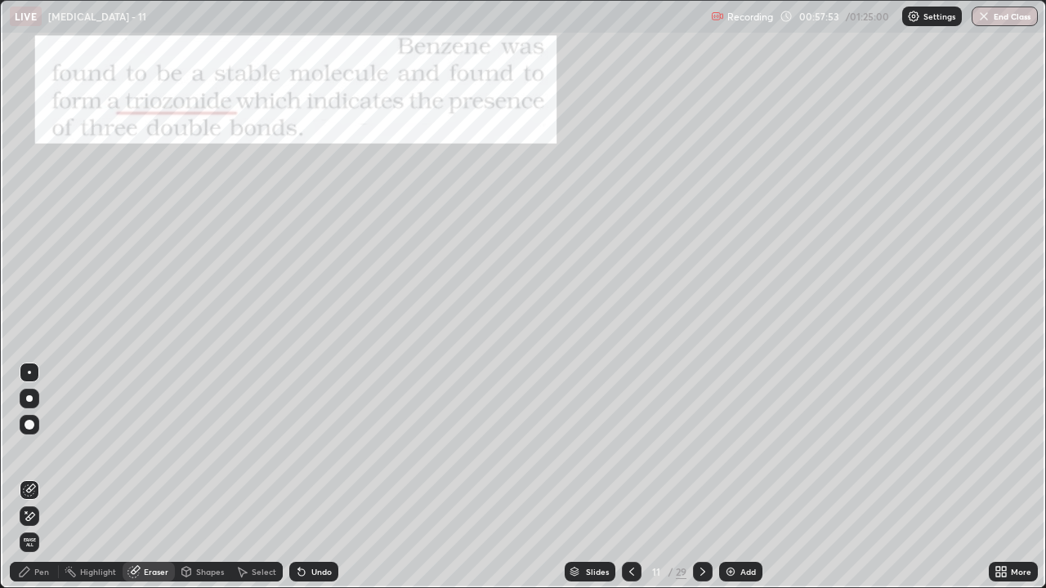
click at [38, 449] on div "Pen" at bounding box center [34, 572] width 49 height 20
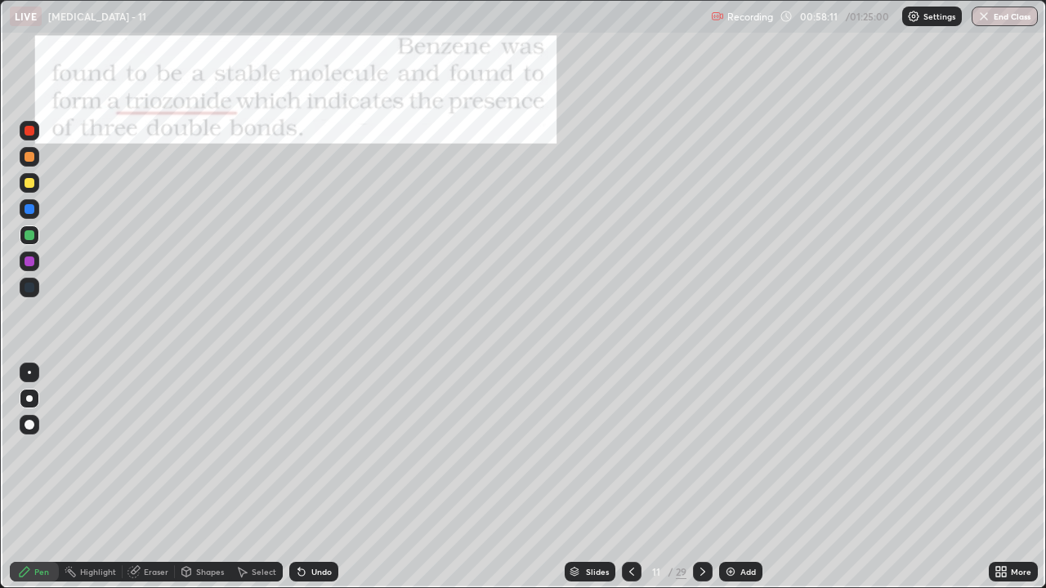
click at [148, 449] on div "Eraser" at bounding box center [156, 572] width 25 height 8
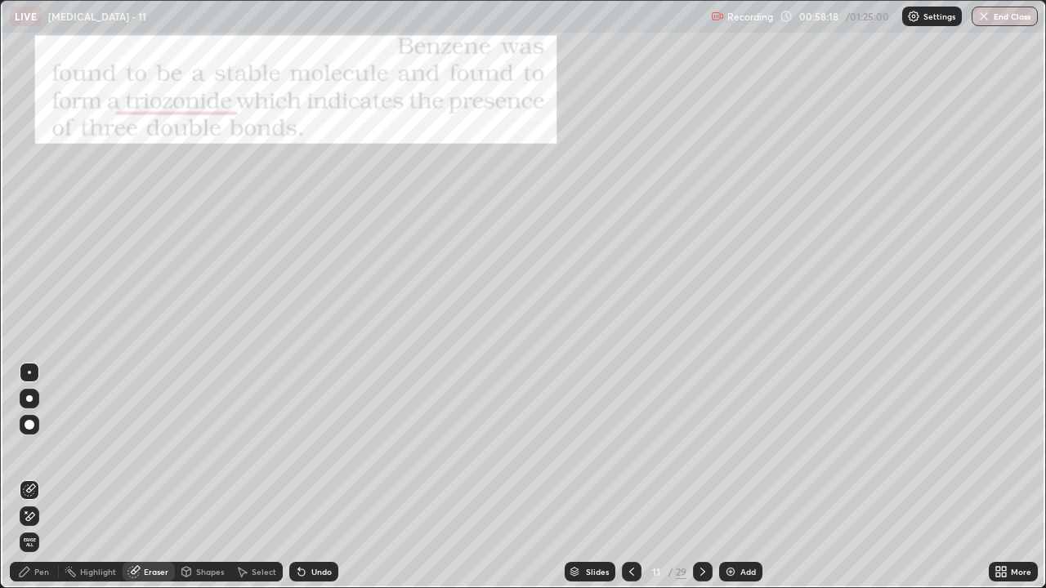
click at [40, 449] on div "Pen" at bounding box center [41, 572] width 15 height 8
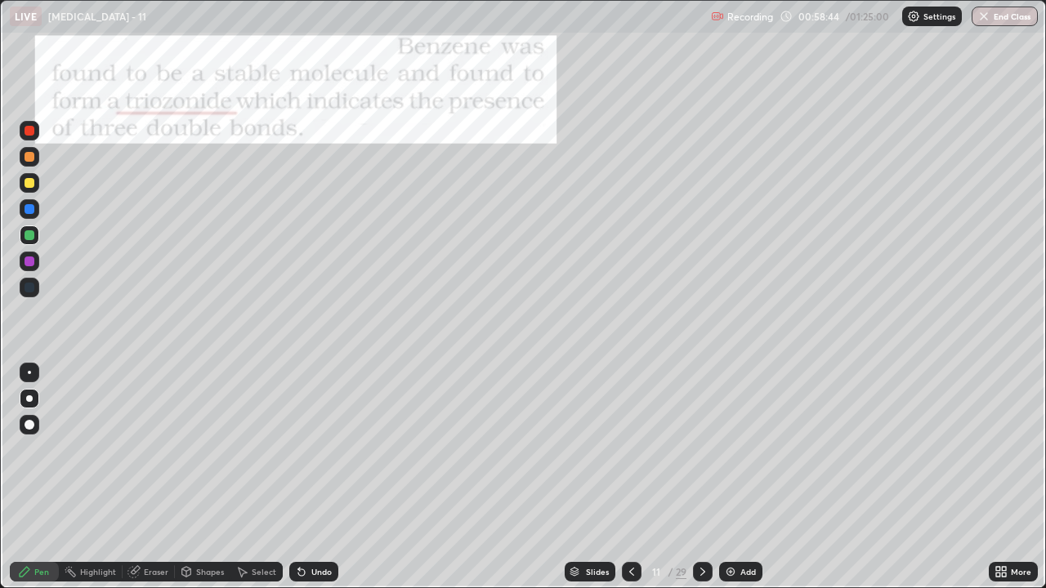
click at [208, 449] on div "Shapes" at bounding box center [210, 572] width 28 height 8
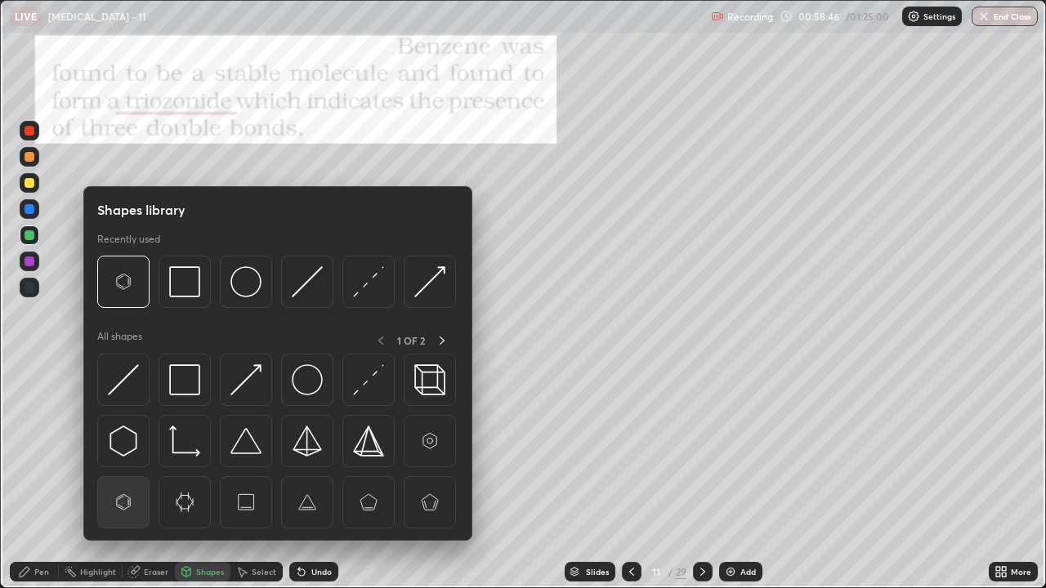
click at [122, 449] on img at bounding box center [123, 502] width 31 height 31
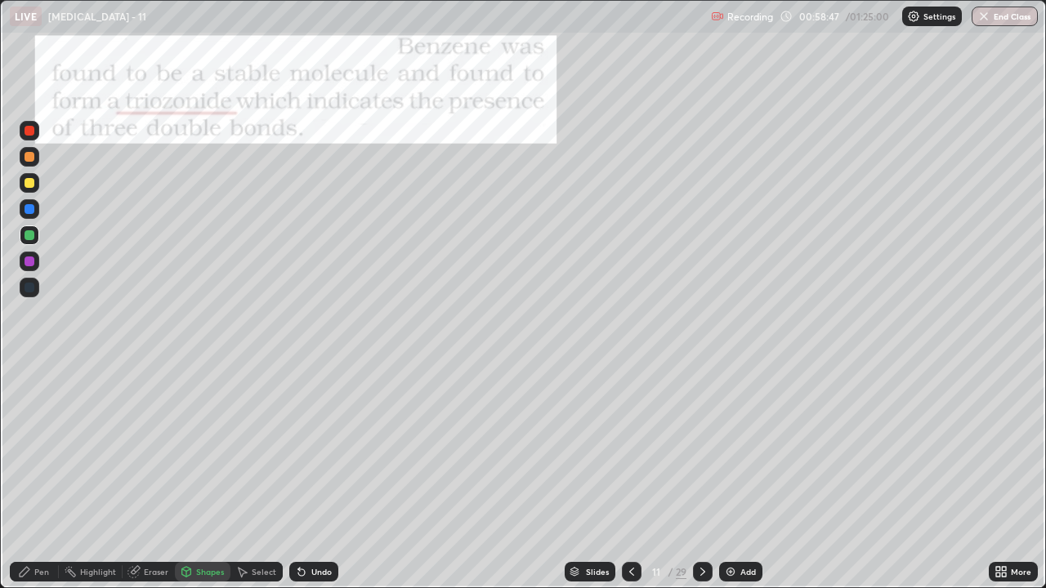
click at [27, 132] on div at bounding box center [30, 131] width 10 height 10
click at [26, 449] on icon at bounding box center [24, 571] width 13 height 13
click at [28, 184] on div at bounding box center [30, 183] width 10 height 10
click at [26, 187] on div at bounding box center [30, 183] width 10 height 10
click at [27, 132] on div at bounding box center [30, 131] width 10 height 10
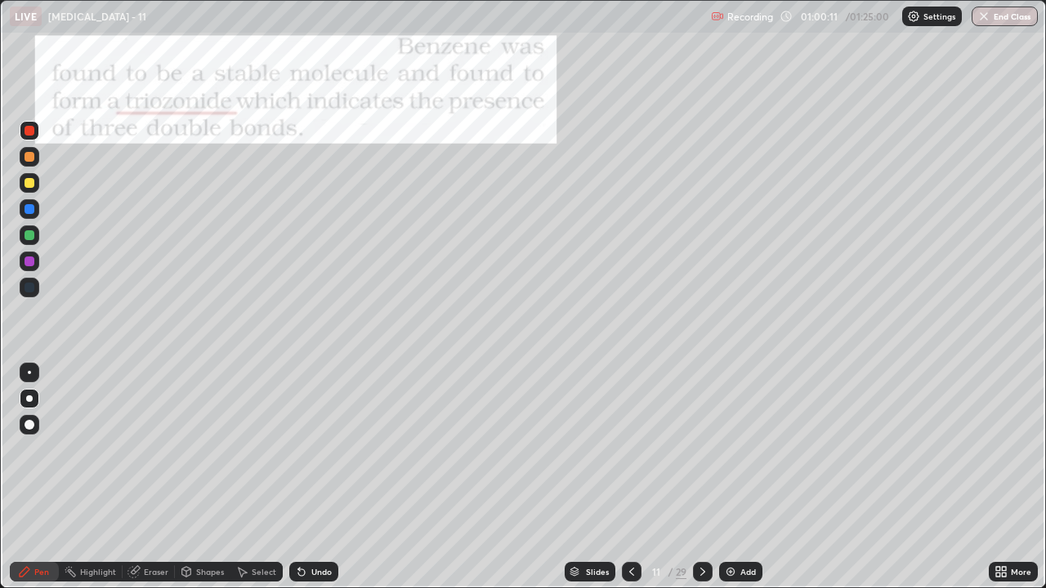
click at [29, 132] on div at bounding box center [30, 131] width 10 height 10
click at [700, 449] on icon at bounding box center [702, 571] width 13 height 13
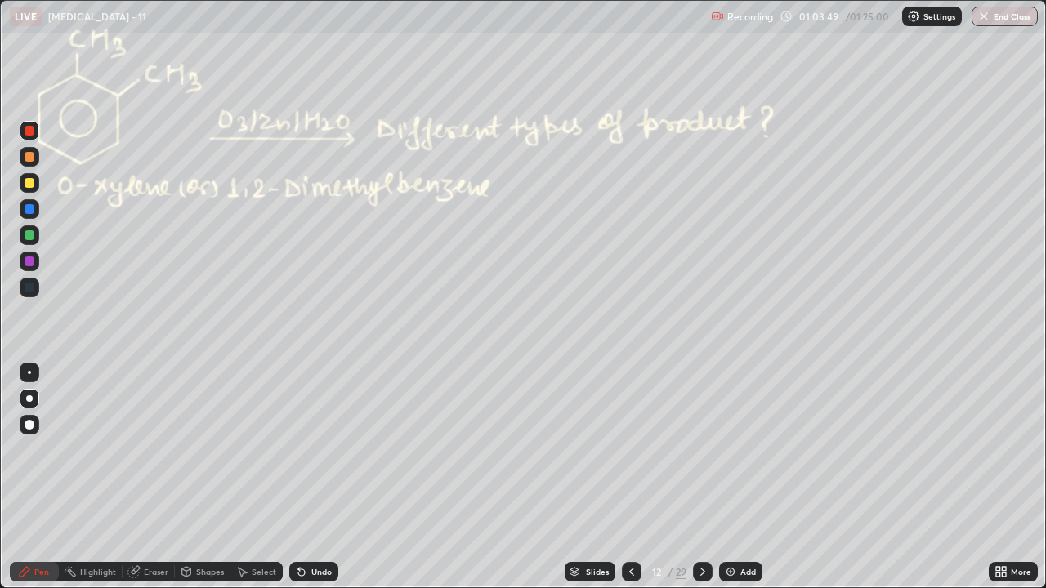
click at [630, 449] on icon at bounding box center [631, 571] width 13 height 13
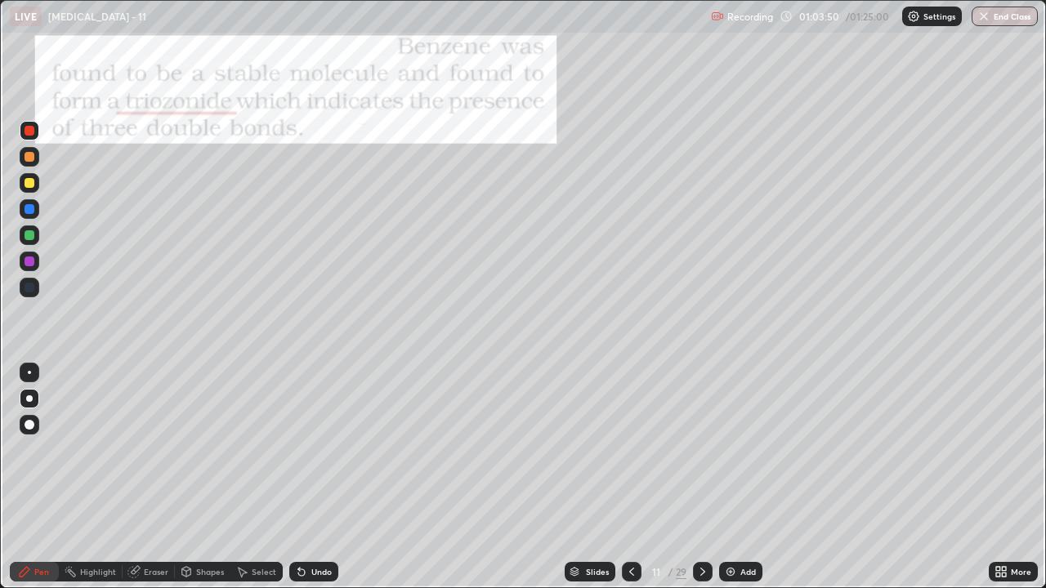
click at [625, 449] on icon at bounding box center [631, 571] width 13 height 13
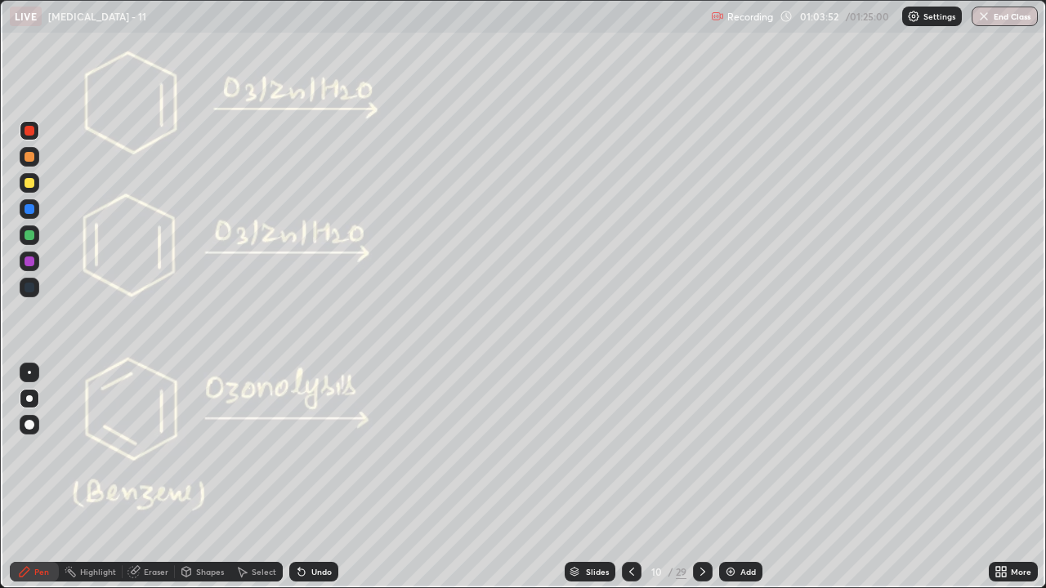
click at [699, 449] on icon at bounding box center [702, 571] width 13 height 13
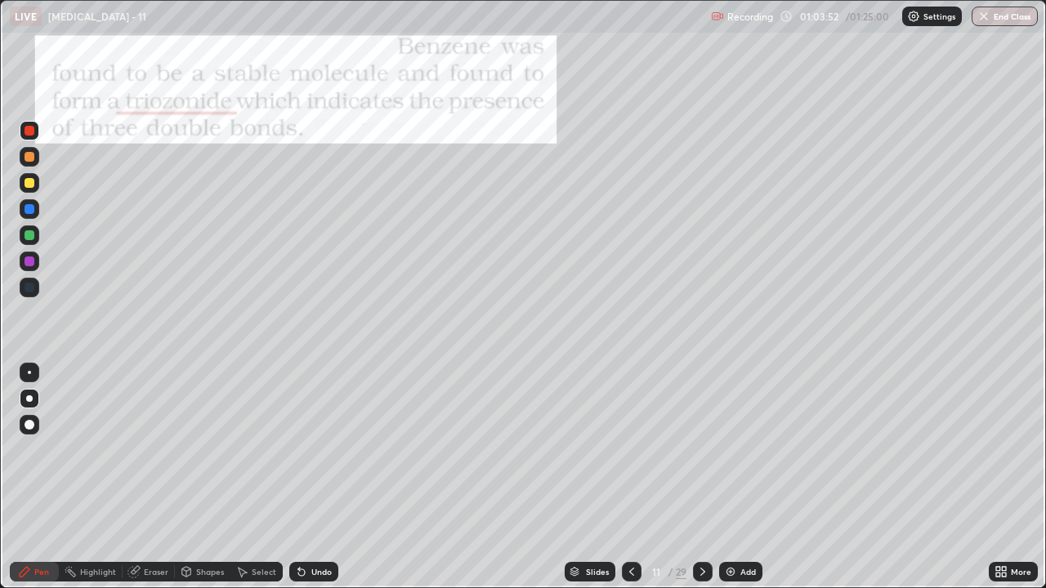
click at [700, 449] on icon at bounding box center [702, 571] width 13 height 13
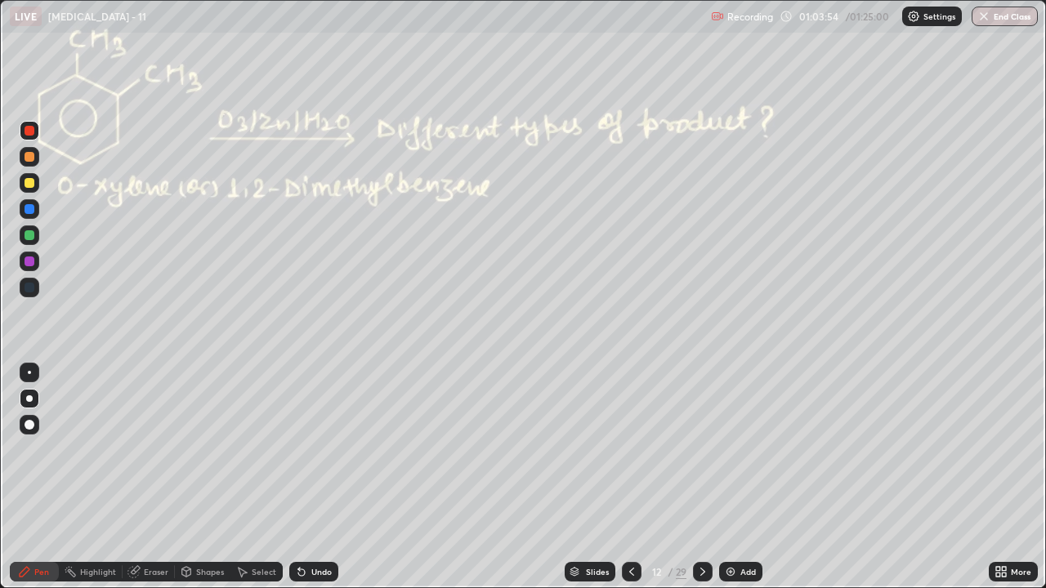
click at [33, 239] on div at bounding box center [30, 235] width 10 height 10
click at [27, 133] on div at bounding box center [30, 131] width 10 height 10
click at [29, 132] on div at bounding box center [30, 131] width 10 height 10
click at [194, 449] on div "Shapes" at bounding box center [203, 572] width 56 height 20
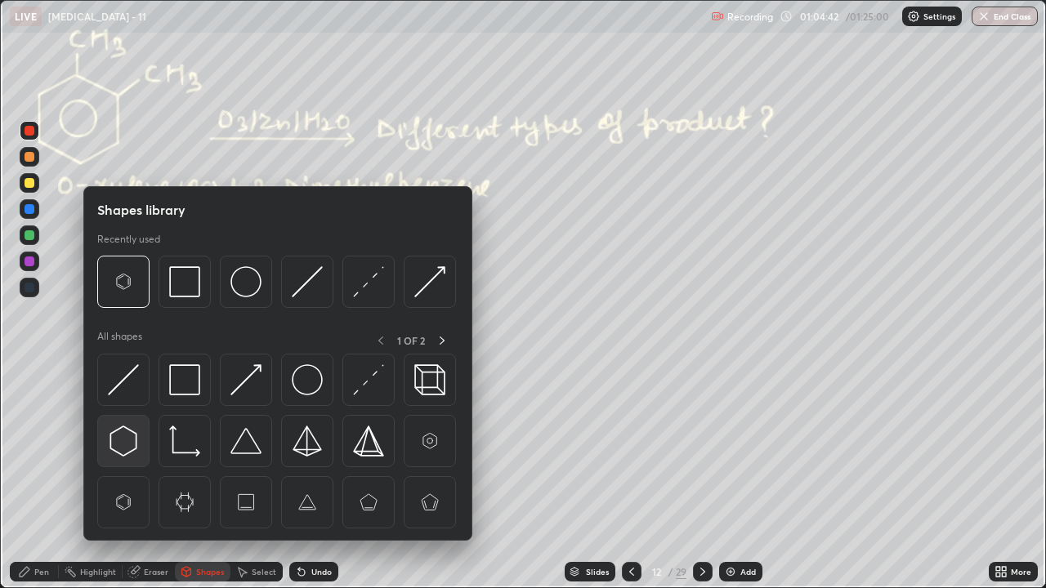
click at [127, 445] on img at bounding box center [123, 441] width 31 height 31
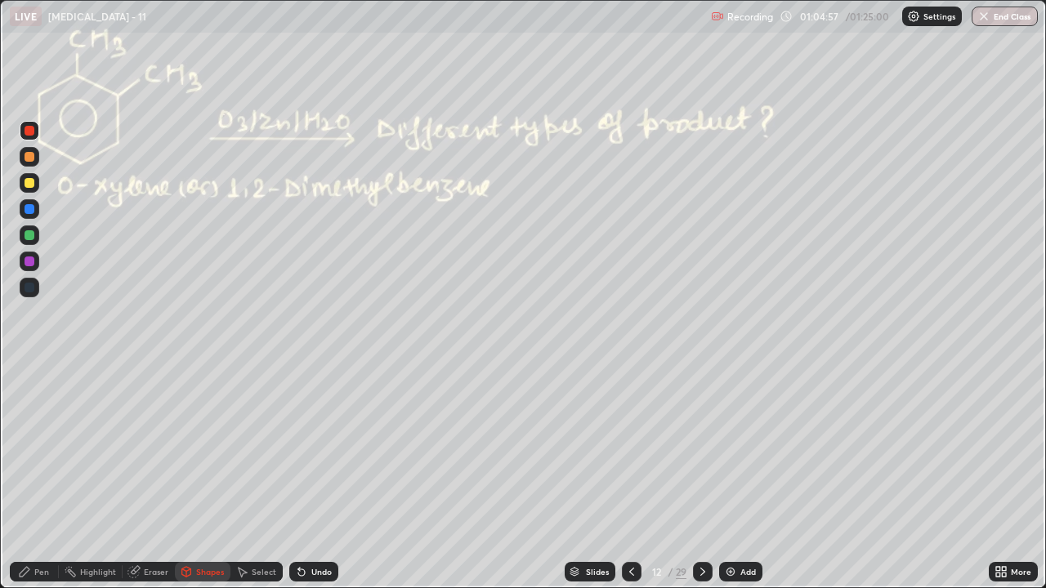
click at [34, 449] on div "Pen" at bounding box center [34, 572] width 49 height 20
click at [310, 449] on div "Undo" at bounding box center [313, 572] width 49 height 20
click at [71, 449] on rect at bounding box center [72, 574] width 8 height 8
click at [27, 449] on icon at bounding box center [24, 571] width 13 height 13
click at [29, 184] on div at bounding box center [30, 183] width 10 height 10
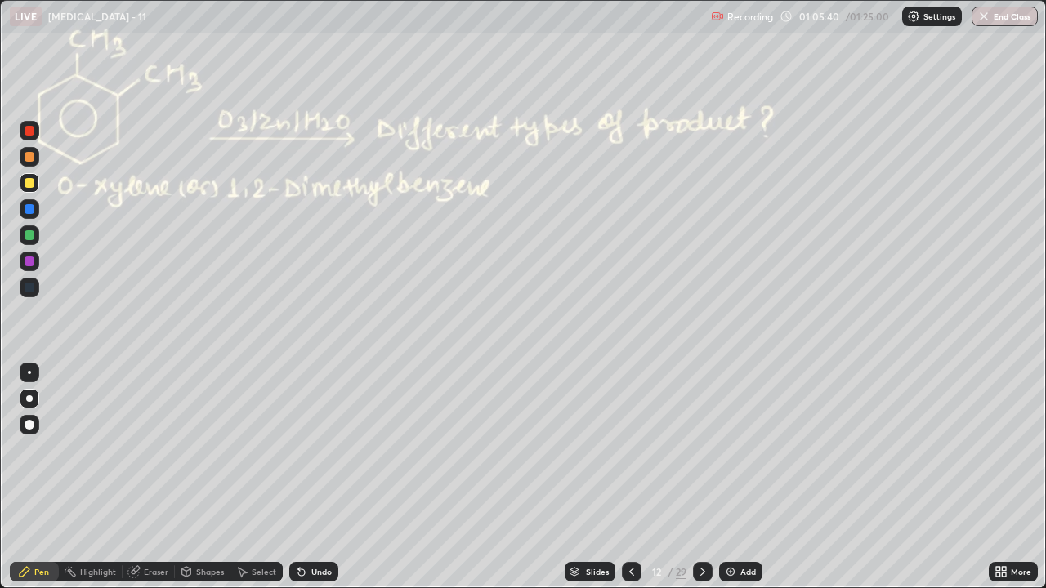
click at [27, 184] on div at bounding box center [30, 183] width 10 height 10
click at [28, 159] on div at bounding box center [30, 157] width 10 height 10
click at [27, 239] on div at bounding box center [30, 235] width 10 height 10
click at [322, 449] on div "Undo" at bounding box center [321, 572] width 20 height 8
click at [328, 449] on div "Undo" at bounding box center [321, 572] width 20 height 8
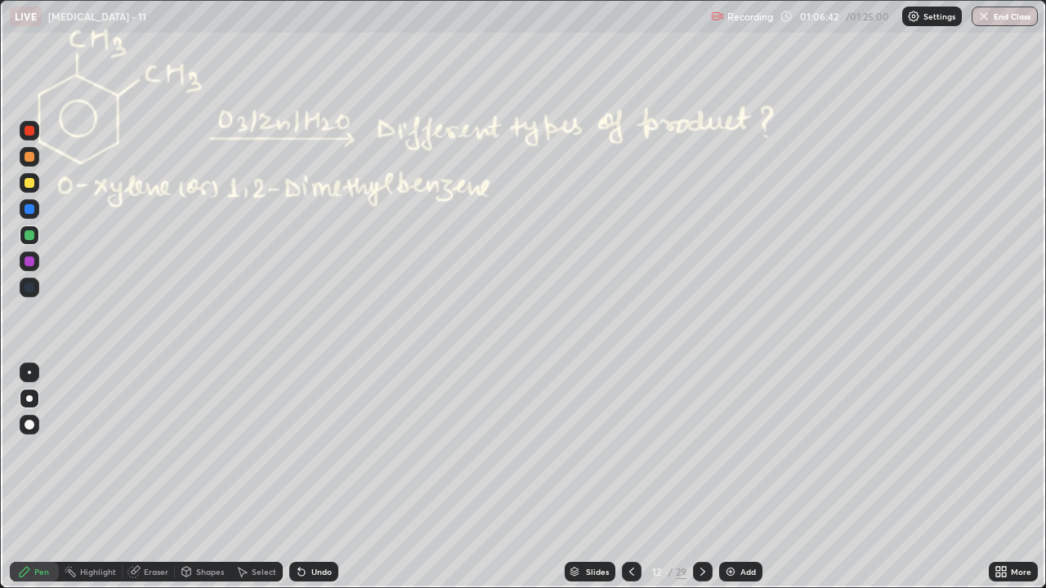
click at [328, 449] on div "Undo" at bounding box center [321, 572] width 20 height 8
click at [324, 449] on div "Undo" at bounding box center [321, 572] width 20 height 8
click at [325, 449] on div "Undo" at bounding box center [321, 572] width 20 height 8
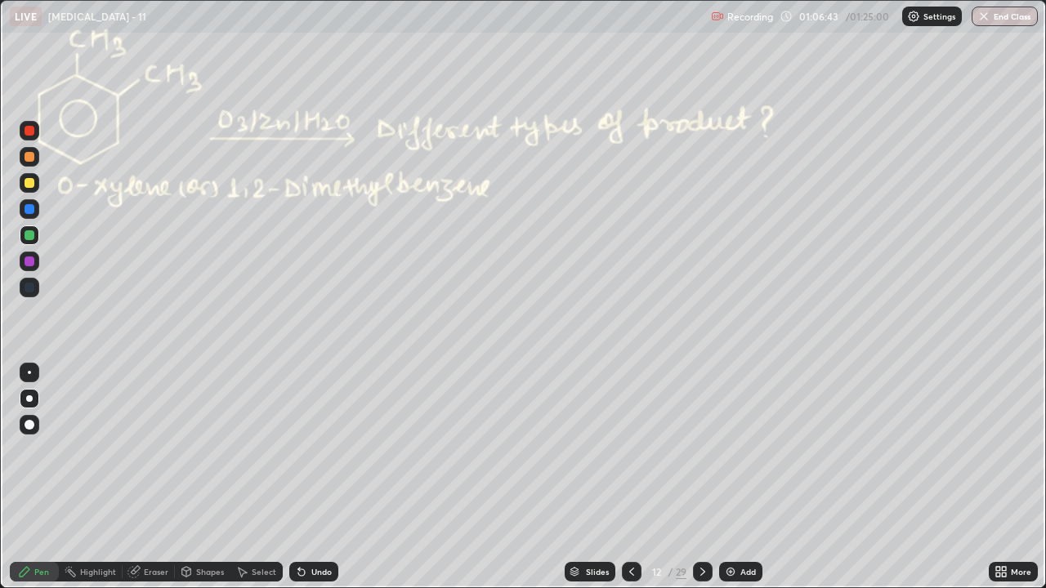
click at [327, 449] on div "Undo" at bounding box center [321, 572] width 20 height 8
click at [326, 449] on div "Undo" at bounding box center [321, 572] width 20 height 8
click at [328, 449] on div "Undo" at bounding box center [321, 572] width 20 height 8
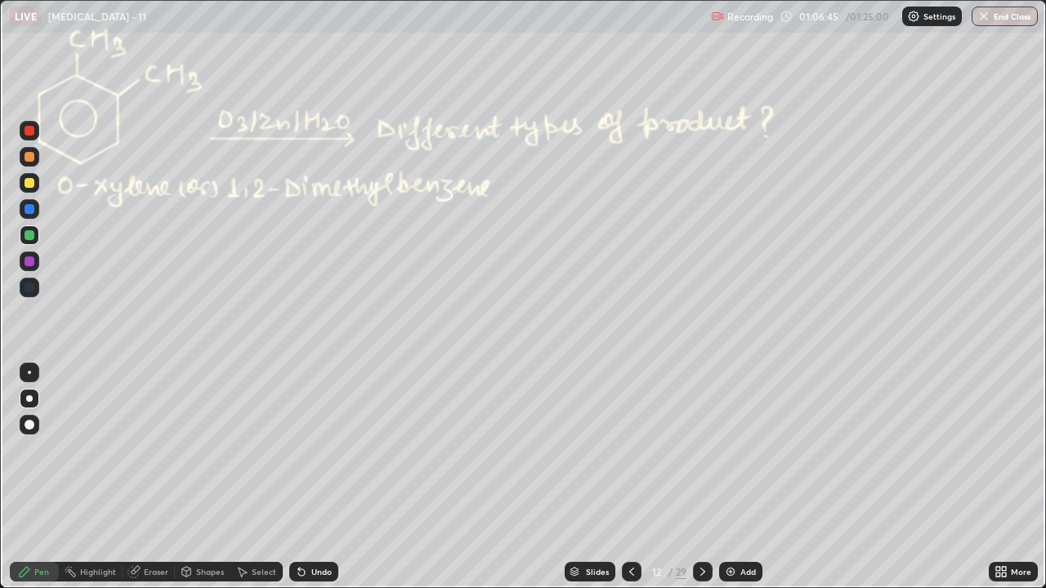
click at [328, 449] on div "Undo" at bounding box center [321, 572] width 20 height 8
click at [326, 449] on div "Undo" at bounding box center [321, 572] width 20 height 8
click at [324, 449] on div "Undo" at bounding box center [321, 572] width 20 height 8
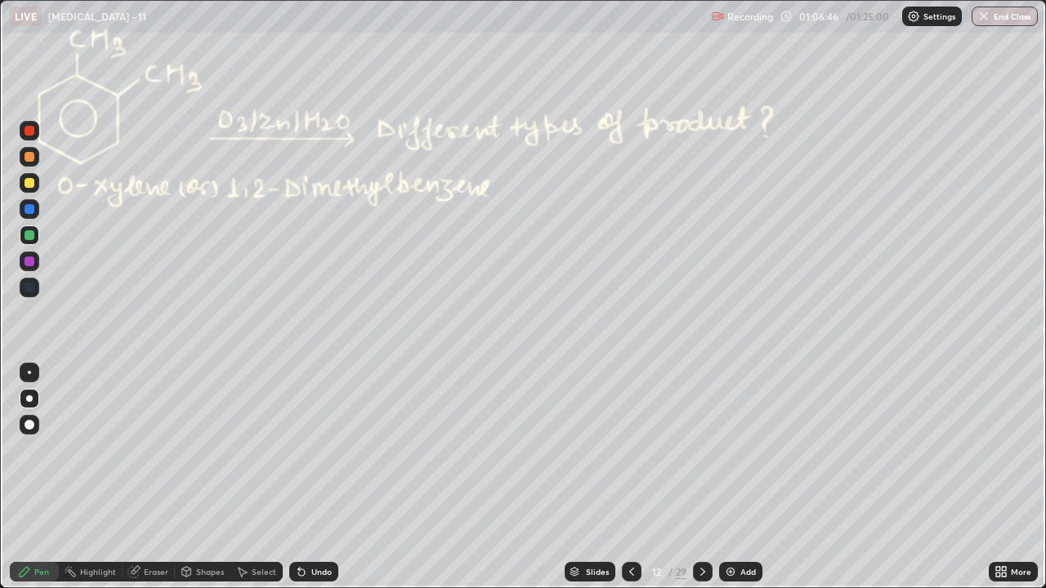
click at [323, 449] on div "Undo" at bounding box center [321, 572] width 20 height 8
click at [324, 449] on div "Undo" at bounding box center [321, 572] width 20 height 8
click at [327, 449] on div "Undo" at bounding box center [321, 572] width 20 height 8
click at [30, 131] on div at bounding box center [30, 131] width 10 height 10
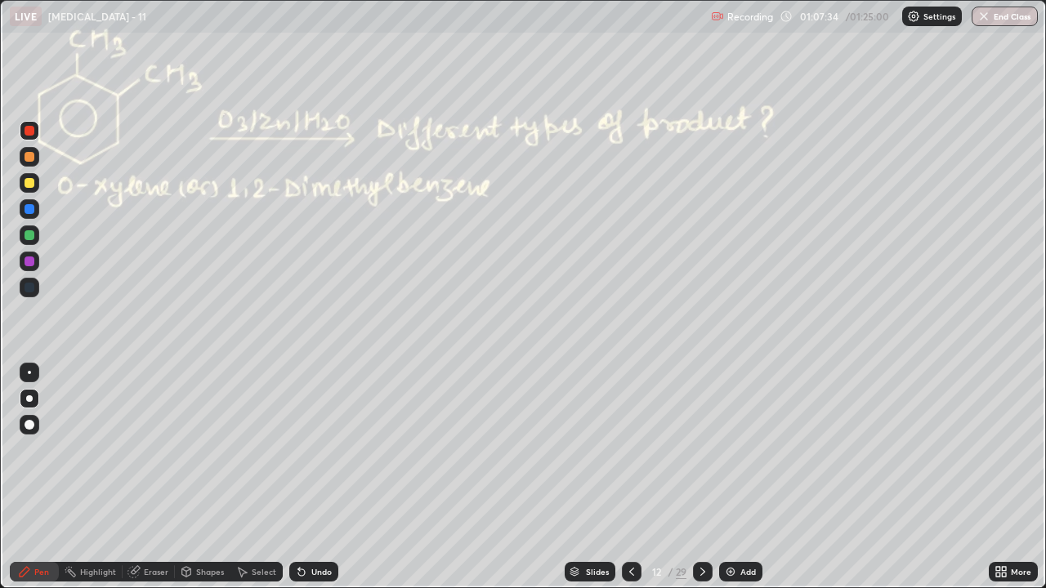
click at [29, 237] on div at bounding box center [30, 235] width 10 height 10
click at [31, 236] on div at bounding box center [30, 235] width 10 height 10
click at [29, 161] on div at bounding box center [30, 157] width 10 height 10
click at [29, 158] on div at bounding box center [30, 157] width 10 height 10
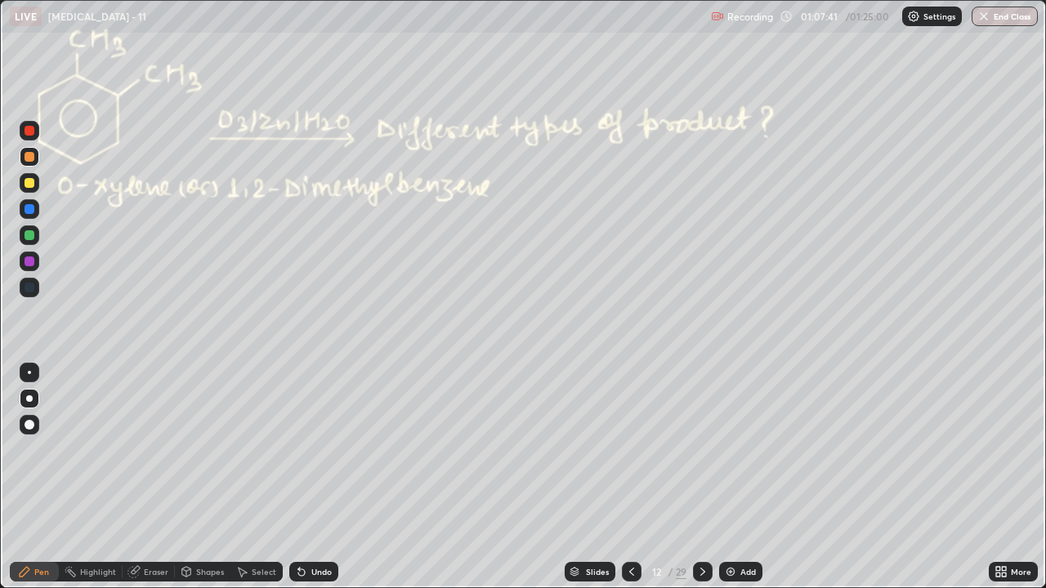
click at [30, 242] on div at bounding box center [30, 236] width 20 height 20
click at [28, 163] on div at bounding box center [30, 157] width 20 height 20
click at [30, 239] on div at bounding box center [30, 235] width 10 height 10
click at [29, 136] on div at bounding box center [30, 131] width 20 height 20
click at [32, 156] on div at bounding box center [30, 157] width 10 height 10
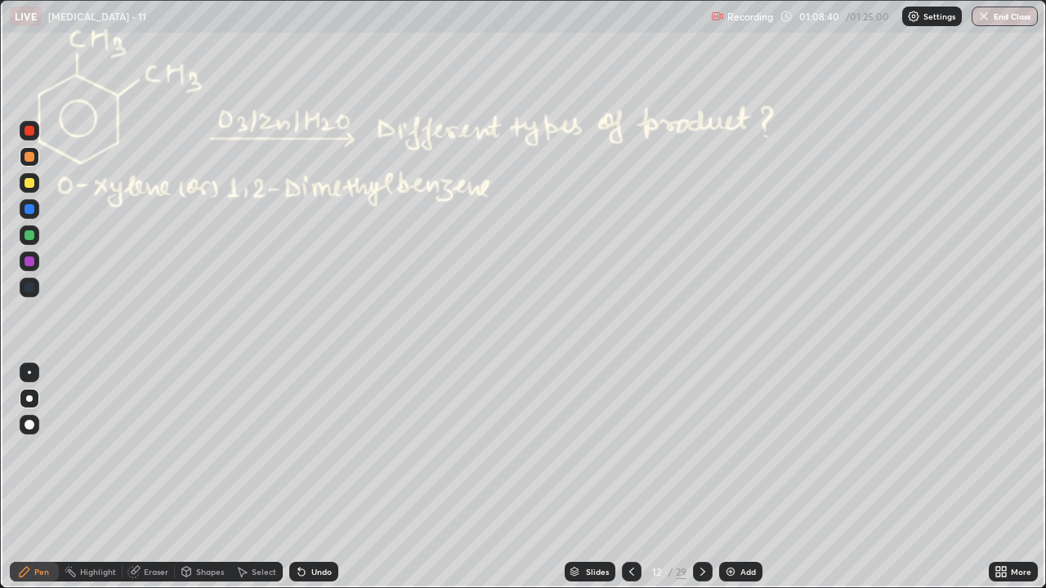
click at [31, 127] on div at bounding box center [30, 131] width 10 height 10
click at [33, 236] on div at bounding box center [30, 235] width 10 height 10
click at [32, 158] on div at bounding box center [30, 157] width 10 height 10
click at [298, 449] on icon at bounding box center [299, 569] width 2 height 2
click at [25, 236] on div at bounding box center [30, 235] width 10 height 10
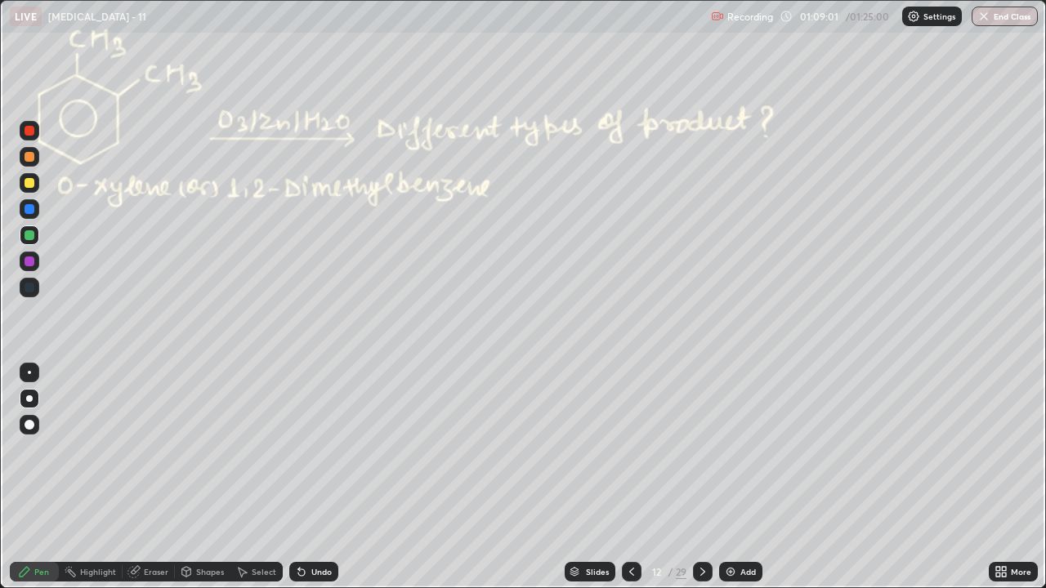
click at [30, 157] on div at bounding box center [30, 157] width 10 height 10
click at [29, 237] on div at bounding box center [30, 235] width 10 height 10
click at [30, 237] on div at bounding box center [30, 235] width 10 height 10
click at [29, 160] on div at bounding box center [30, 157] width 10 height 10
click at [30, 235] on div at bounding box center [30, 235] width 10 height 10
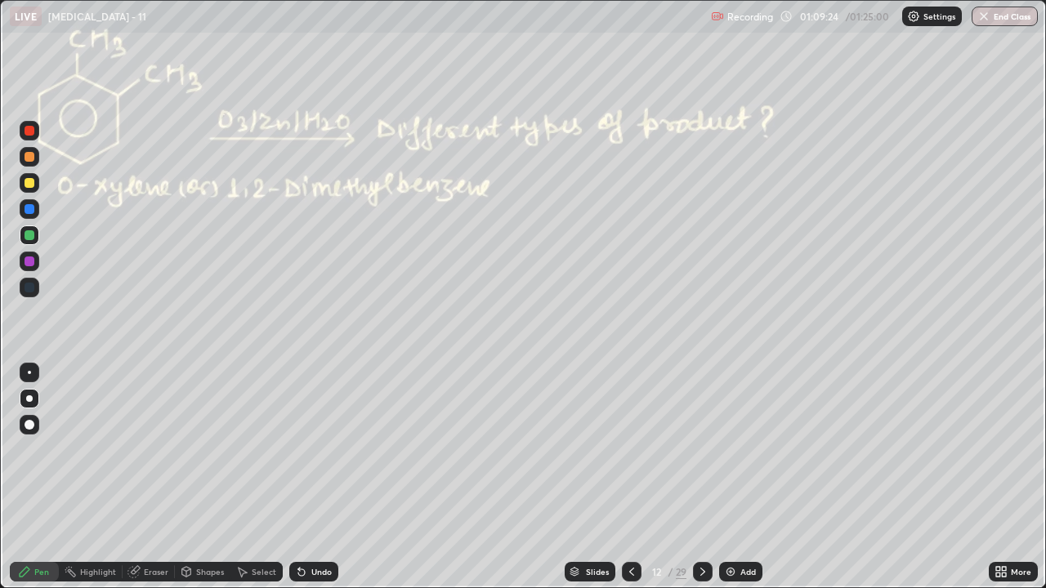
click at [321, 449] on div "Undo" at bounding box center [321, 572] width 20 height 8
click at [30, 159] on div at bounding box center [30, 157] width 10 height 10
click at [32, 239] on div at bounding box center [30, 236] width 20 height 20
click at [29, 158] on div at bounding box center [30, 157] width 10 height 10
click at [26, 131] on div at bounding box center [30, 131] width 10 height 10
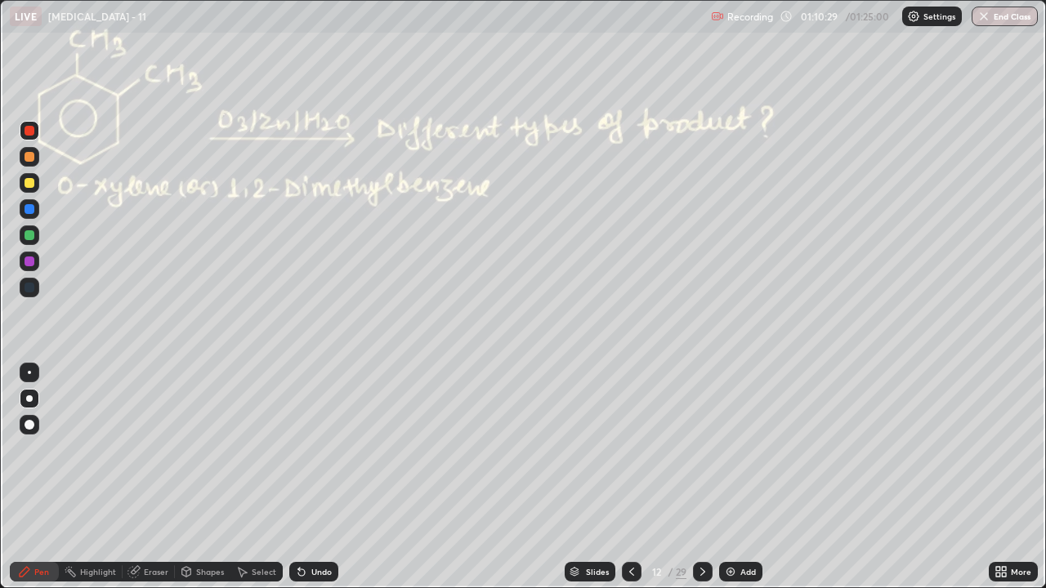
click at [27, 181] on div at bounding box center [30, 183] width 10 height 10
click at [27, 128] on div at bounding box center [30, 131] width 10 height 10
click at [323, 449] on div "Undo" at bounding box center [321, 572] width 20 height 8
click at [317, 449] on div "Undo" at bounding box center [313, 572] width 49 height 20
click at [316, 449] on div "Undo" at bounding box center [313, 572] width 49 height 20
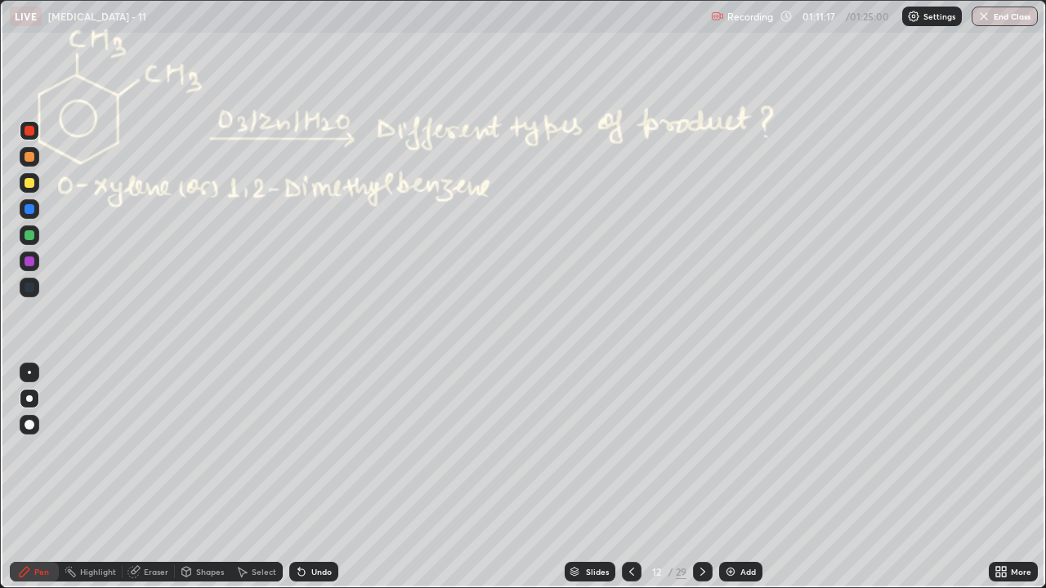
click at [25, 234] on div at bounding box center [30, 235] width 10 height 10
click at [27, 131] on div at bounding box center [30, 131] width 10 height 10
click at [100, 449] on div "Highlight" at bounding box center [98, 572] width 36 height 8
click at [629, 449] on icon at bounding box center [631, 571] width 13 height 13
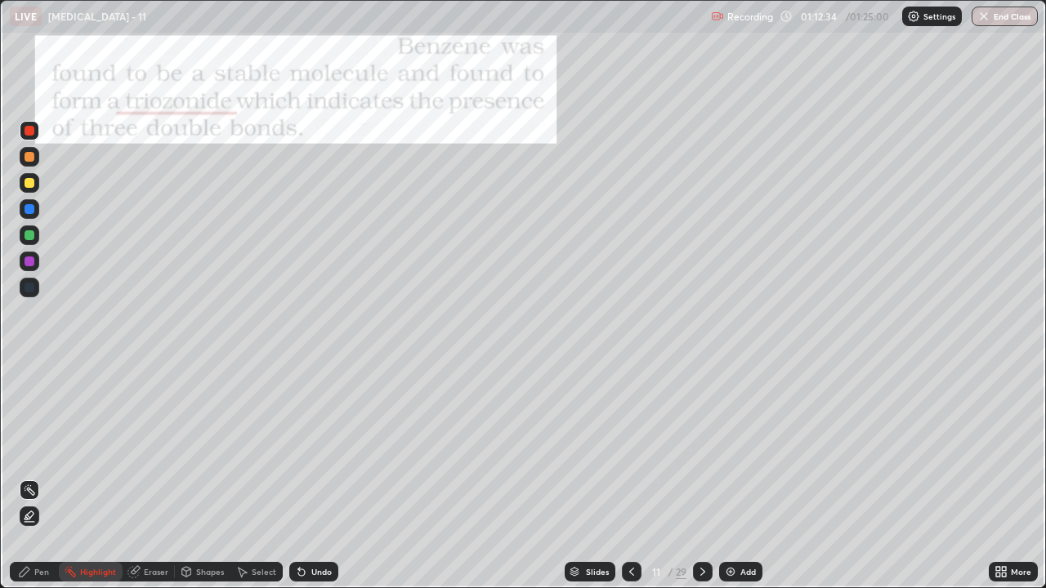
click at [630, 449] on icon at bounding box center [631, 571] width 13 height 13
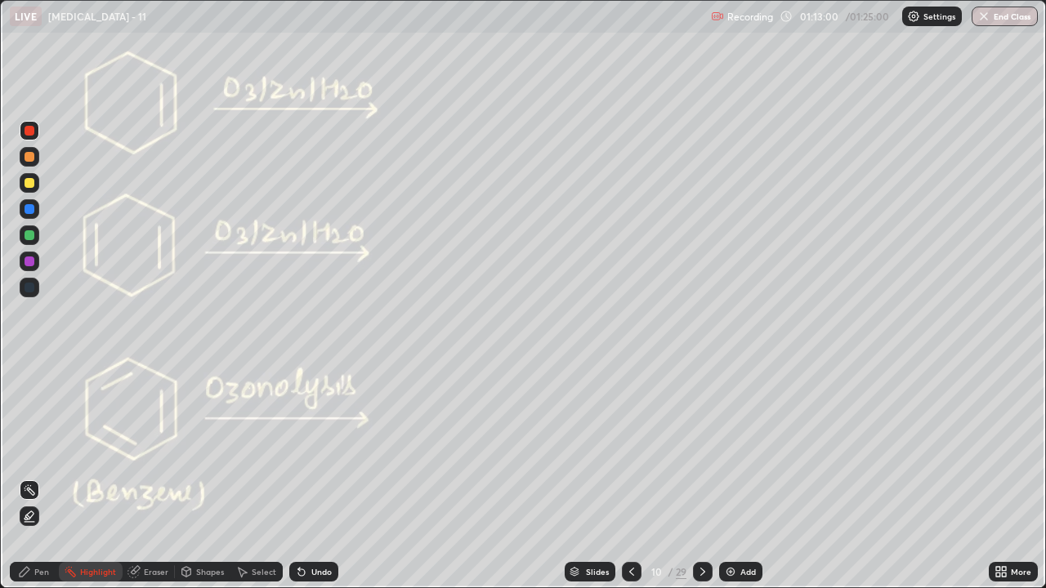
click at [0, 449] on div "Setting up your live class" at bounding box center [523, 294] width 1046 height 588
click at [693, 449] on div at bounding box center [703, 572] width 20 height 20
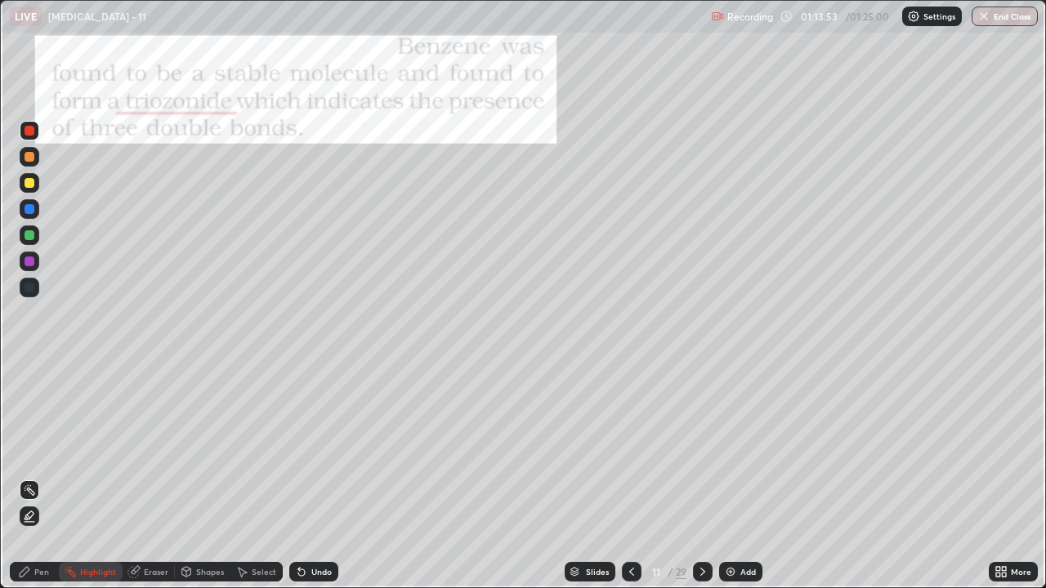
click at [701, 449] on icon at bounding box center [702, 571] width 13 height 13
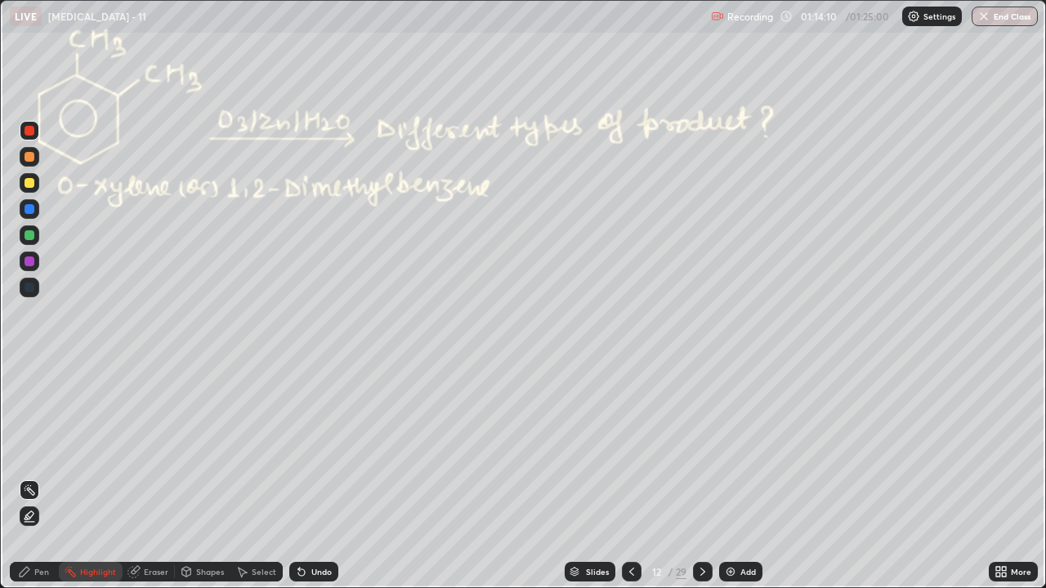
click at [25, 449] on icon at bounding box center [24, 571] width 13 height 13
click at [27, 183] on div at bounding box center [30, 183] width 10 height 10
click at [30, 136] on div at bounding box center [30, 131] width 20 height 20
click at [30, 183] on div at bounding box center [30, 183] width 10 height 10
click at [26, 127] on div at bounding box center [30, 131] width 10 height 10
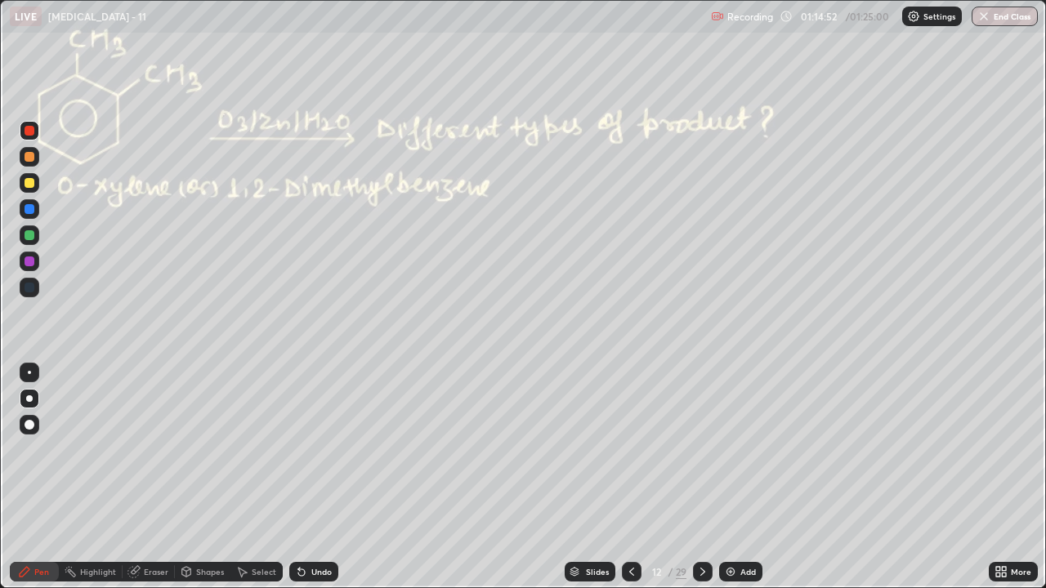
click at [29, 236] on div at bounding box center [30, 235] width 10 height 10
click at [109, 449] on div "Highlight" at bounding box center [91, 572] width 64 height 20
click at [28, 131] on div at bounding box center [30, 131] width 10 height 10
click at [23, 449] on icon at bounding box center [24, 571] width 13 height 13
click at [29, 235] on div at bounding box center [30, 235] width 10 height 10
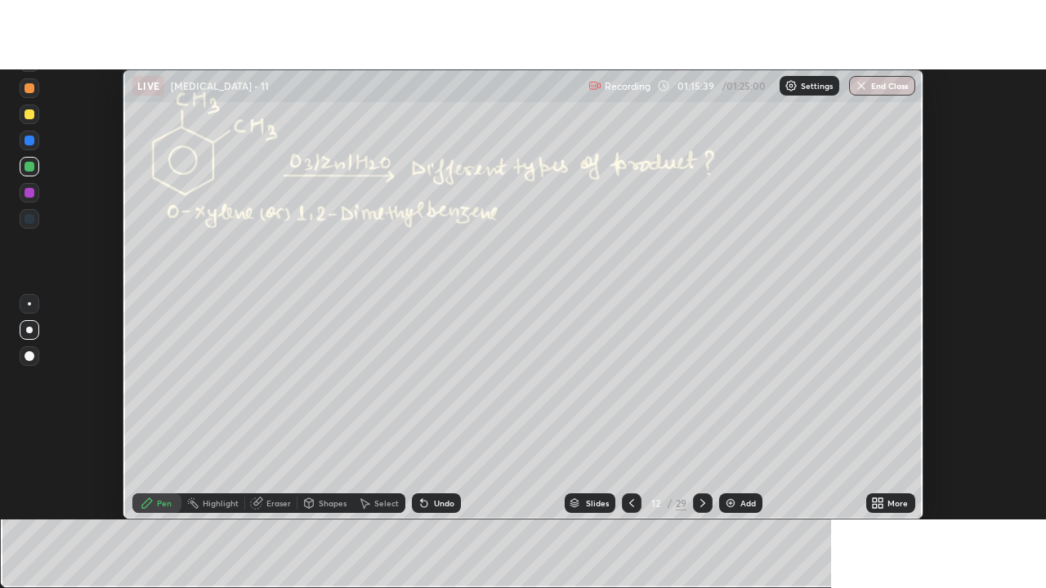
scroll to position [81259, 80663]
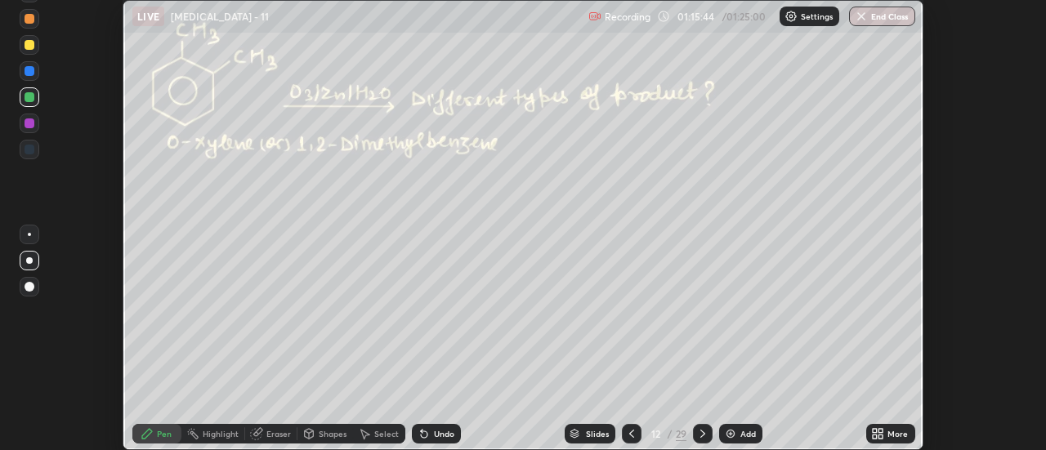
click at [877, 436] on icon at bounding box center [875, 437] width 4 height 4
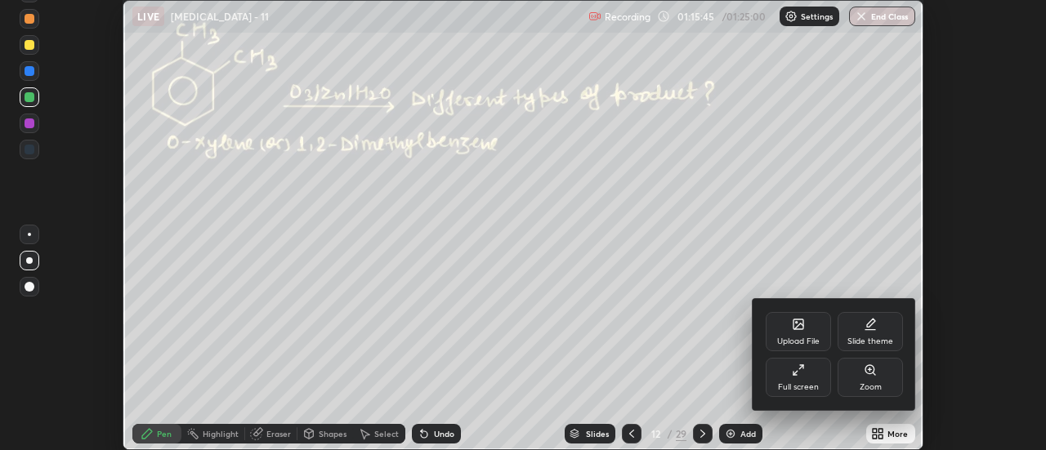
click at [815, 383] on div "Full screen" at bounding box center [798, 387] width 41 height 8
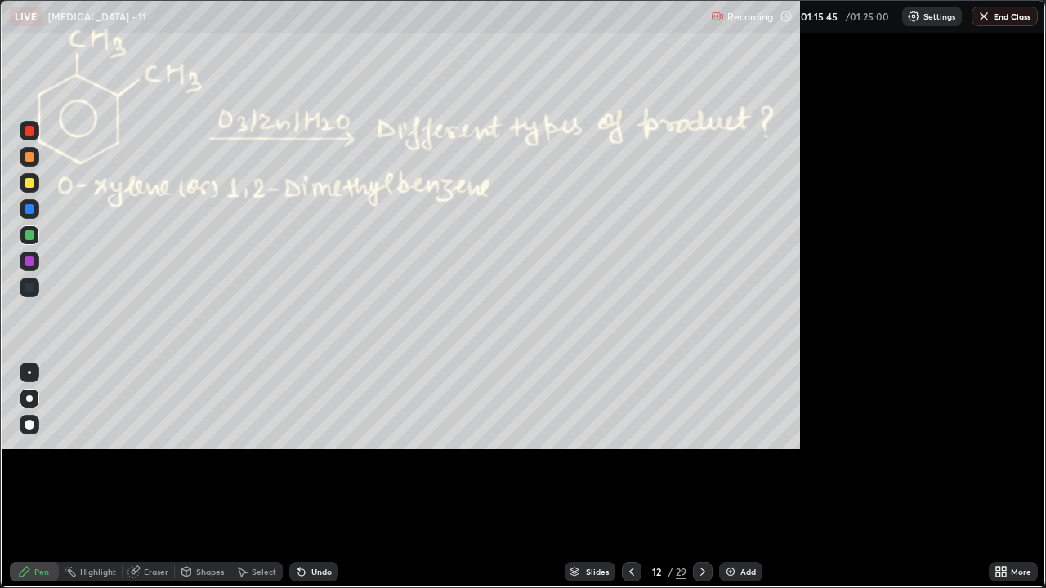
scroll to position [588, 1046]
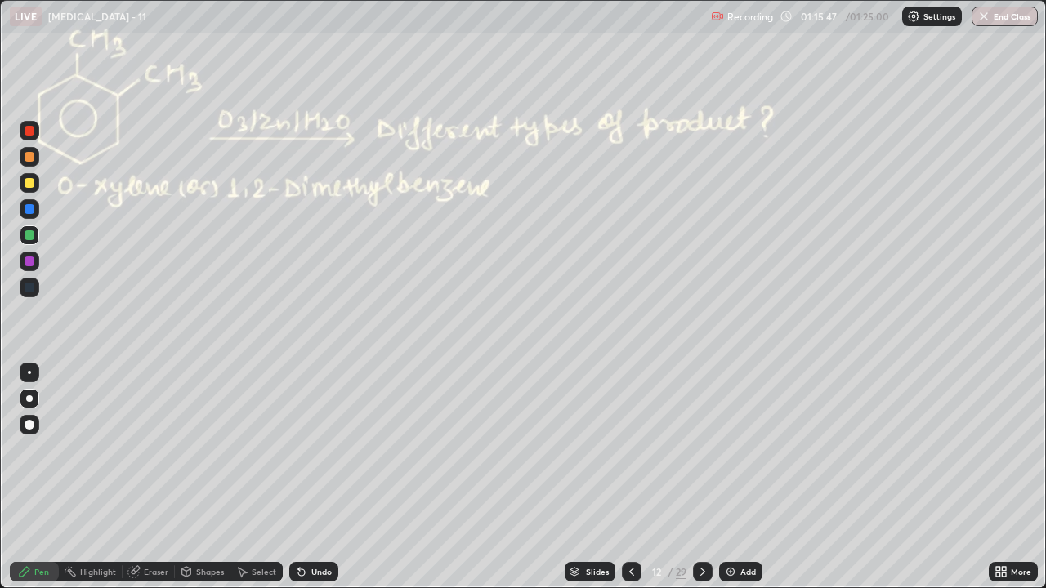
click at [37, 449] on div "Pen" at bounding box center [34, 572] width 49 height 20
click at [29, 449] on div "Pen" at bounding box center [34, 572] width 49 height 20
click at [32, 449] on div "Pen" at bounding box center [34, 572] width 49 height 20
click at [79, 449] on div "Highlight" at bounding box center [91, 572] width 64 height 20
click at [34, 449] on div "Pen" at bounding box center [41, 572] width 15 height 8
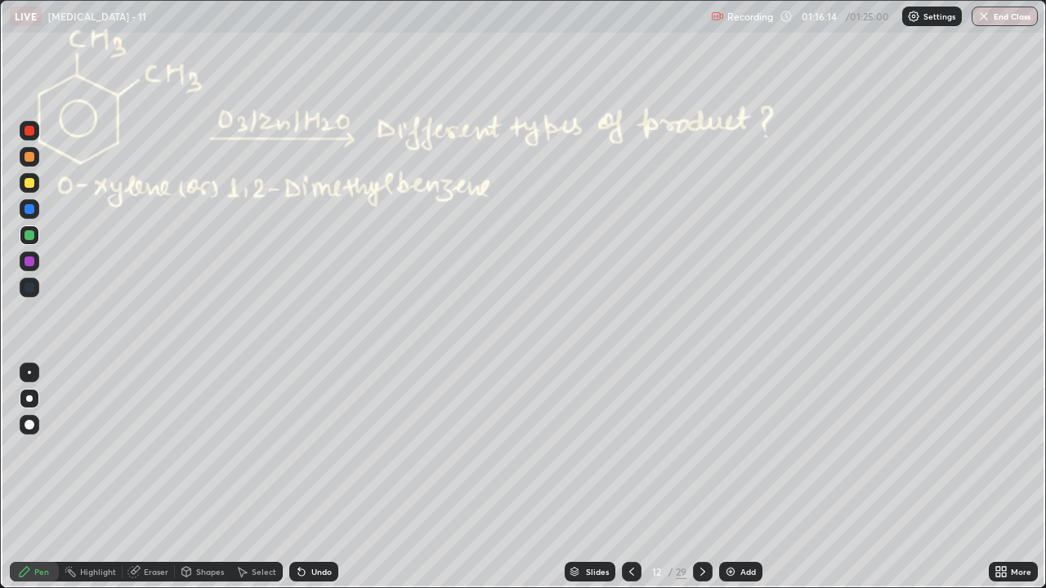
click at [203, 449] on div "Shapes" at bounding box center [210, 572] width 28 height 8
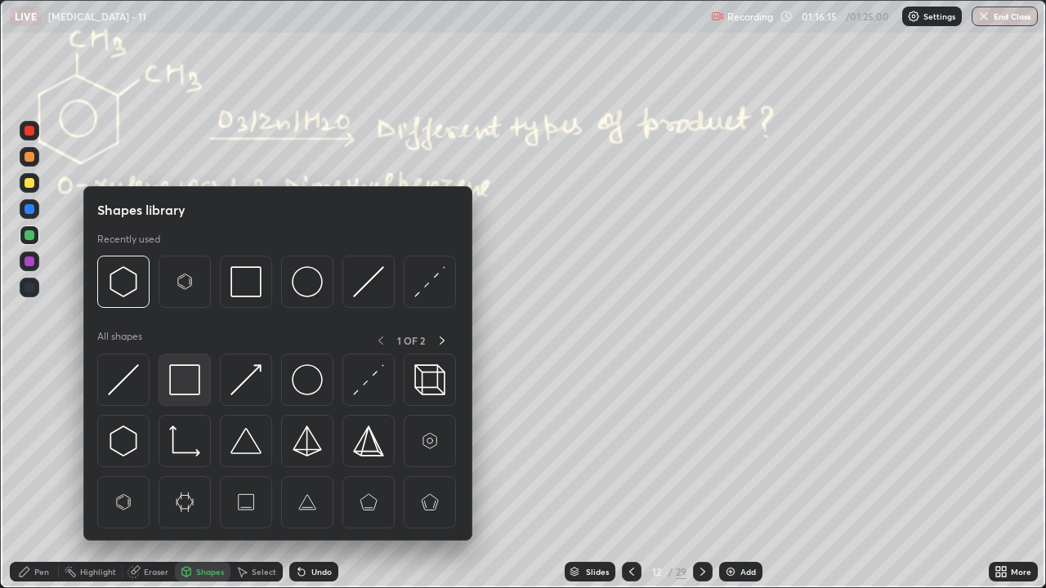
click at [176, 389] on img at bounding box center [184, 379] width 31 height 31
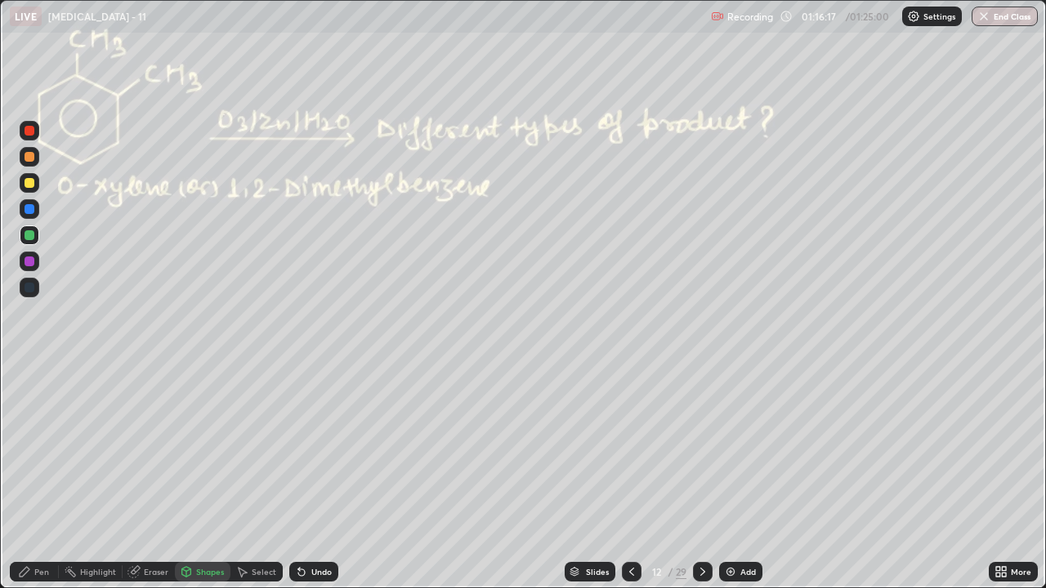
click at [28, 183] on div at bounding box center [30, 183] width 10 height 10
click at [701, 449] on icon at bounding box center [702, 571] width 13 height 13
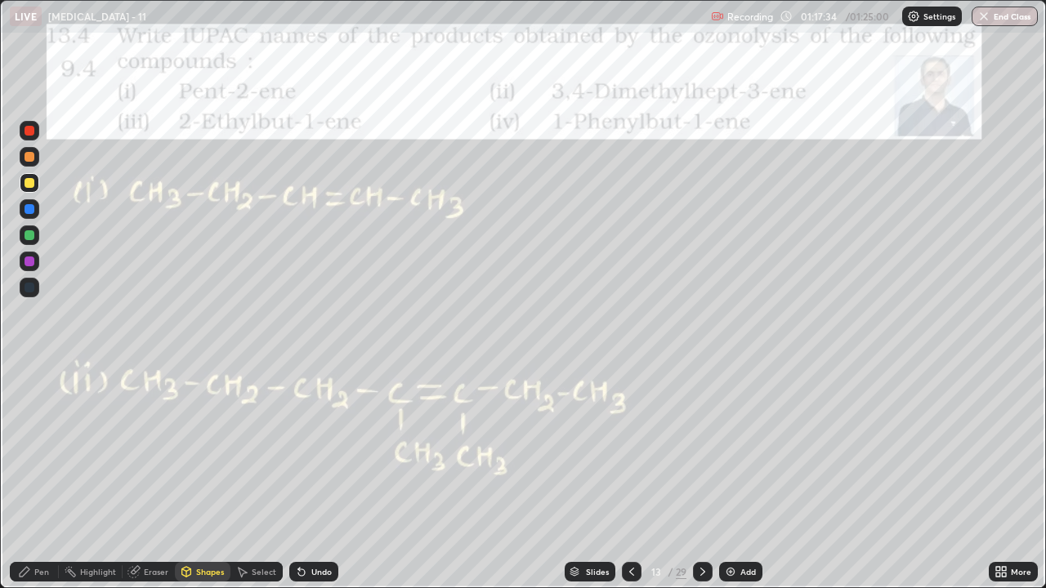
click at [27, 127] on div at bounding box center [30, 131] width 10 height 10
click at [27, 449] on icon at bounding box center [24, 571] width 13 height 13
click at [33, 449] on div "Pen" at bounding box center [34, 572] width 49 height 20
click at [26, 236] on div at bounding box center [30, 235] width 10 height 10
click at [25, 131] on div at bounding box center [30, 131] width 10 height 10
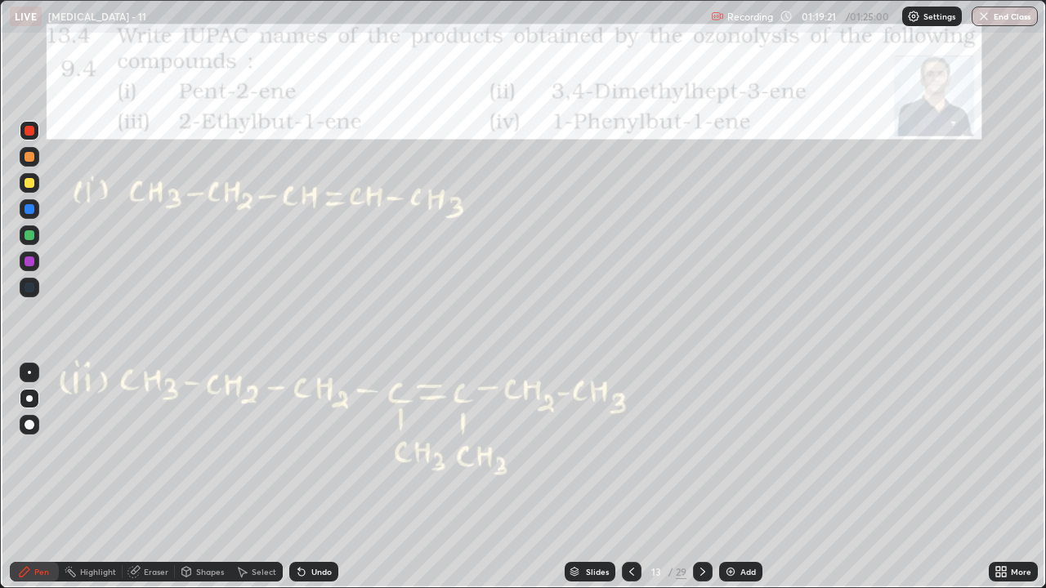
click at [33, 235] on div at bounding box center [30, 235] width 10 height 10
click at [25, 130] on div at bounding box center [30, 131] width 10 height 10
click at [29, 237] on div at bounding box center [30, 235] width 10 height 10
click at [316, 449] on div "Undo" at bounding box center [321, 572] width 20 height 8
click at [323, 449] on div "Undo" at bounding box center [321, 572] width 20 height 8
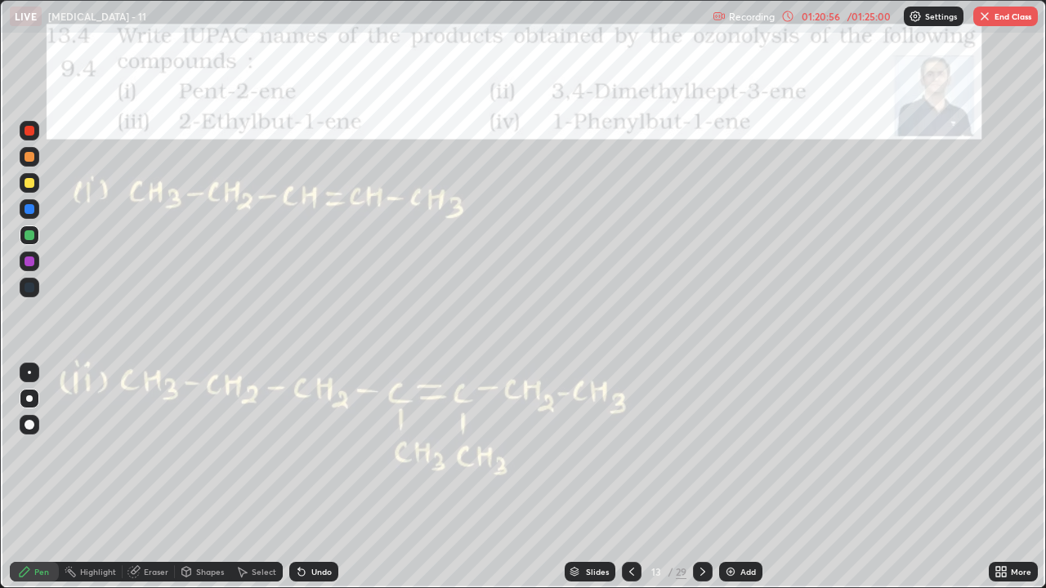
click at [324, 449] on div "Undo" at bounding box center [321, 572] width 20 height 8
click at [323, 449] on div "Undo" at bounding box center [321, 572] width 20 height 8
click at [322, 449] on div "Undo" at bounding box center [313, 572] width 49 height 20
click at [320, 449] on div "Undo" at bounding box center [313, 572] width 49 height 20
click at [319, 449] on div "Undo" at bounding box center [313, 572] width 49 height 20
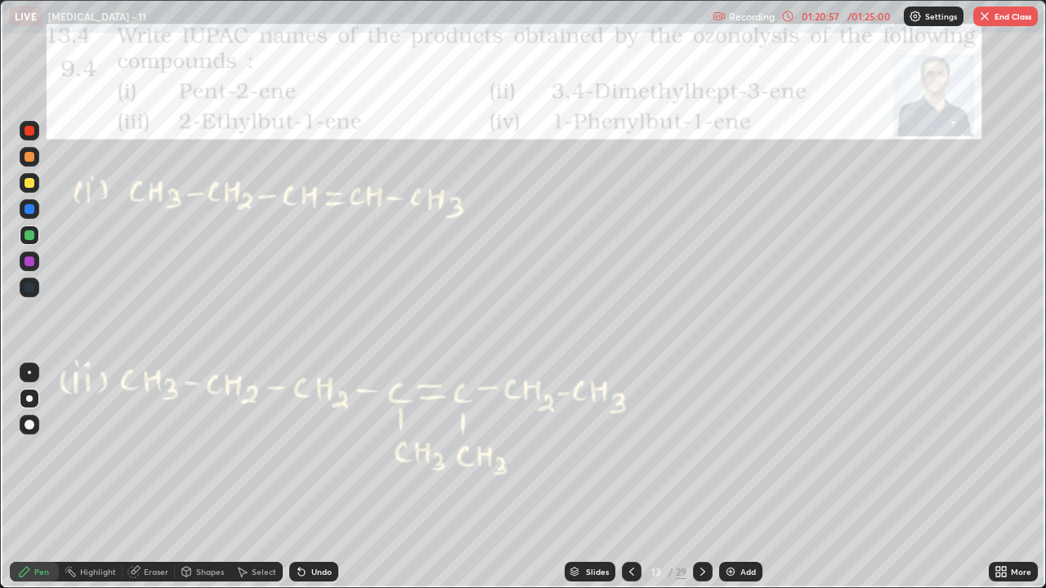
click at [317, 449] on div "Undo" at bounding box center [313, 572] width 49 height 20
click at [701, 449] on icon at bounding box center [702, 571] width 13 height 13
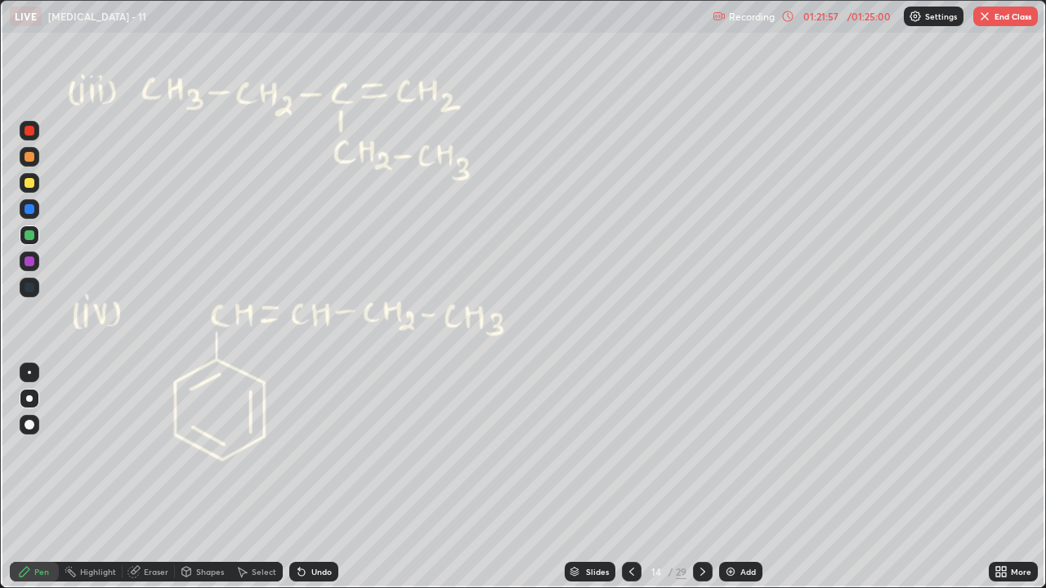
click at [316, 449] on div "Undo" at bounding box center [321, 572] width 20 height 8
click at [322, 449] on div "Undo" at bounding box center [321, 572] width 20 height 8
click at [326, 449] on div "Undo" at bounding box center [321, 572] width 20 height 8
click at [80, 449] on div "Highlight" at bounding box center [98, 572] width 36 height 8
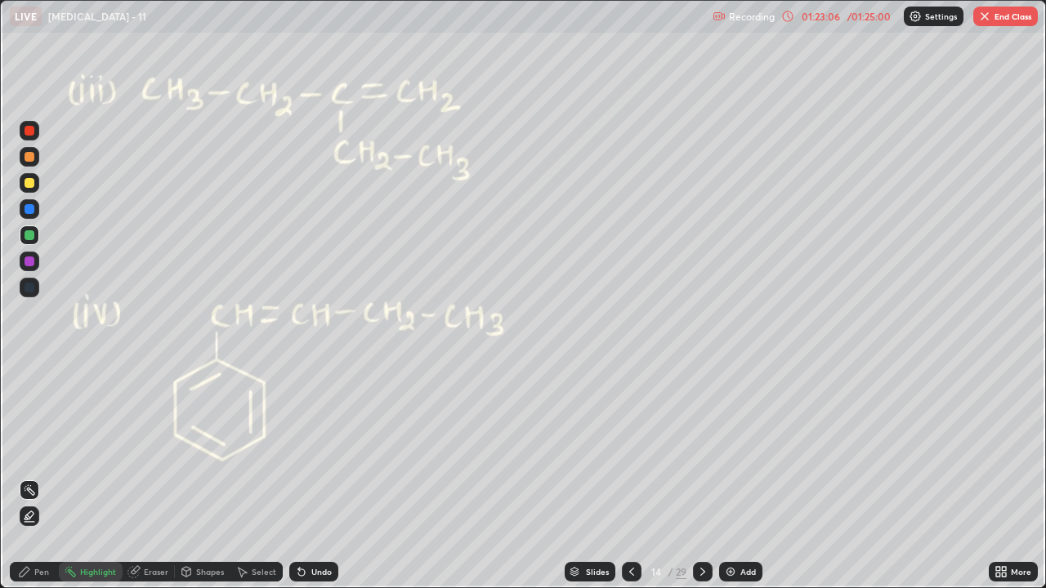
click at [630, 449] on icon at bounding box center [631, 571] width 13 height 13
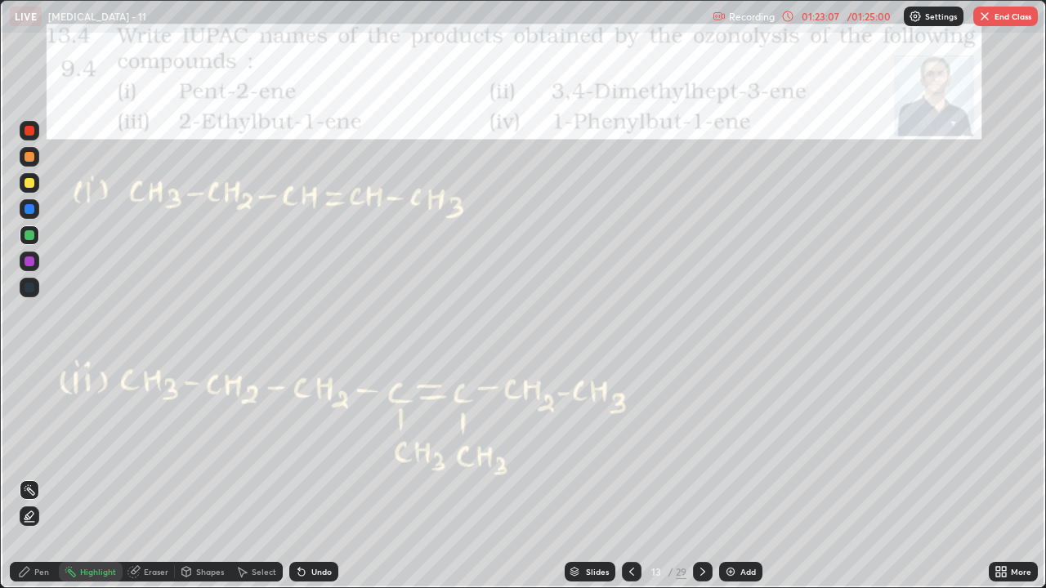
click at [629, 449] on icon at bounding box center [631, 572] width 5 height 8
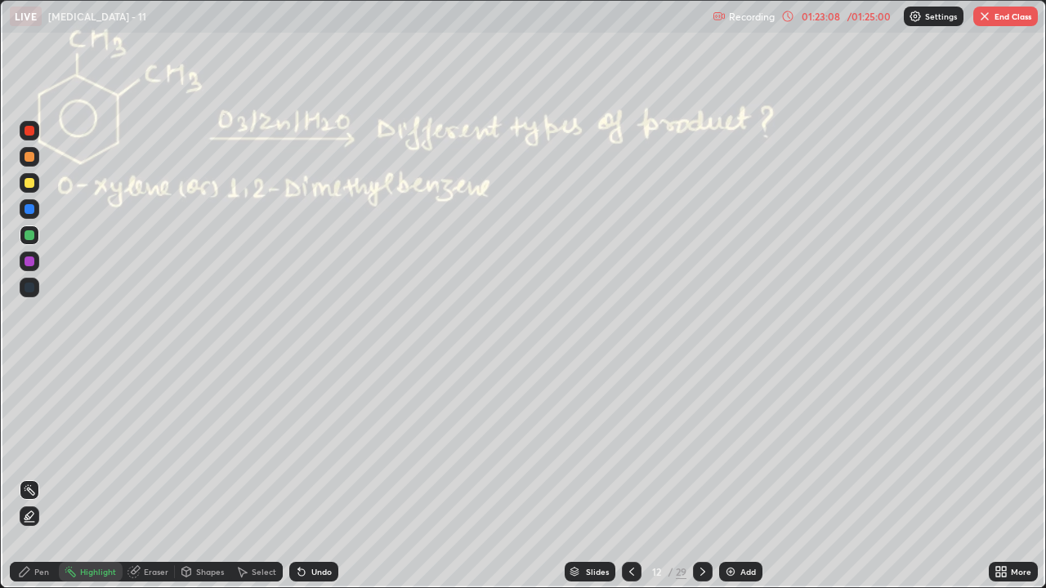
click at [623, 449] on div at bounding box center [632, 572] width 20 height 20
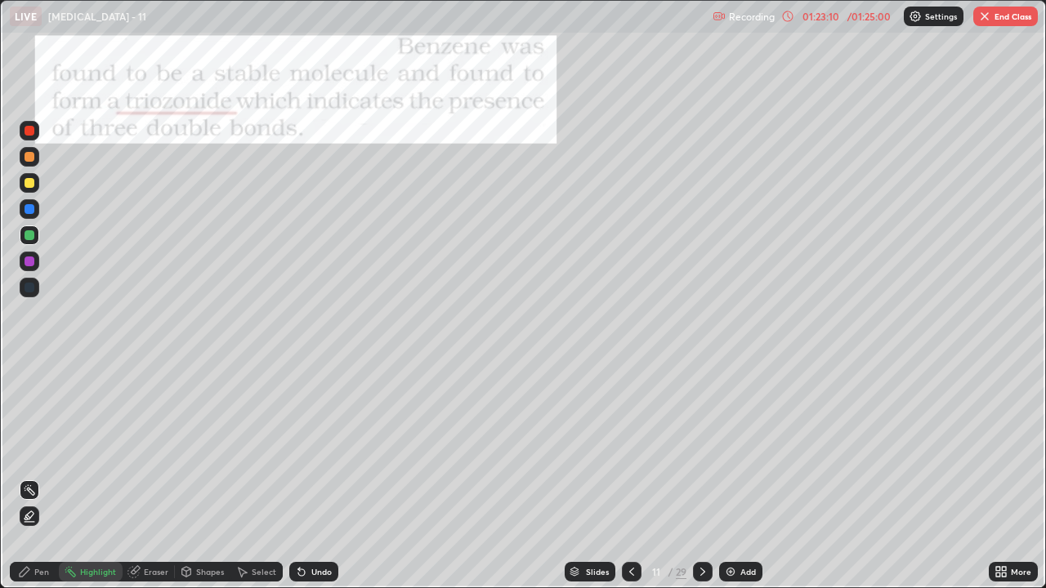
click at [630, 449] on icon at bounding box center [631, 571] width 13 height 13
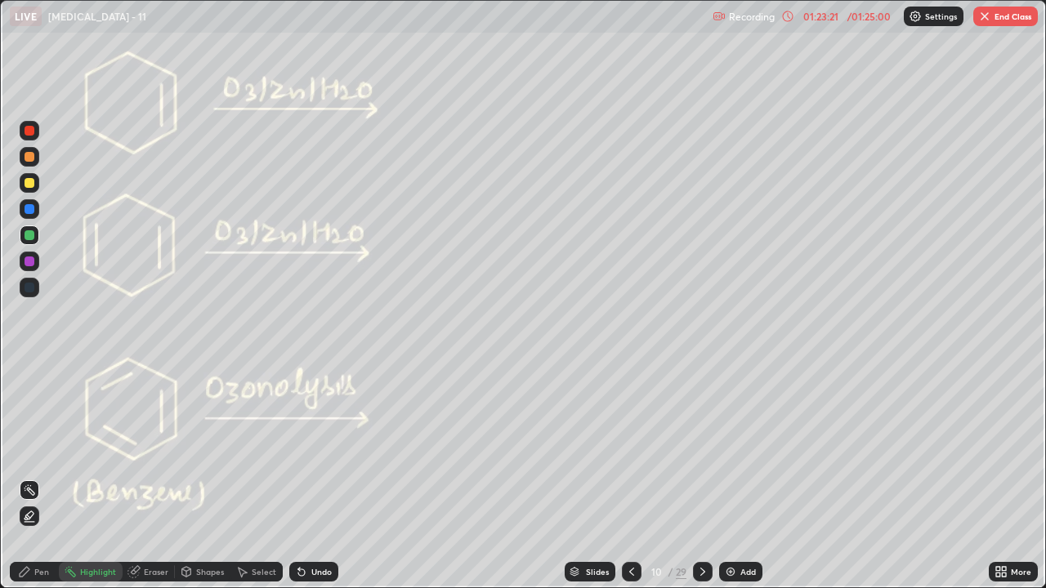
click at [693, 449] on div at bounding box center [703, 572] width 20 height 20
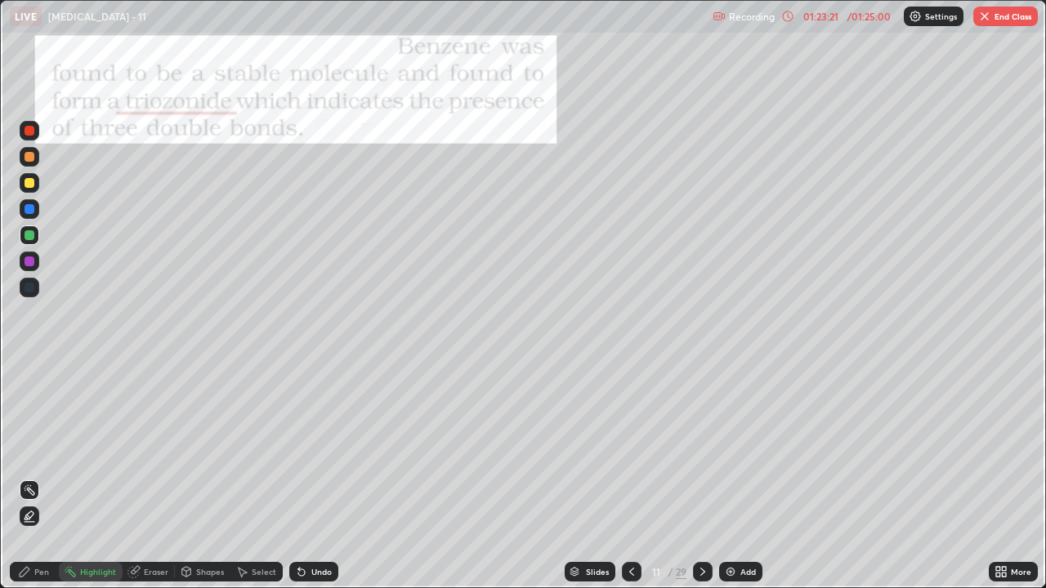
click at [695, 449] on div at bounding box center [703, 572] width 20 height 20
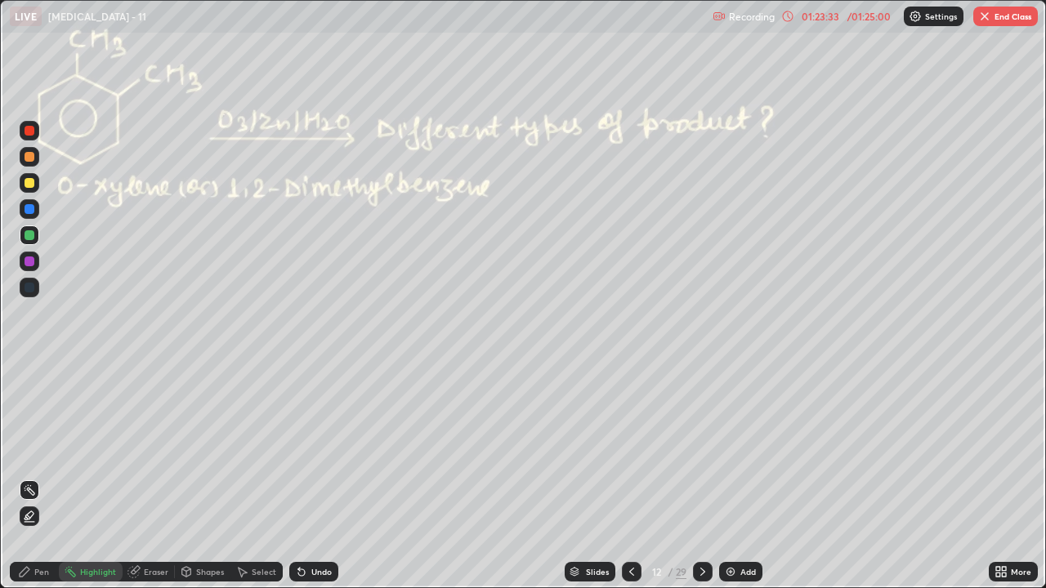
click at [701, 449] on icon at bounding box center [702, 571] width 13 height 13
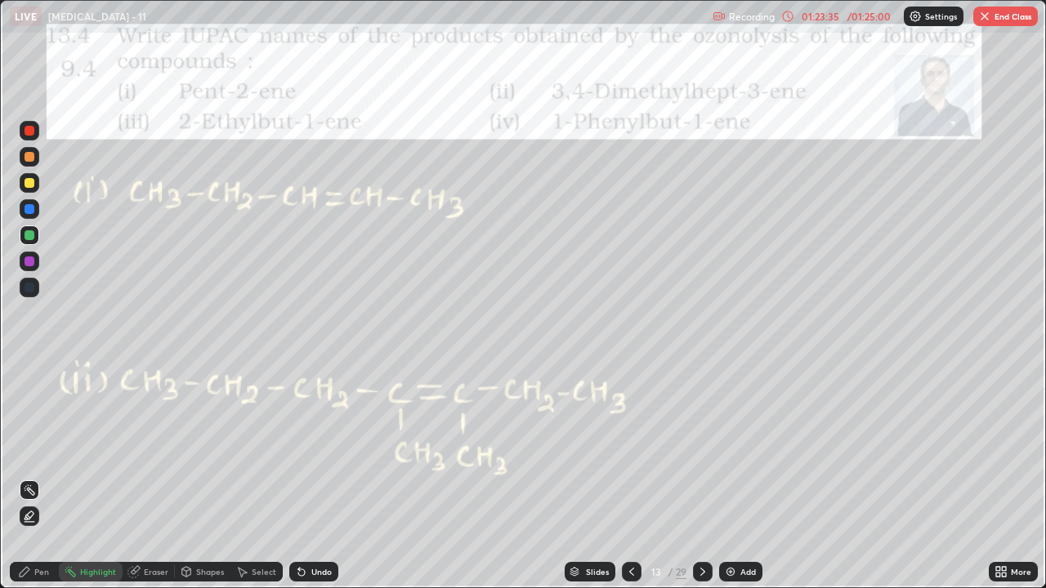
click at [701, 449] on icon at bounding box center [702, 571] width 13 height 13
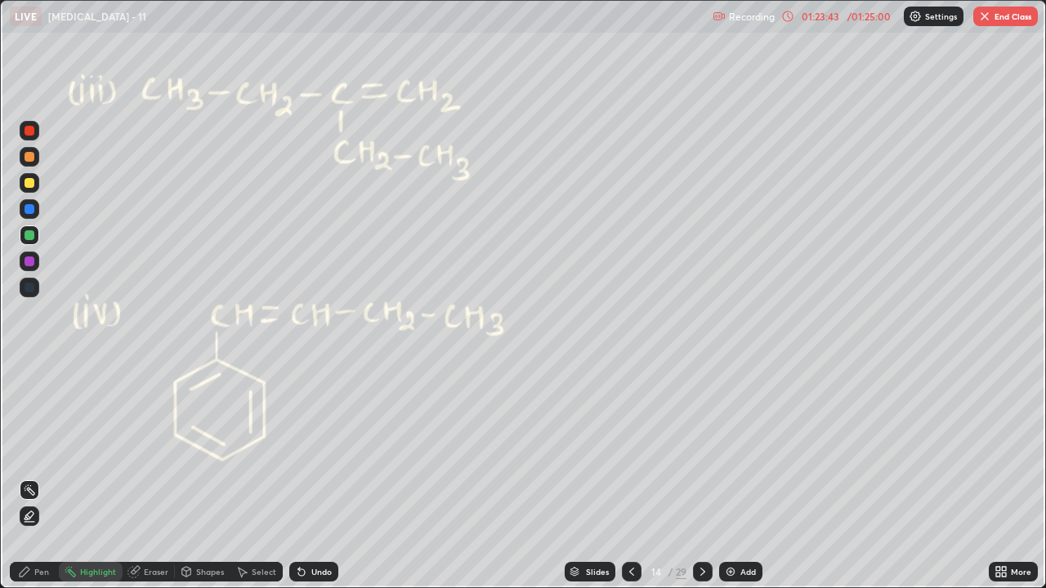
click at [695, 449] on div at bounding box center [703, 572] width 20 height 20
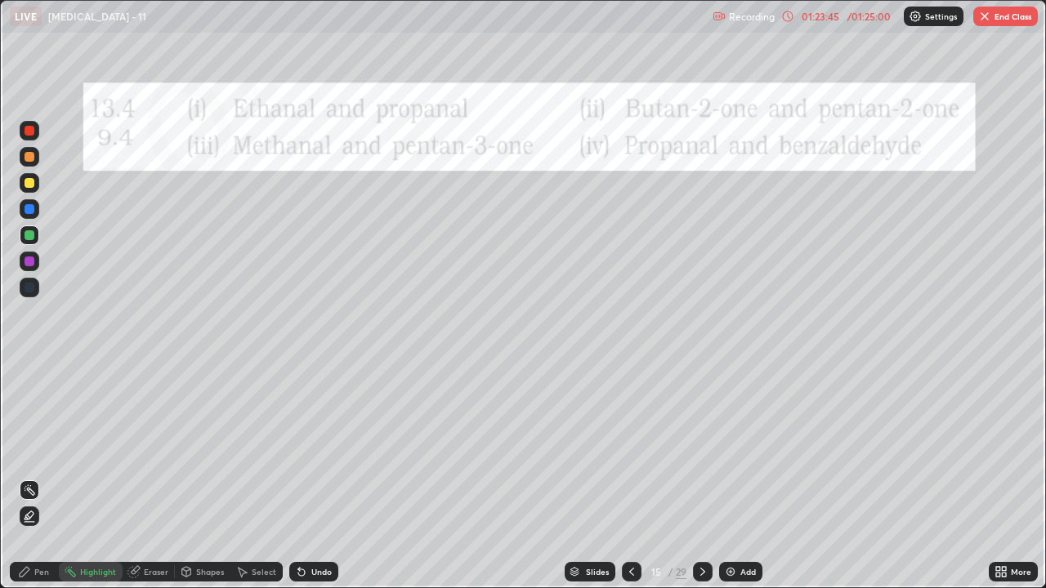
click at [29, 130] on div at bounding box center [30, 131] width 10 height 10
click at [36, 449] on div "Pen" at bounding box center [34, 572] width 49 height 20
click at [630, 449] on icon at bounding box center [631, 571] width 13 height 13
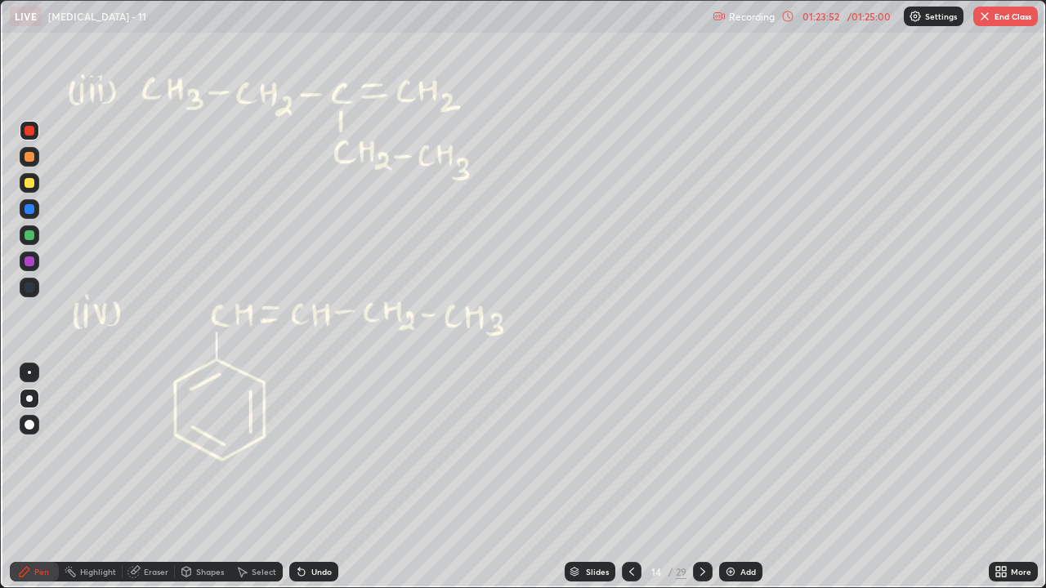
click at [629, 449] on icon at bounding box center [631, 571] width 13 height 13
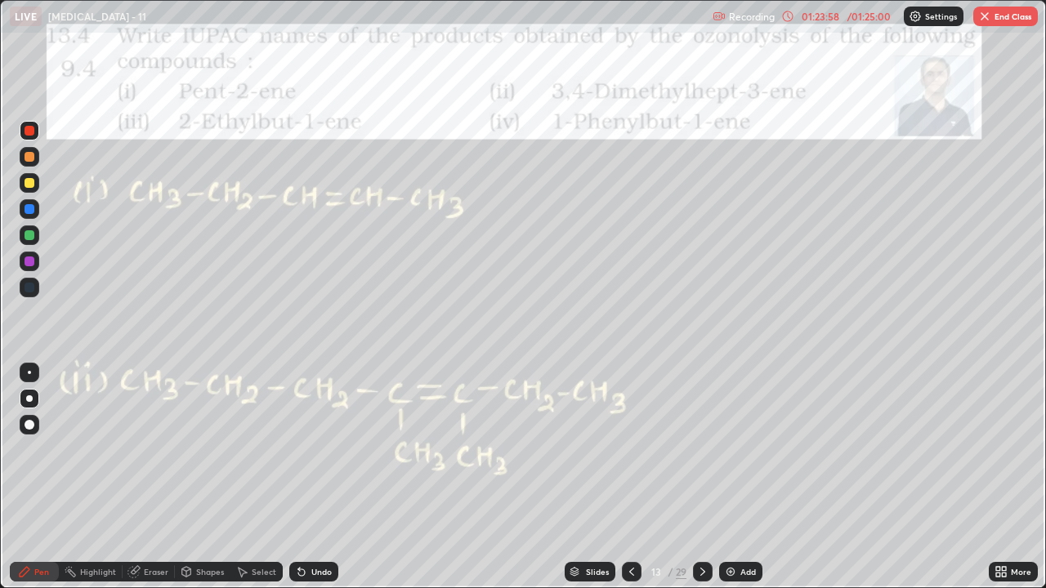
click at [702, 449] on icon at bounding box center [702, 571] width 13 height 13
click at [703, 449] on icon at bounding box center [702, 572] width 5 height 8
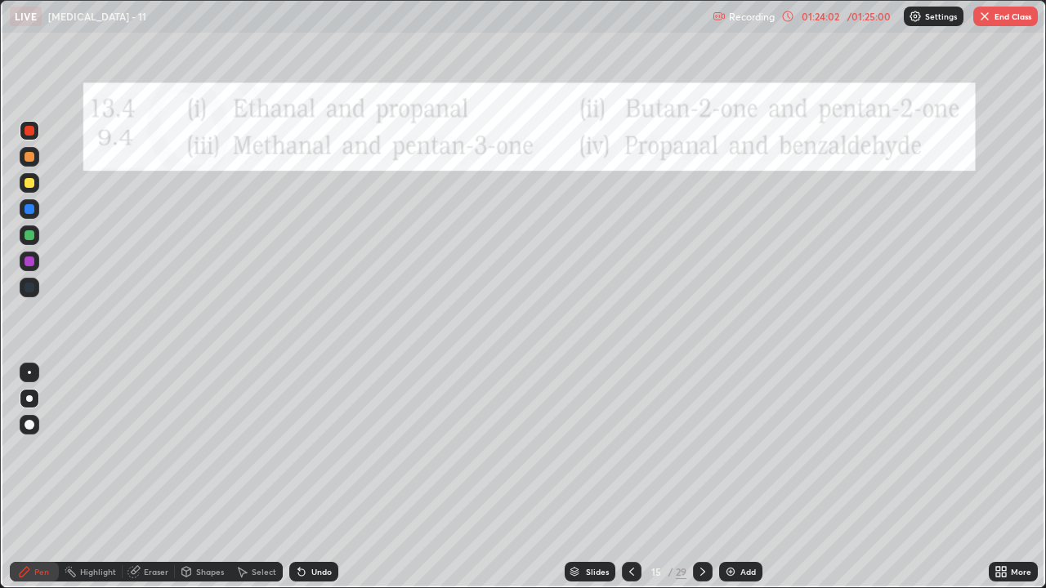
click at [630, 449] on icon at bounding box center [631, 571] width 13 height 13
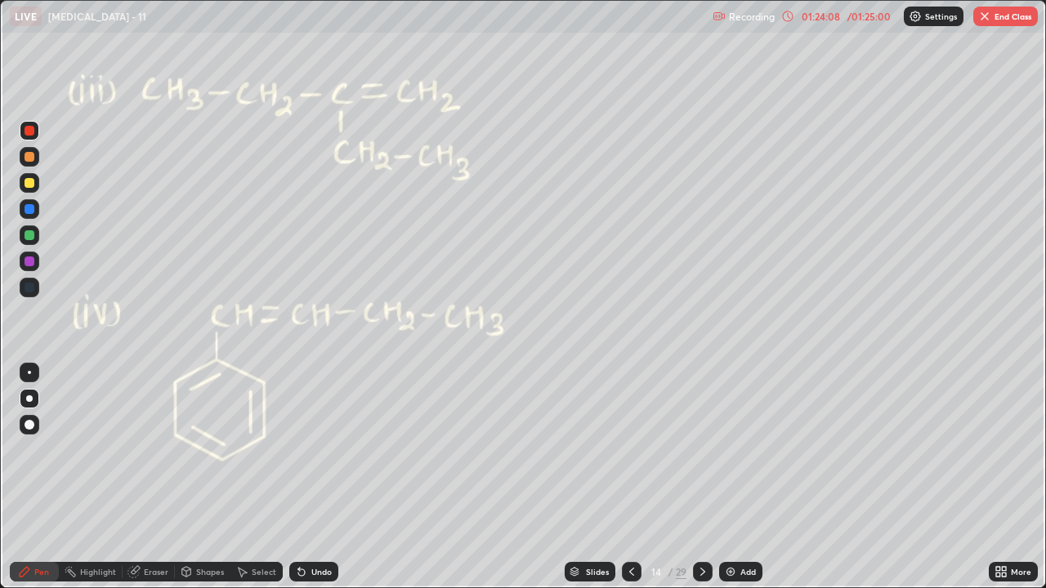
click at [700, 449] on div at bounding box center [703, 572] width 20 height 20
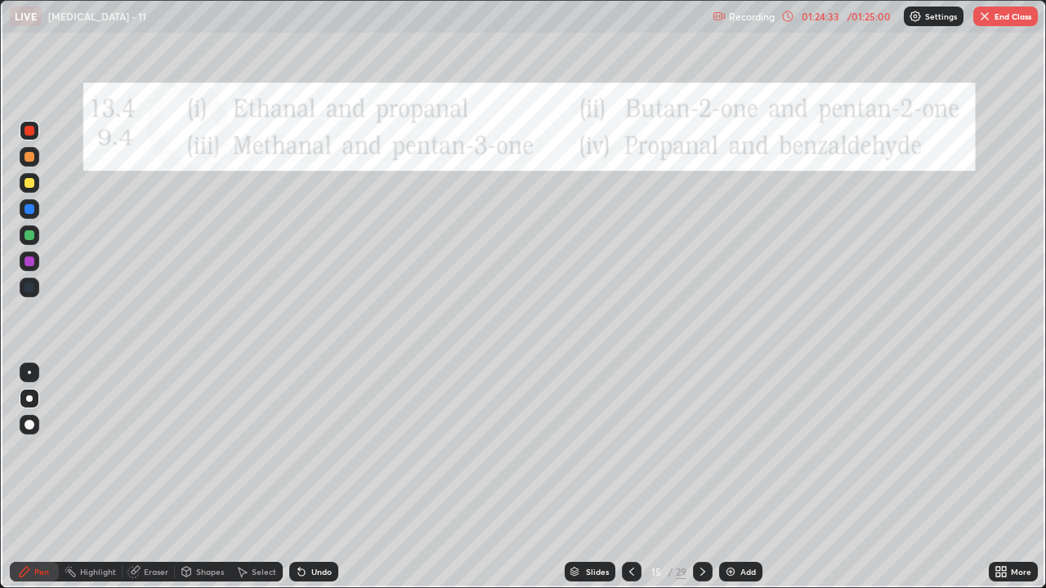
click at [628, 449] on icon at bounding box center [631, 571] width 13 height 13
click at [630, 449] on icon at bounding box center [631, 571] width 13 height 13
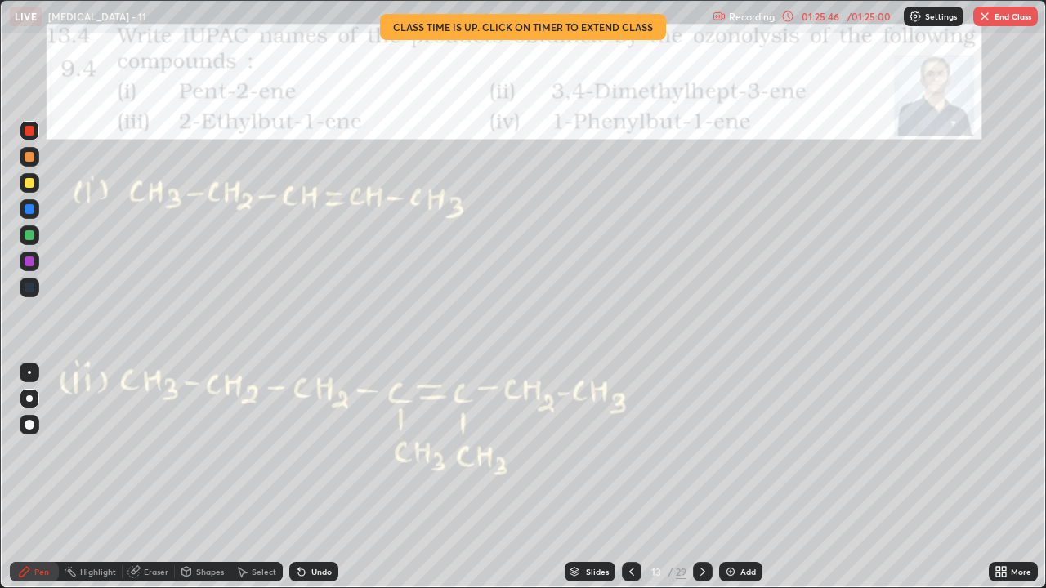
click at [865, 19] on div "/ 01:25:00" at bounding box center [868, 16] width 51 height 10
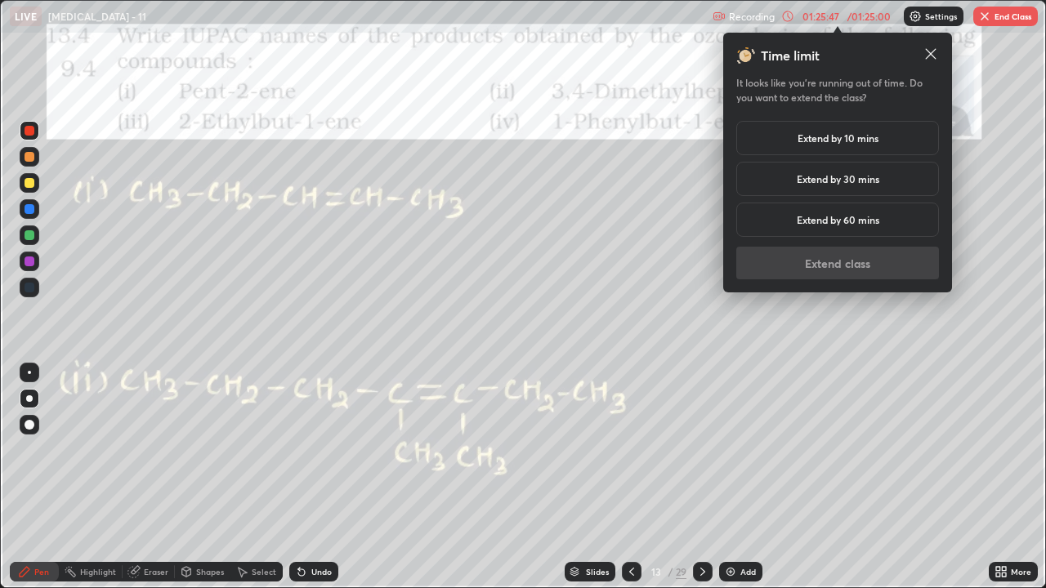
click at [841, 178] on h5 "Extend by 30 mins" at bounding box center [838, 179] width 83 height 15
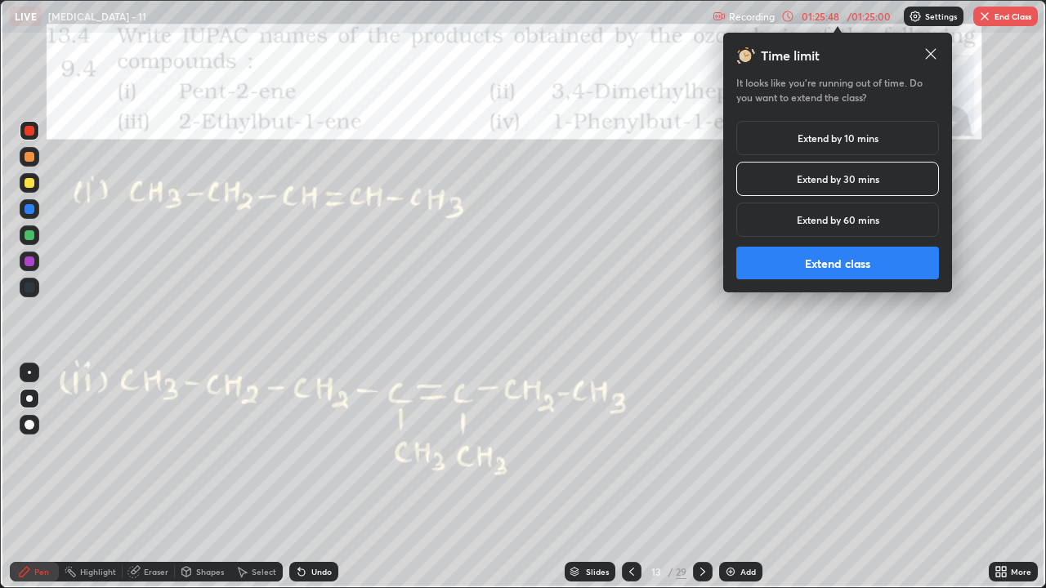
click at [838, 253] on button "Extend class" at bounding box center [837, 263] width 203 height 33
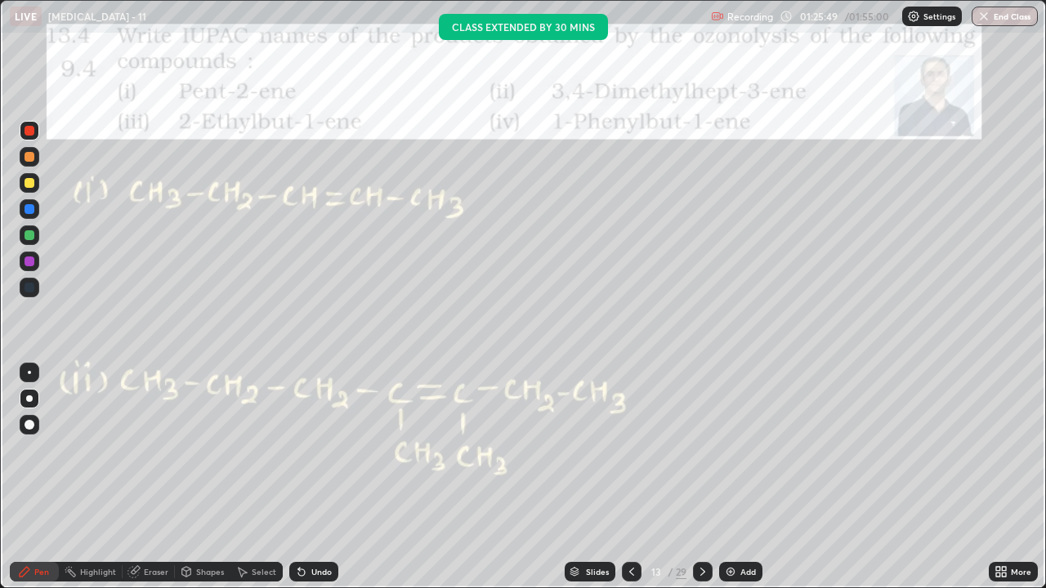
click at [701, 449] on icon at bounding box center [702, 571] width 13 height 13
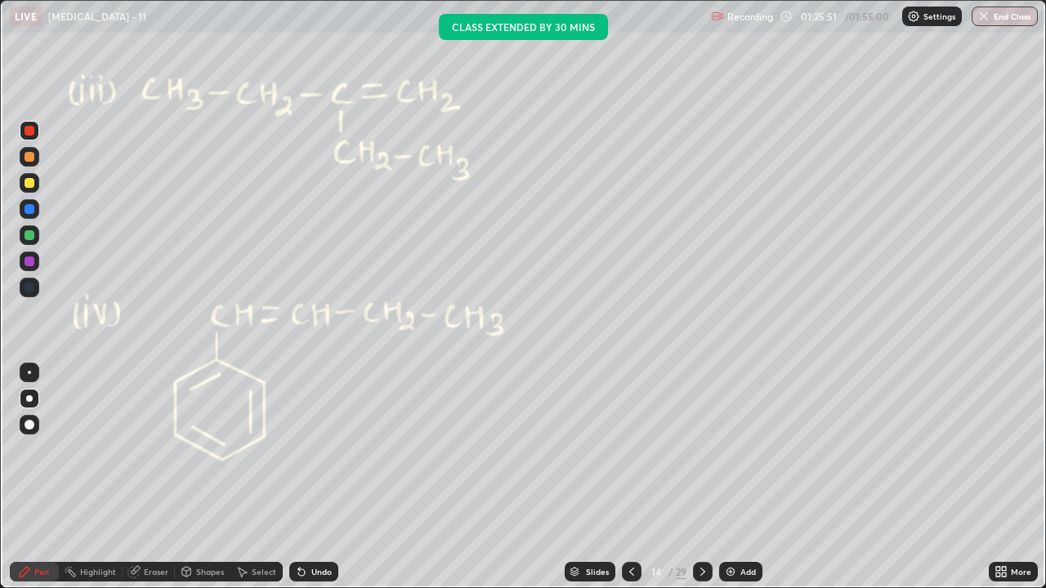
click at [625, 449] on div at bounding box center [632, 572] width 20 height 20
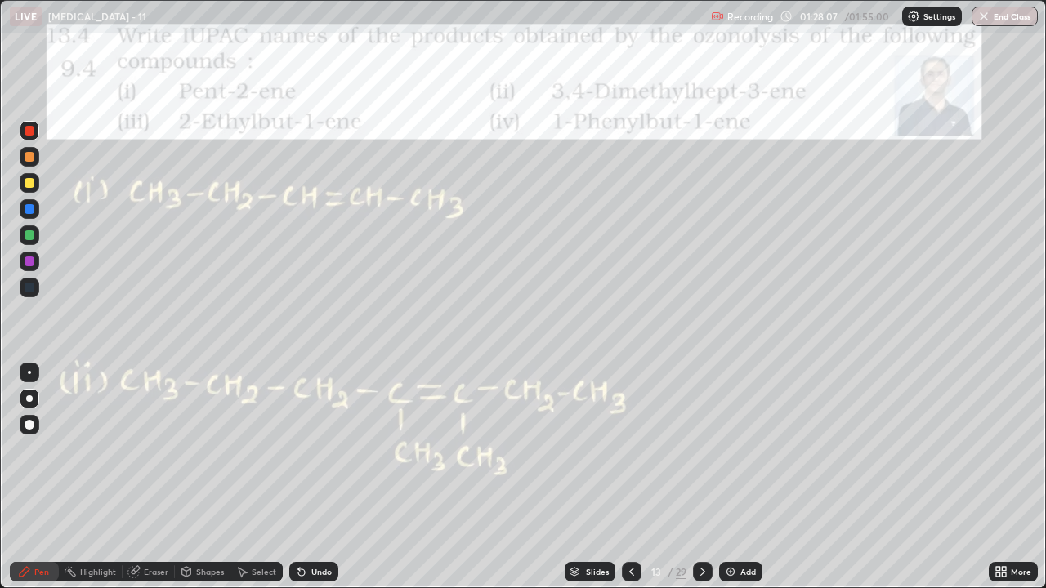
click at [699, 449] on icon at bounding box center [702, 571] width 13 height 13
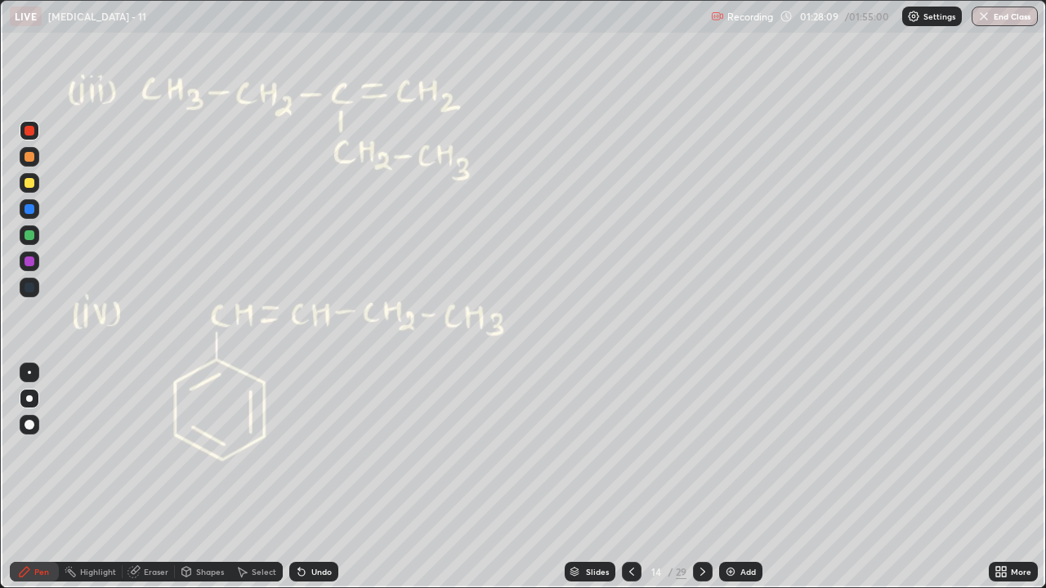
click at [704, 449] on icon at bounding box center [702, 571] width 13 height 13
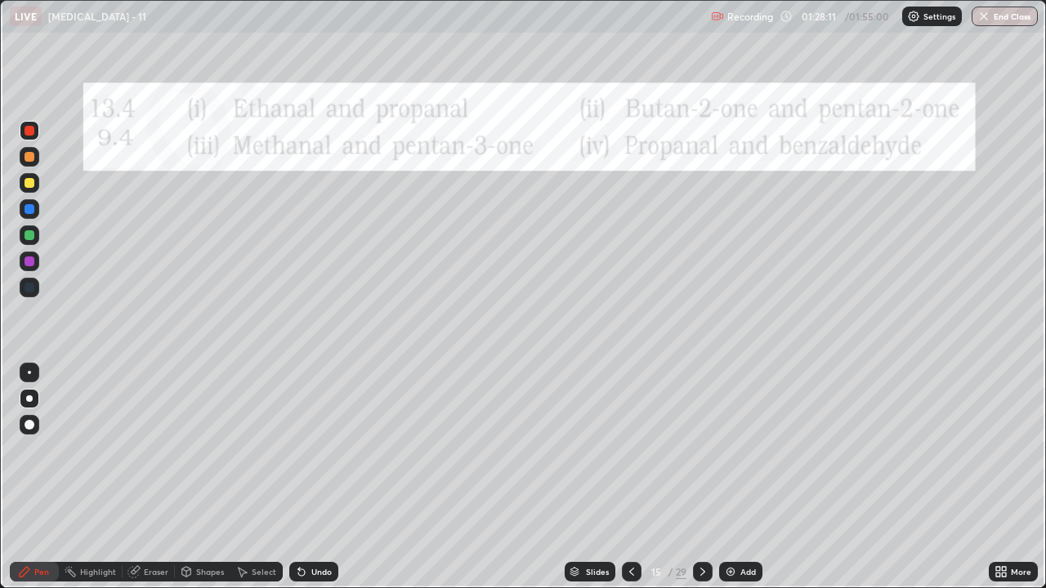
click at [701, 449] on icon at bounding box center [702, 571] width 13 height 13
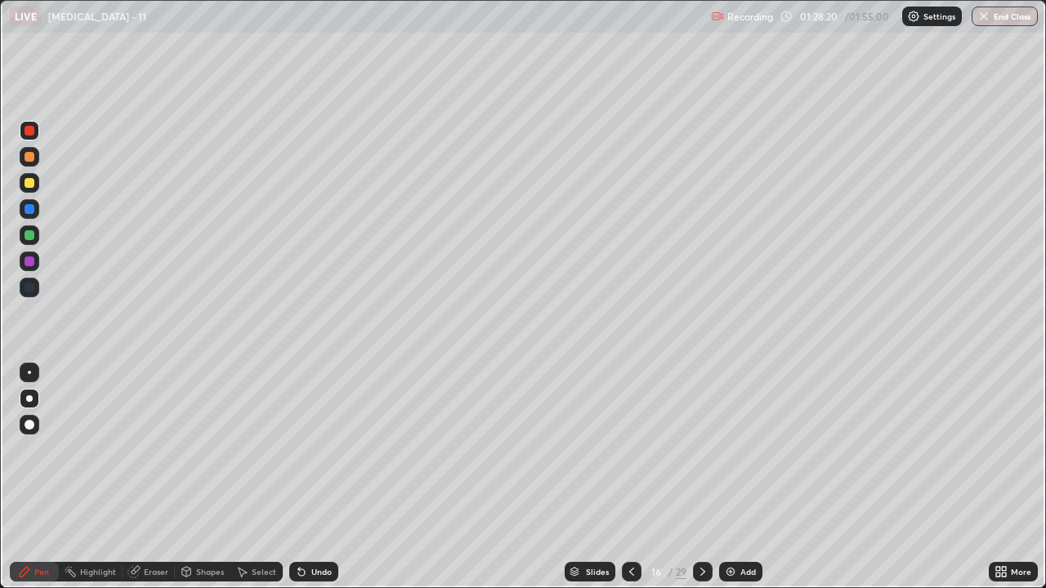
click at [28, 157] on div at bounding box center [30, 157] width 10 height 10
click at [29, 155] on div at bounding box center [30, 157] width 10 height 10
click at [29, 131] on div at bounding box center [30, 131] width 10 height 10
click at [30, 159] on div at bounding box center [30, 157] width 10 height 10
click at [28, 131] on div at bounding box center [30, 131] width 10 height 10
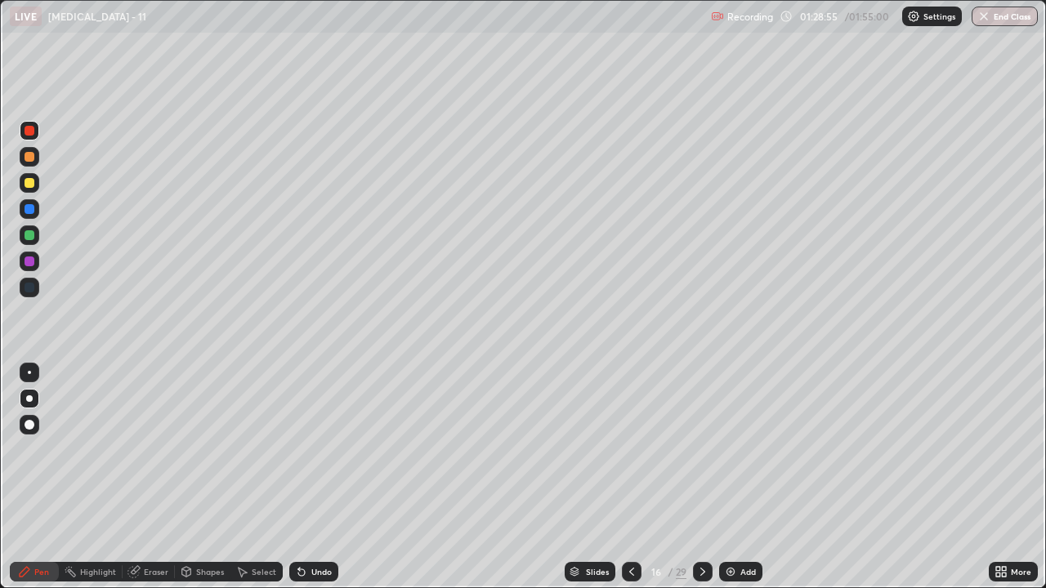
click at [26, 130] on div at bounding box center [30, 131] width 10 height 10
click at [26, 129] on div at bounding box center [30, 131] width 10 height 10
click at [312, 449] on div "Undo" at bounding box center [321, 572] width 20 height 8
click at [200, 449] on div "Shapes" at bounding box center [210, 572] width 28 height 8
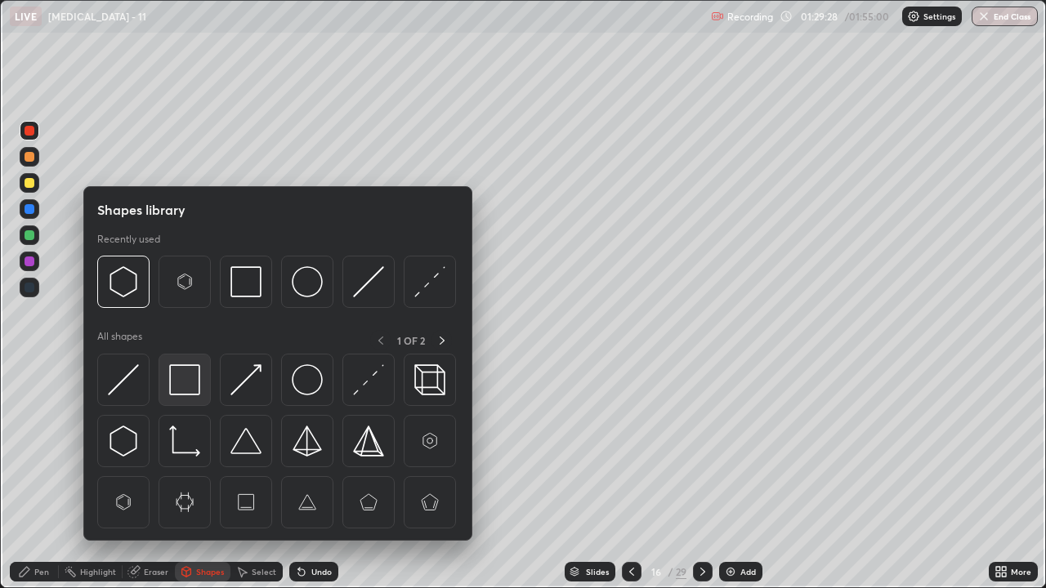
click at [187, 386] on img at bounding box center [184, 379] width 31 height 31
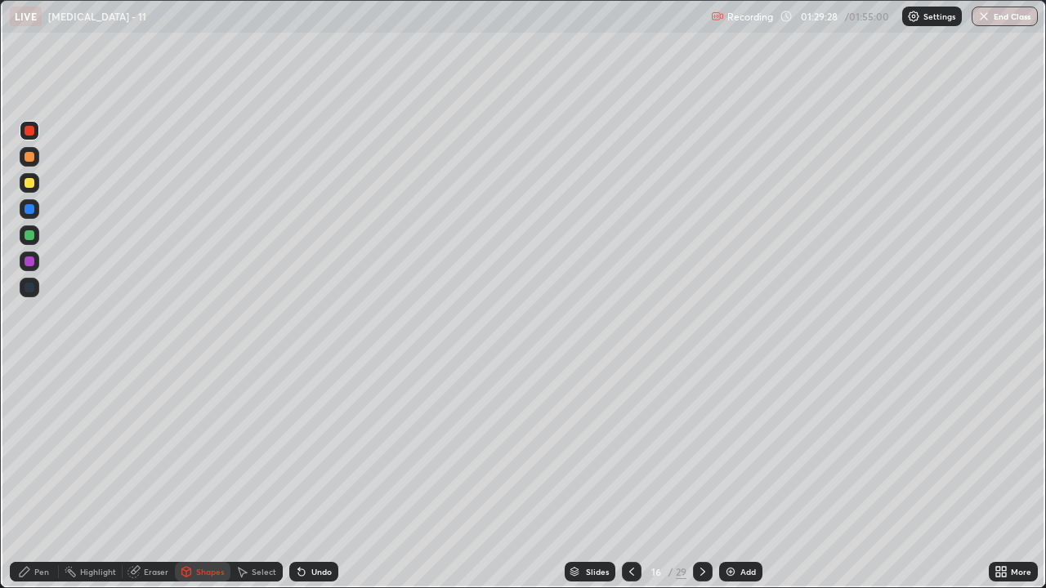
click at [34, 183] on div at bounding box center [30, 183] width 10 height 10
click at [44, 449] on div "Pen" at bounding box center [41, 572] width 15 height 8
click at [29, 134] on div at bounding box center [30, 131] width 10 height 10
click at [695, 449] on div at bounding box center [703, 572] width 20 height 20
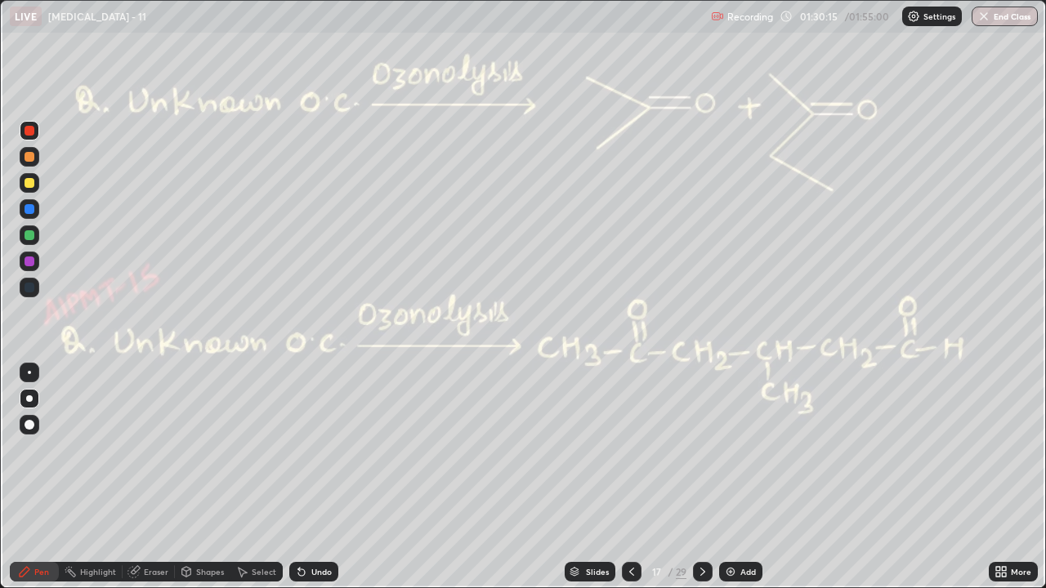
click at [26, 182] on div at bounding box center [30, 183] width 10 height 10
click at [30, 182] on div at bounding box center [30, 183] width 10 height 10
click at [30, 235] on div at bounding box center [30, 235] width 10 height 10
click at [316, 449] on div "Undo" at bounding box center [321, 572] width 20 height 8
click at [86, 449] on div "Highlight" at bounding box center [98, 572] width 36 height 8
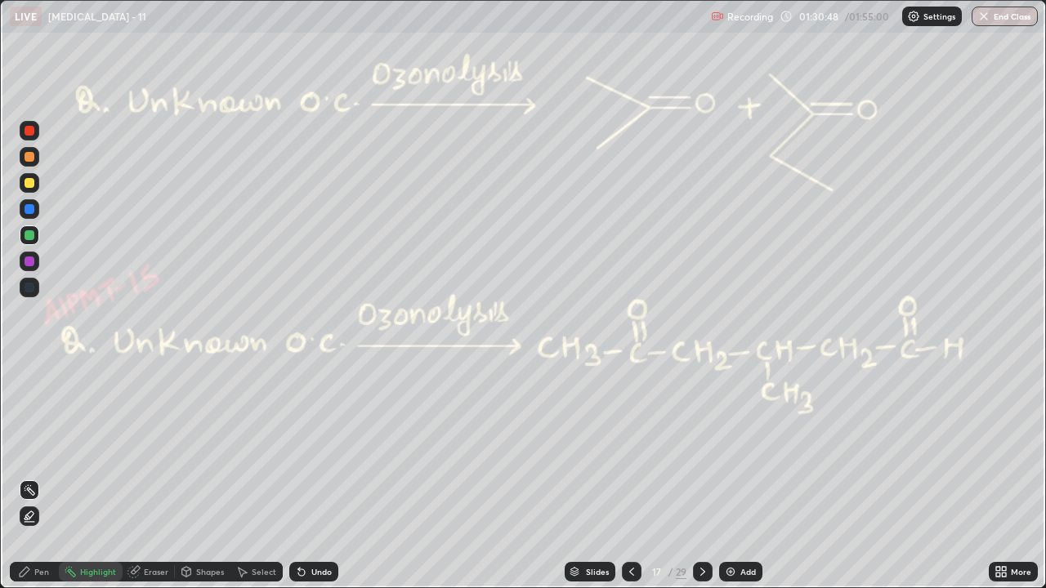
click at [27, 131] on div at bounding box center [30, 131] width 10 height 10
click at [39, 449] on div "Pen" at bounding box center [41, 572] width 15 height 8
click at [319, 449] on div "Undo" at bounding box center [321, 572] width 20 height 8
click at [316, 449] on div "Undo" at bounding box center [321, 572] width 20 height 8
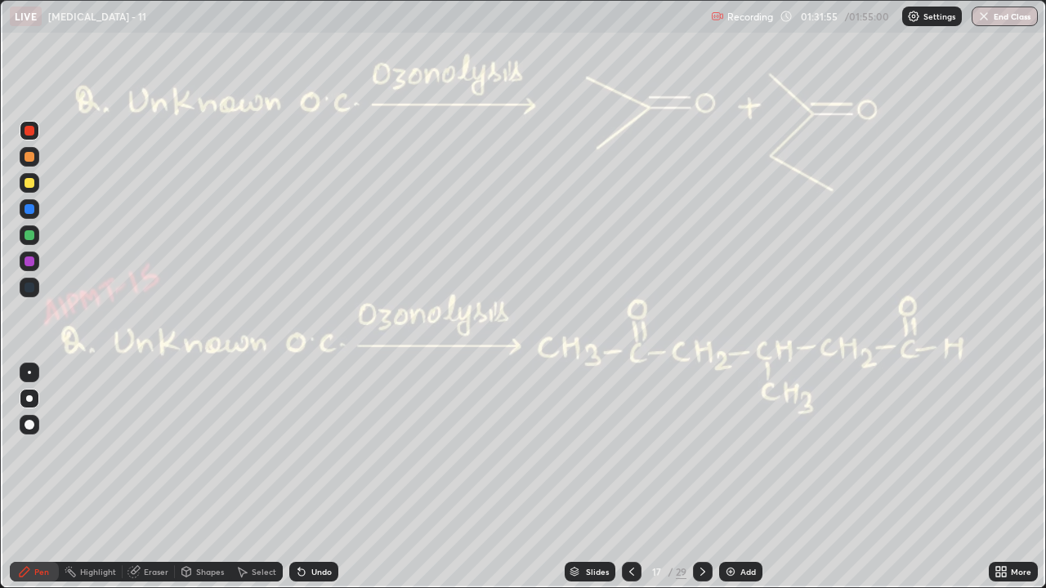
click at [311, 449] on div "Undo" at bounding box center [321, 572] width 20 height 8
click at [315, 449] on div "Undo" at bounding box center [313, 572] width 49 height 20
click at [32, 185] on div at bounding box center [30, 183] width 10 height 10
click at [33, 182] on div at bounding box center [30, 183] width 10 height 10
click at [25, 449] on icon at bounding box center [24, 571] width 13 height 13
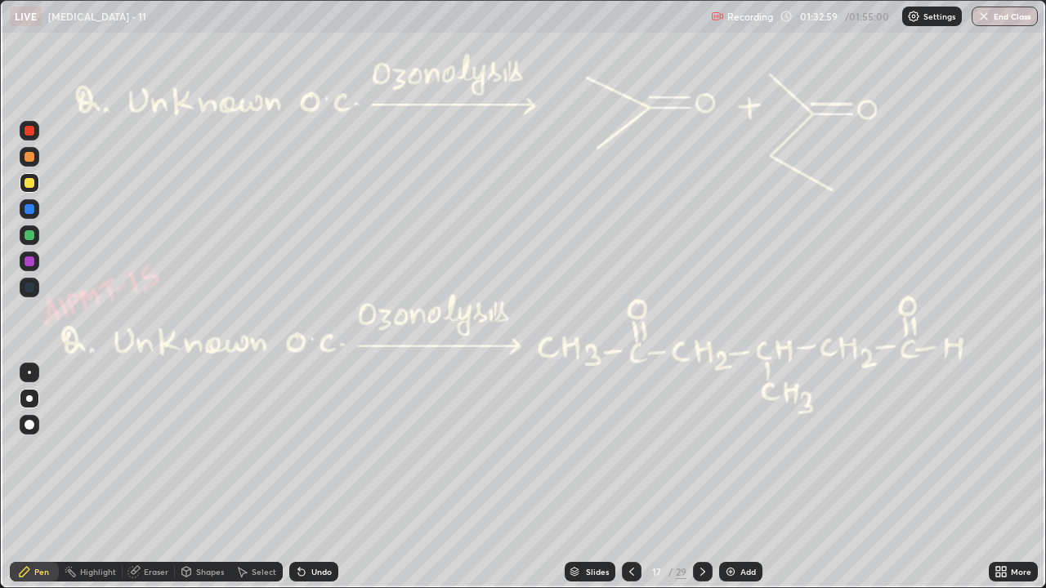
click at [21, 134] on div at bounding box center [30, 131] width 20 height 20
click at [28, 131] on div at bounding box center [30, 131] width 10 height 10
click at [324, 449] on div "Undo" at bounding box center [313, 572] width 49 height 20
click at [27, 187] on div at bounding box center [30, 183] width 10 height 10
click at [314, 449] on div "Undo" at bounding box center [321, 572] width 20 height 8
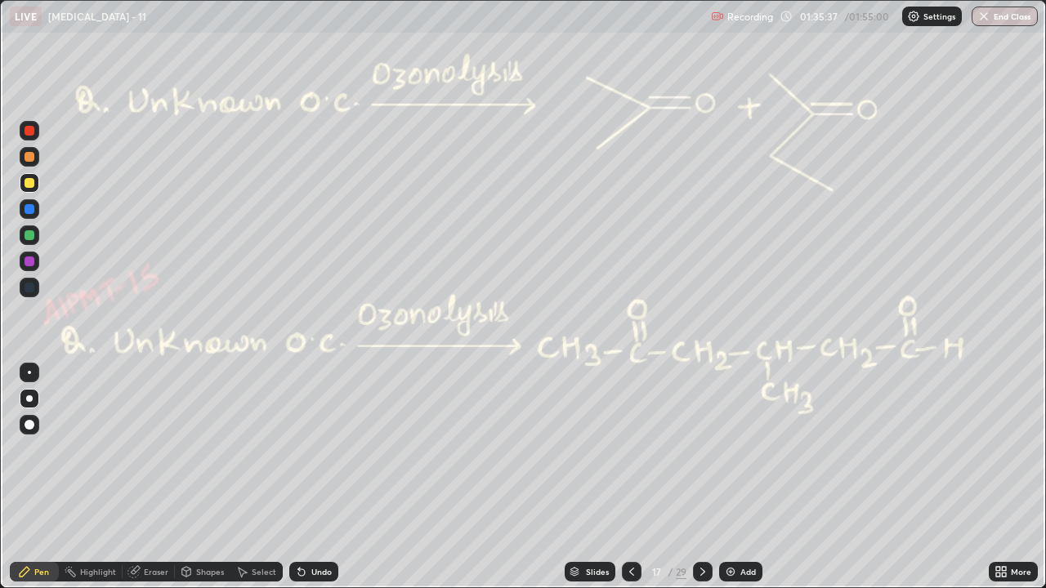
click at [27, 235] on div at bounding box center [30, 235] width 10 height 10
click at [300, 449] on icon at bounding box center [301, 573] width 7 height 7
click at [304, 449] on icon at bounding box center [301, 571] width 13 height 13
click at [31, 131] on div at bounding box center [30, 131] width 10 height 10
click at [27, 190] on div at bounding box center [30, 183] width 20 height 20
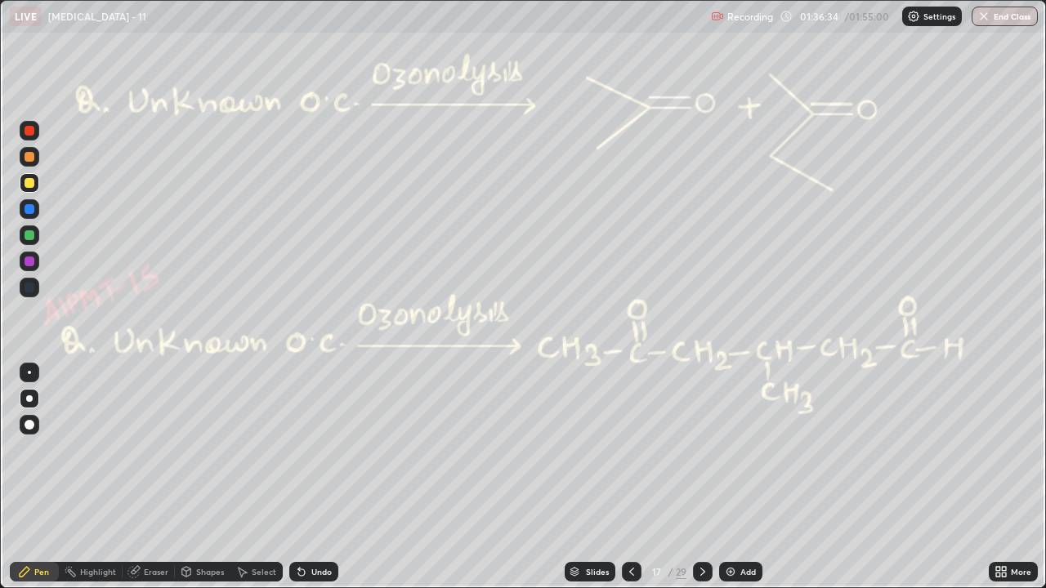
click at [312, 449] on div "Undo" at bounding box center [321, 572] width 20 height 8
click at [29, 237] on div at bounding box center [30, 235] width 10 height 10
click at [30, 126] on div at bounding box center [30, 131] width 10 height 10
click at [31, 183] on div at bounding box center [30, 183] width 10 height 10
click at [319, 449] on div "Undo" at bounding box center [321, 572] width 20 height 8
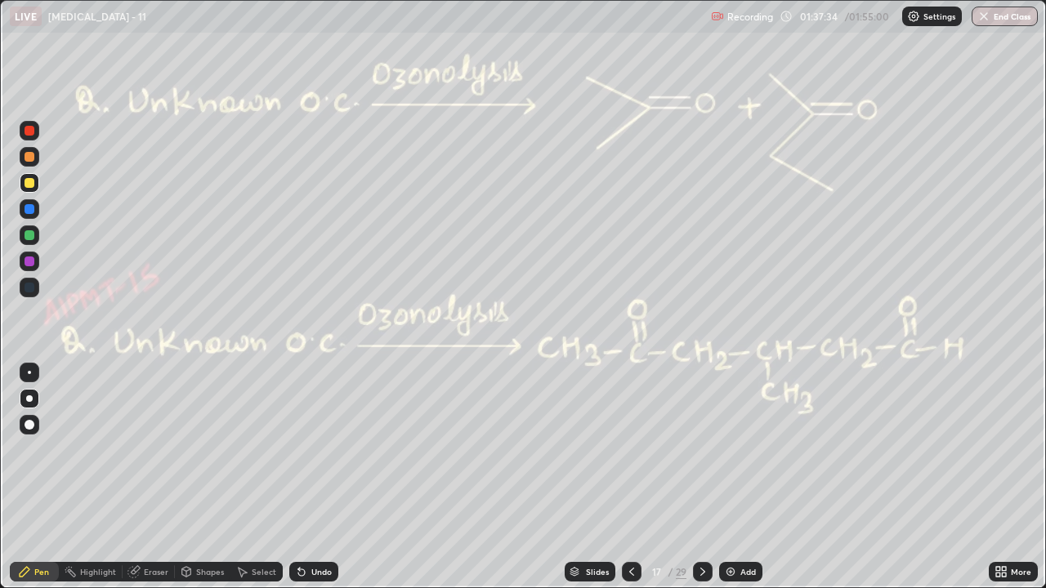
click at [330, 449] on div "Undo" at bounding box center [313, 572] width 49 height 20
click at [160, 449] on div "Eraser" at bounding box center [156, 572] width 25 height 8
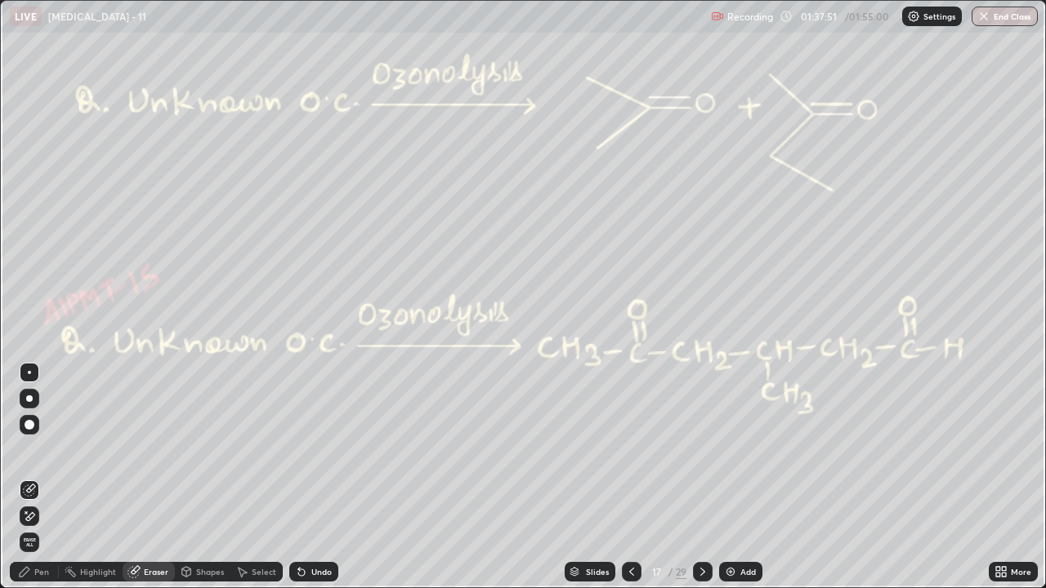
click at [78, 449] on div "Highlight" at bounding box center [91, 572] width 64 height 20
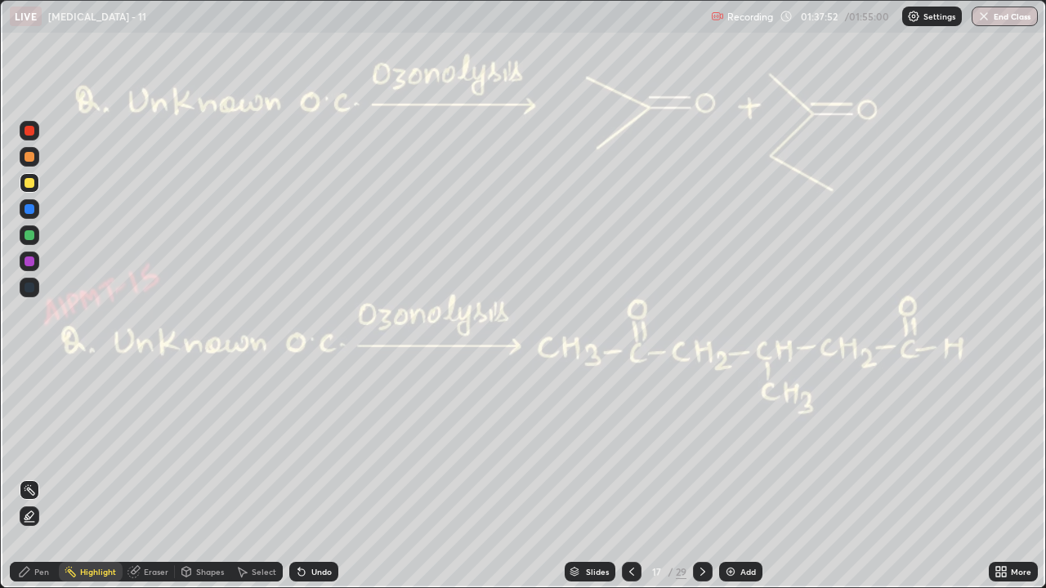
click at [25, 449] on circle at bounding box center [26, 490] width 2 height 2
click at [26, 449] on div "Pen" at bounding box center [34, 572] width 49 height 20
click at [311, 449] on div "Undo" at bounding box center [321, 572] width 20 height 8
click at [108, 449] on div "Highlight" at bounding box center [98, 572] width 36 height 8
click at [29, 234] on div at bounding box center [30, 235] width 10 height 10
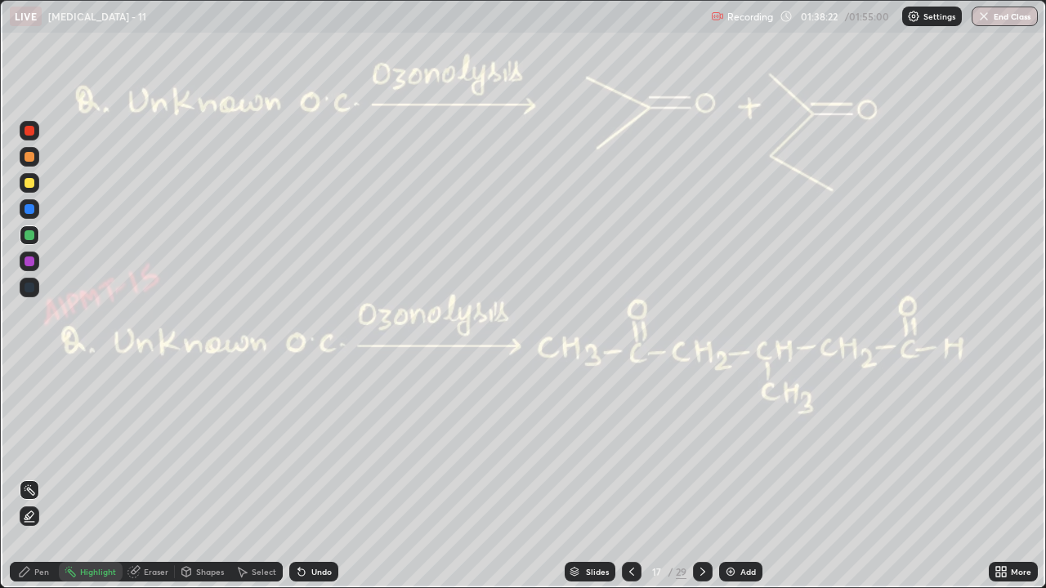
click at [38, 449] on div "Pen" at bounding box center [41, 572] width 15 height 8
click at [315, 449] on div "Undo" at bounding box center [321, 572] width 20 height 8
click at [25, 131] on div at bounding box center [30, 131] width 10 height 10
click at [26, 233] on div at bounding box center [30, 235] width 10 height 10
click at [321, 449] on div "Undo" at bounding box center [321, 572] width 20 height 8
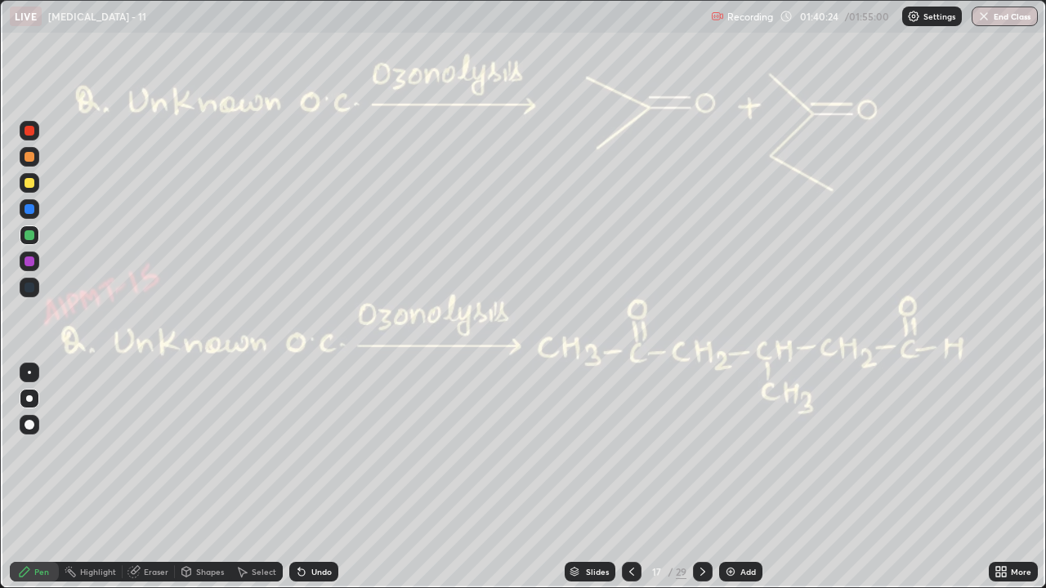
click at [328, 449] on div "Undo" at bounding box center [313, 572] width 49 height 20
click at [322, 449] on div "Undo" at bounding box center [321, 572] width 20 height 8
click at [322, 449] on div "Undo" at bounding box center [313, 572] width 49 height 20
click at [324, 449] on div "Undo" at bounding box center [321, 572] width 20 height 8
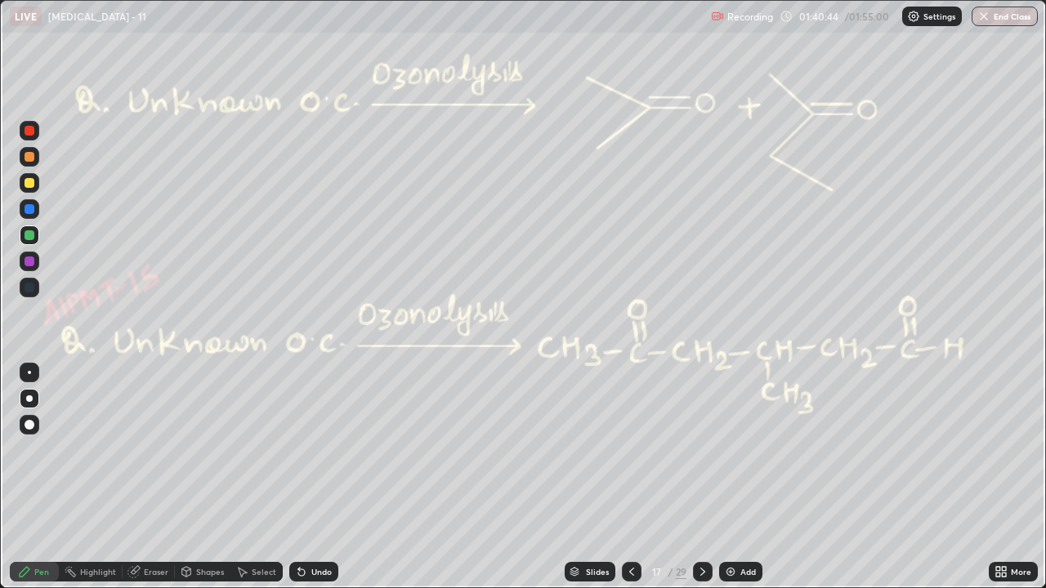
click at [333, 449] on div "Undo" at bounding box center [313, 572] width 49 height 20
click at [320, 449] on div "Undo" at bounding box center [321, 572] width 20 height 8
click at [315, 449] on div "Undo" at bounding box center [313, 572] width 49 height 20
click at [316, 449] on div "Undo" at bounding box center [313, 572] width 49 height 20
click at [319, 449] on div "Undo" at bounding box center [311, 572] width 56 height 33
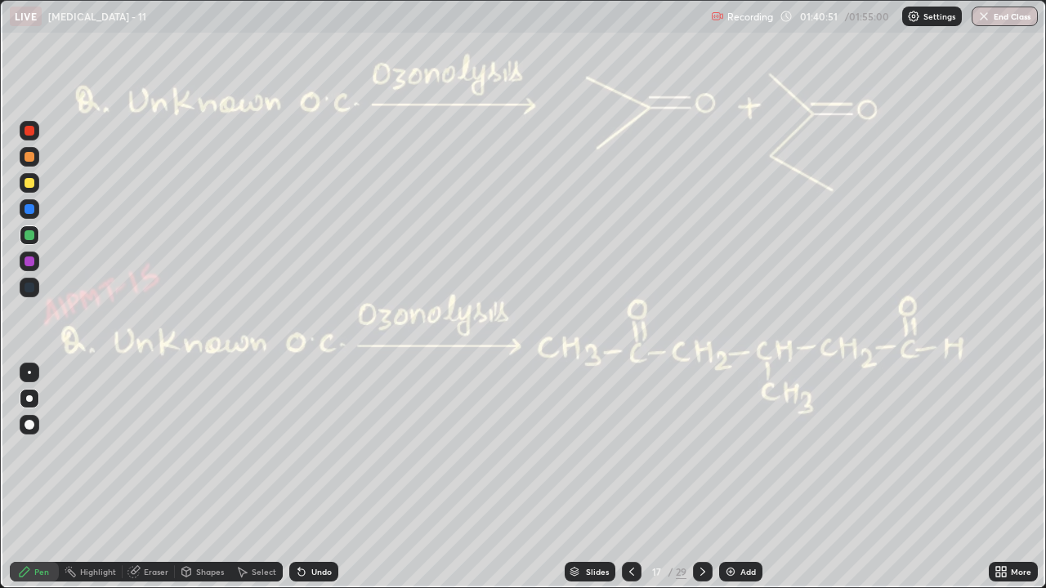
click at [30, 185] on div at bounding box center [30, 183] width 10 height 10
click at [199, 449] on div "Shapes" at bounding box center [203, 572] width 56 height 20
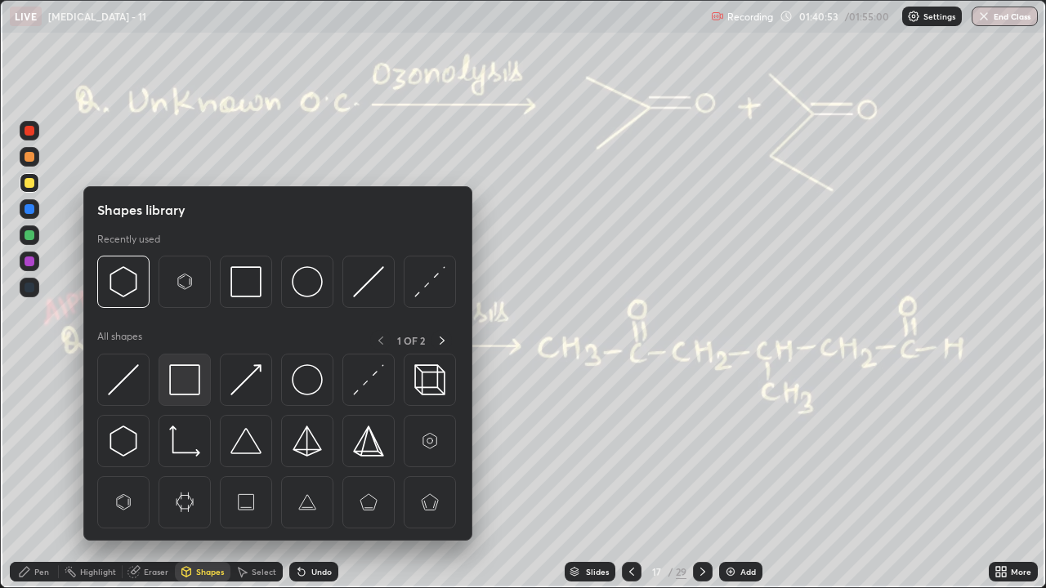
click at [180, 382] on img at bounding box center [184, 379] width 31 height 31
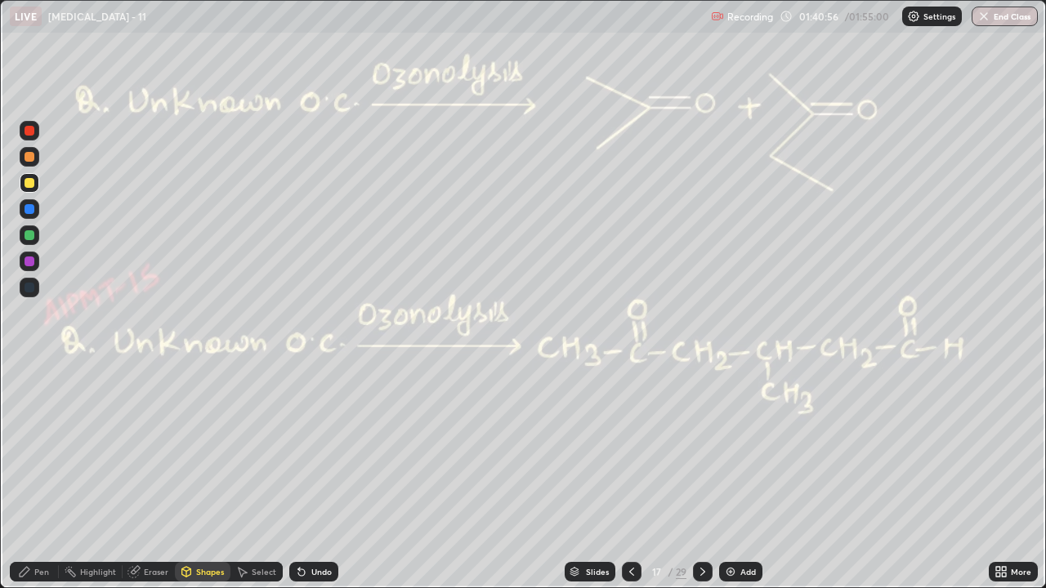
click at [328, 449] on div "Undo" at bounding box center [313, 572] width 49 height 20
click at [37, 449] on div "Pen" at bounding box center [41, 572] width 15 height 8
click at [154, 449] on div "Eraser" at bounding box center [156, 572] width 25 height 8
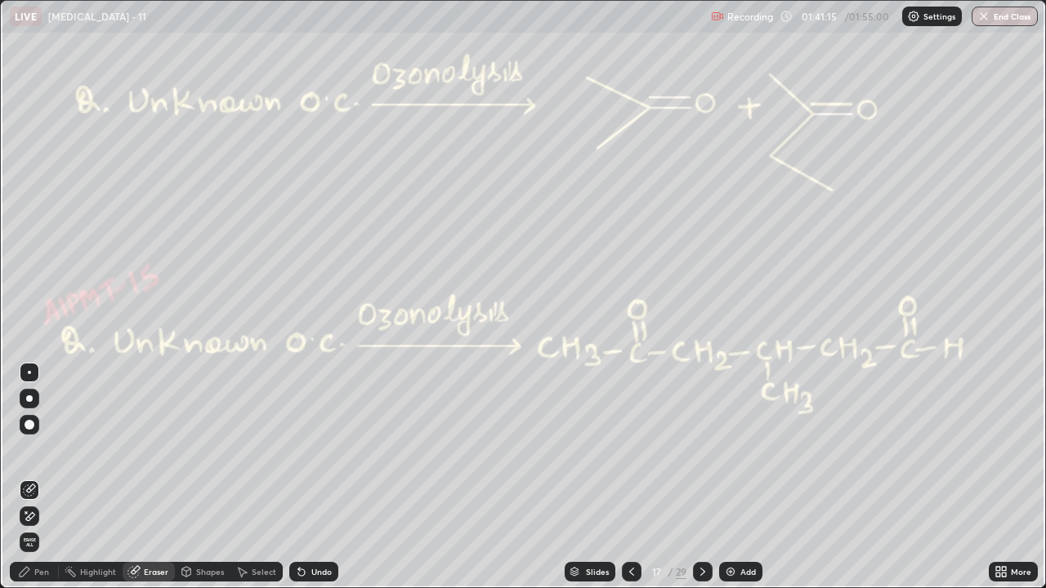
click at [45, 449] on div "Pen" at bounding box center [41, 572] width 15 height 8
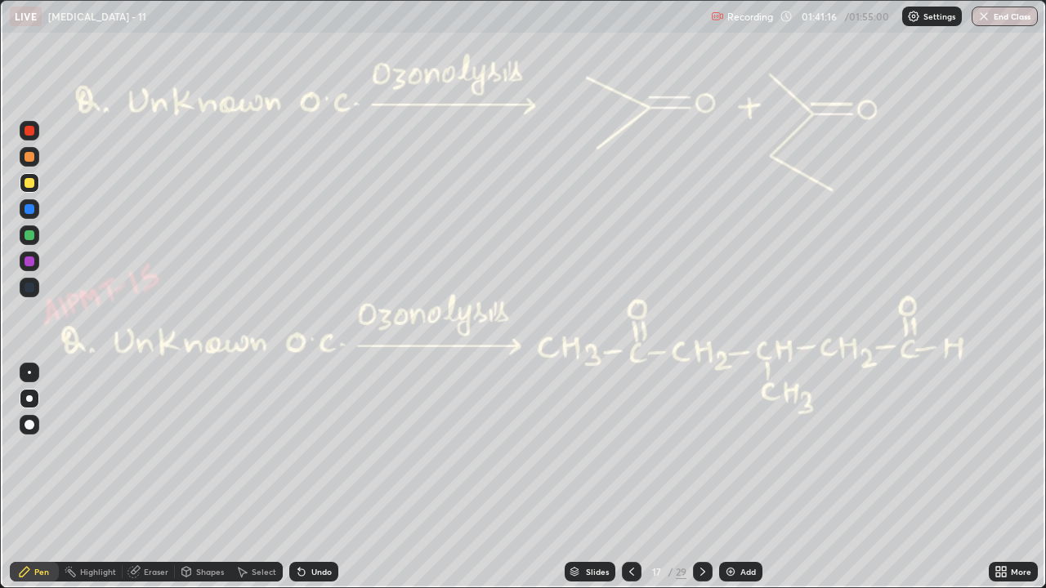
click at [33, 238] on div at bounding box center [30, 235] width 10 height 10
click at [699, 449] on icon at bounding box center [702, 571] width 13 height 13
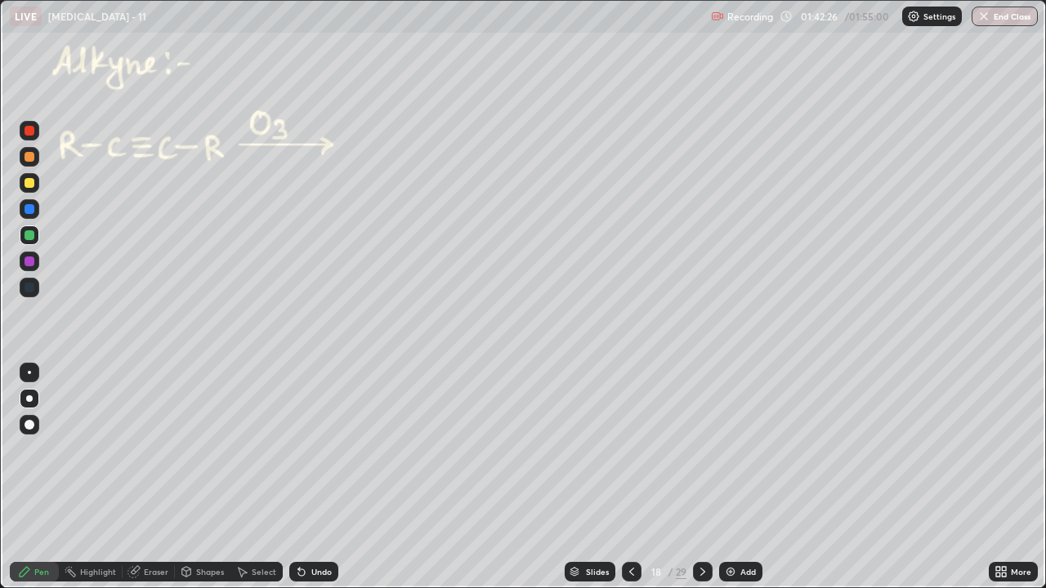
click at [704, 449] on icon at bounding box center [702, 571] width 13 height 13
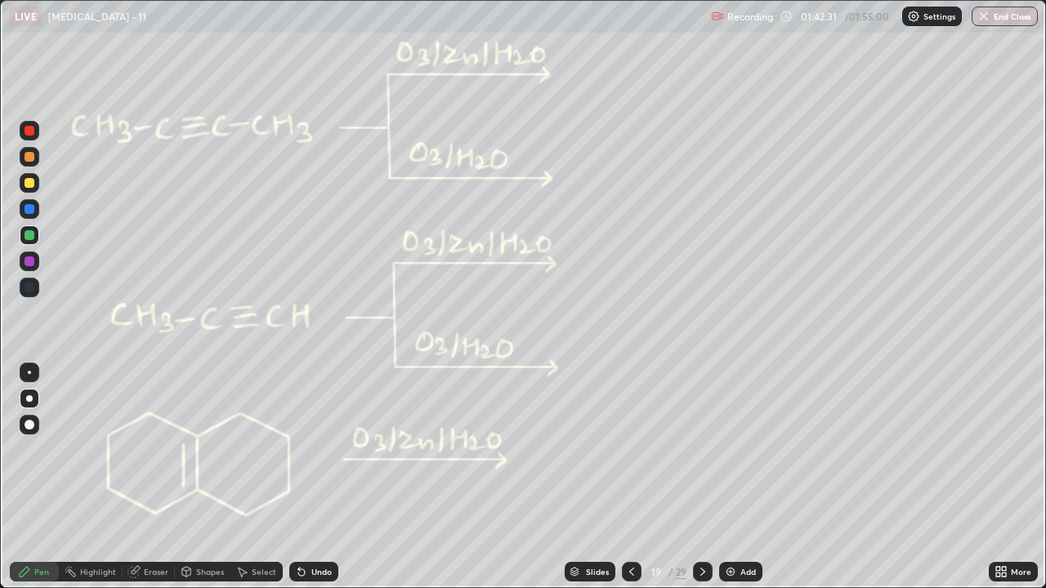
click at [703, 449] on icon at bounding box center [702, 571] width 13 height 13
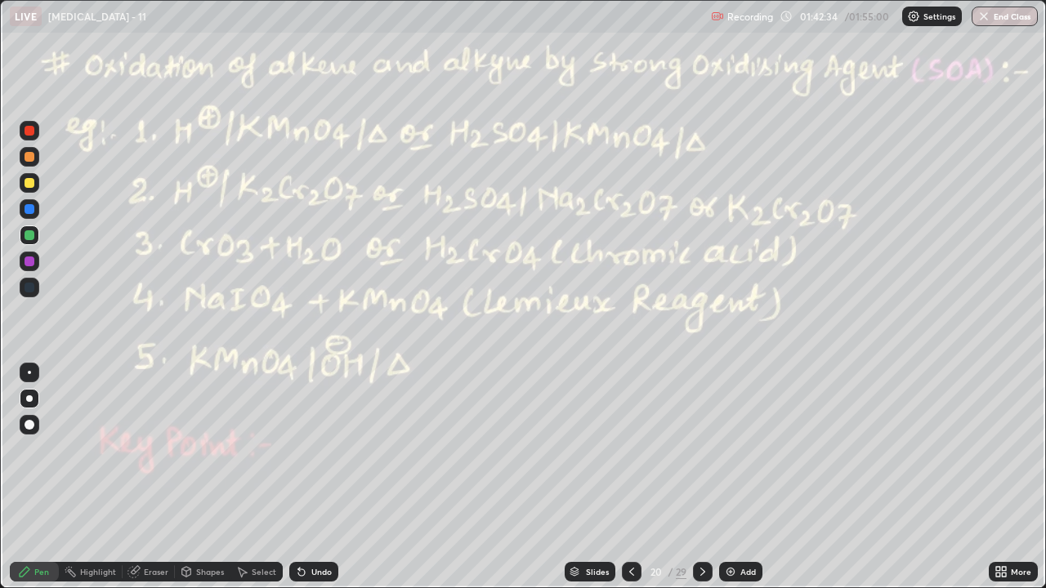
click at [701, 449] on icon at bounding box center [702, 571] width 13 height 13
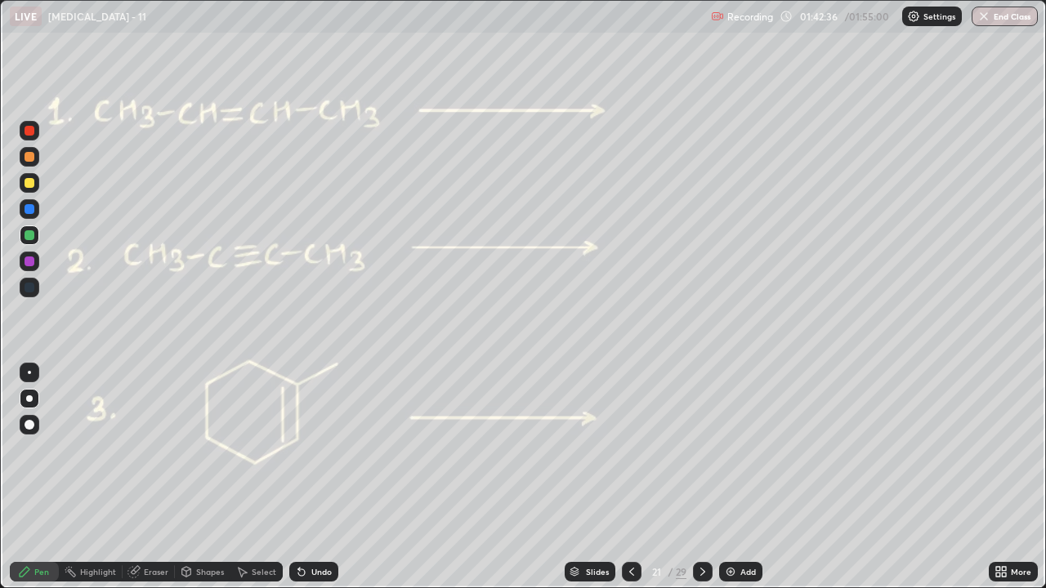
click at [704, 449] on icon at bounding box center [702, 572] width 5 height 8
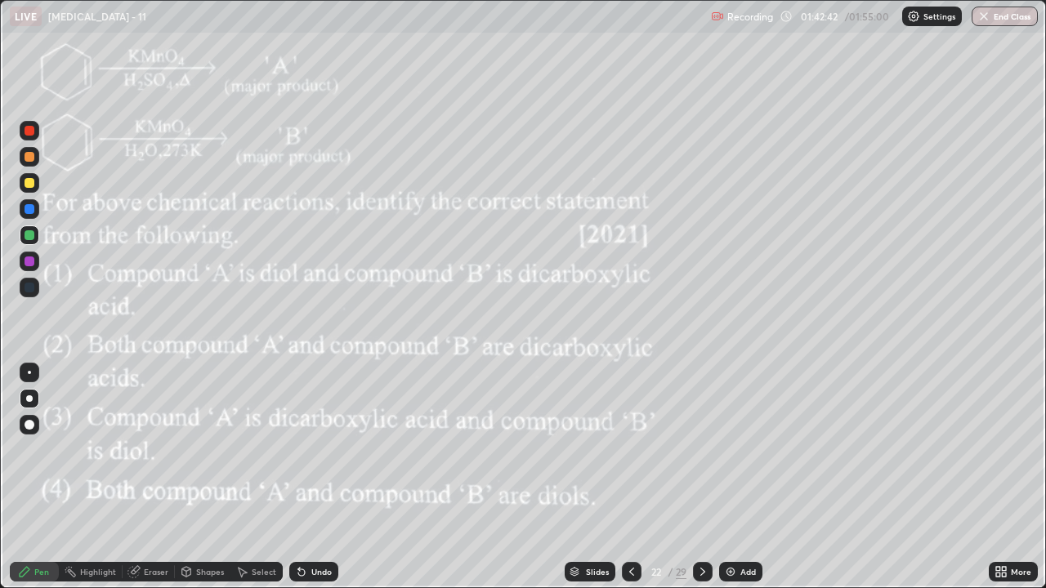
click at [707, 449] on div at bounding box center [703, 572] width 20 height 20
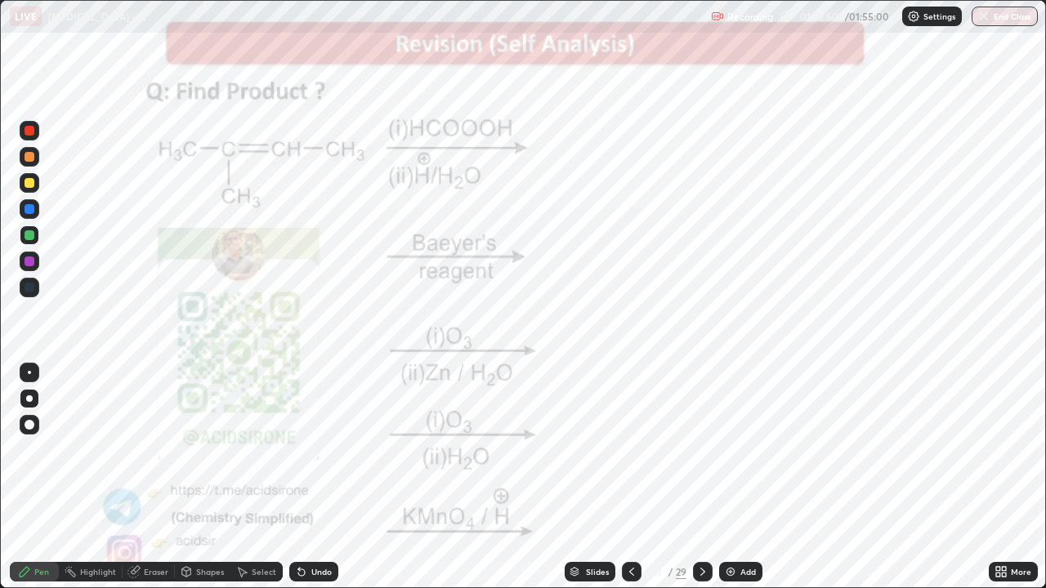
click at [630, 449] on icon at bounding box center [631, 571] width 13 height 13
click at [632, 449] on icon at bounding box center [631, 571] width 13 height 13
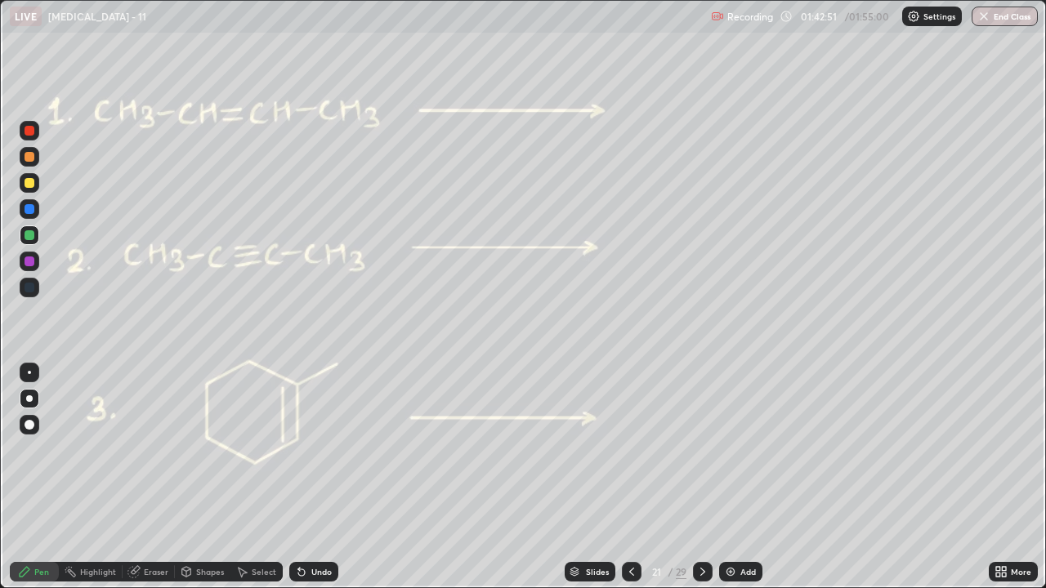
click at [630, 449] on icon at bounding box center [631, 571] width 13 height 13
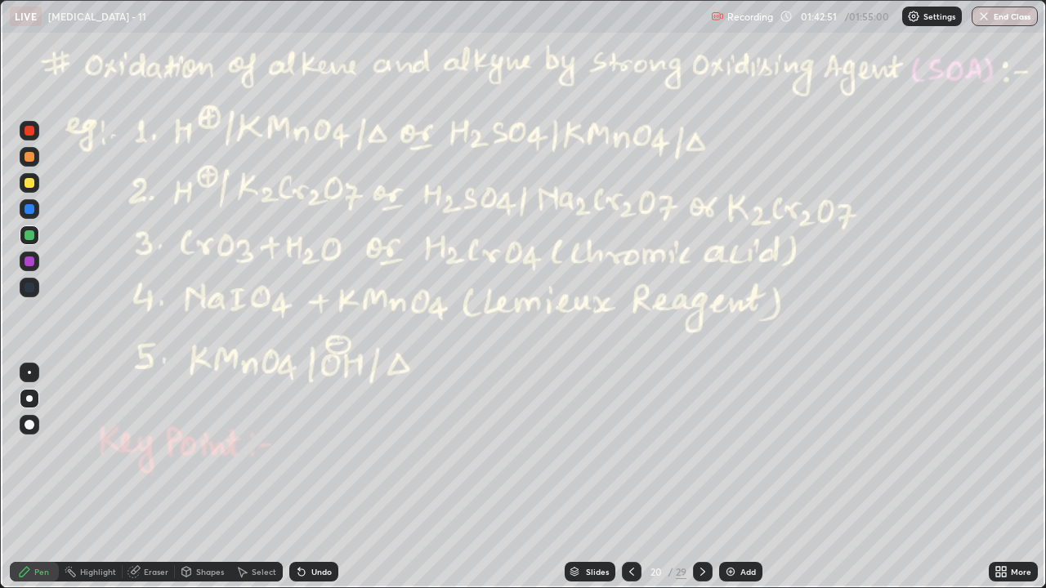
click at [629, 449] on icon at bounding box center [631, 572] width 5 height 8
click at [628, 449] on icon at bounding box center [631, 571] width 13 height 13
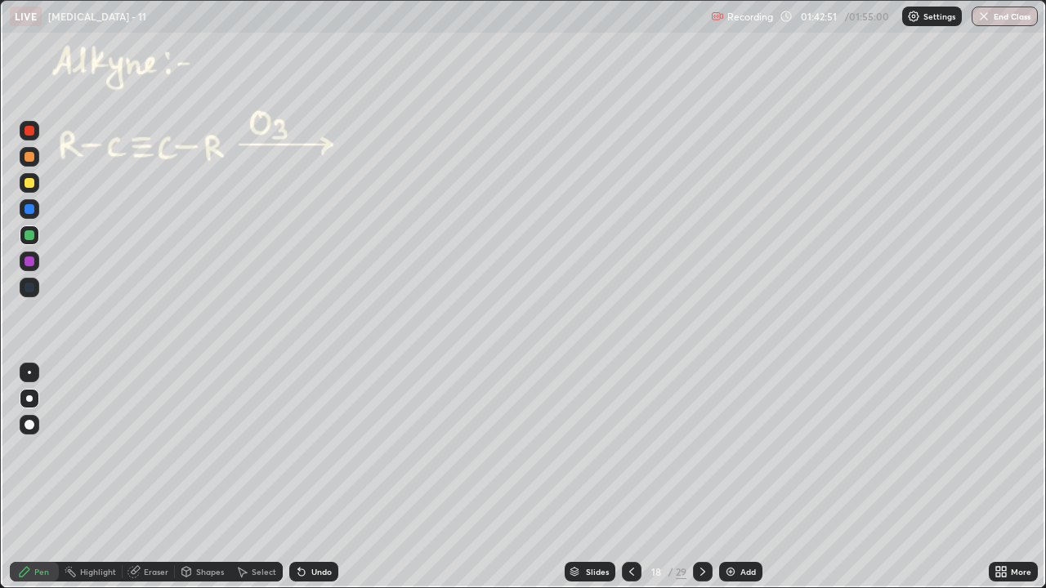
click at [630, 449] on icon at bounding box center [631, 571] width 13 height 13
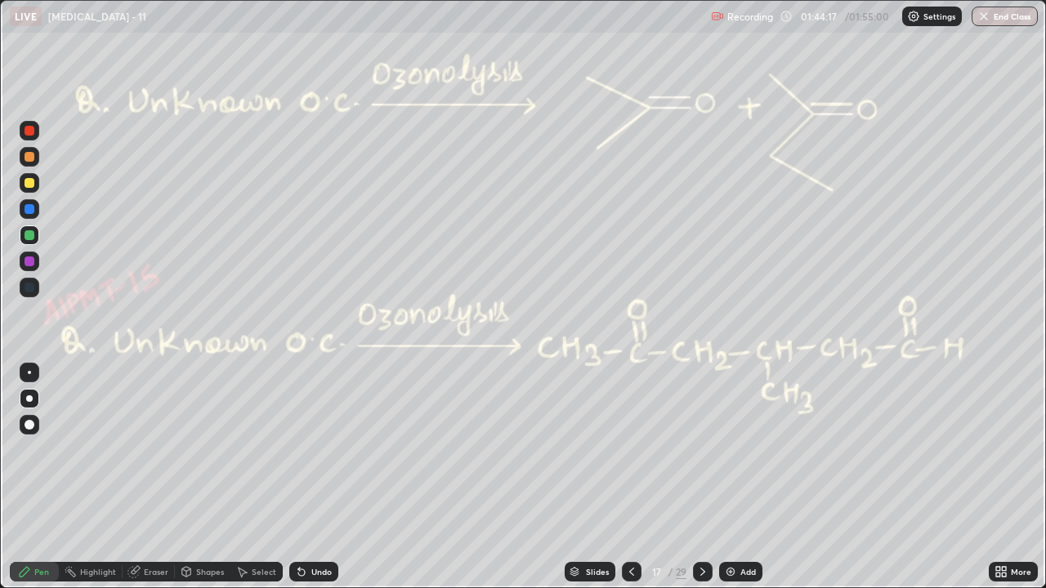
click at [986, 22] on img "button" at bounding box center [983, 16] width 13 height 13
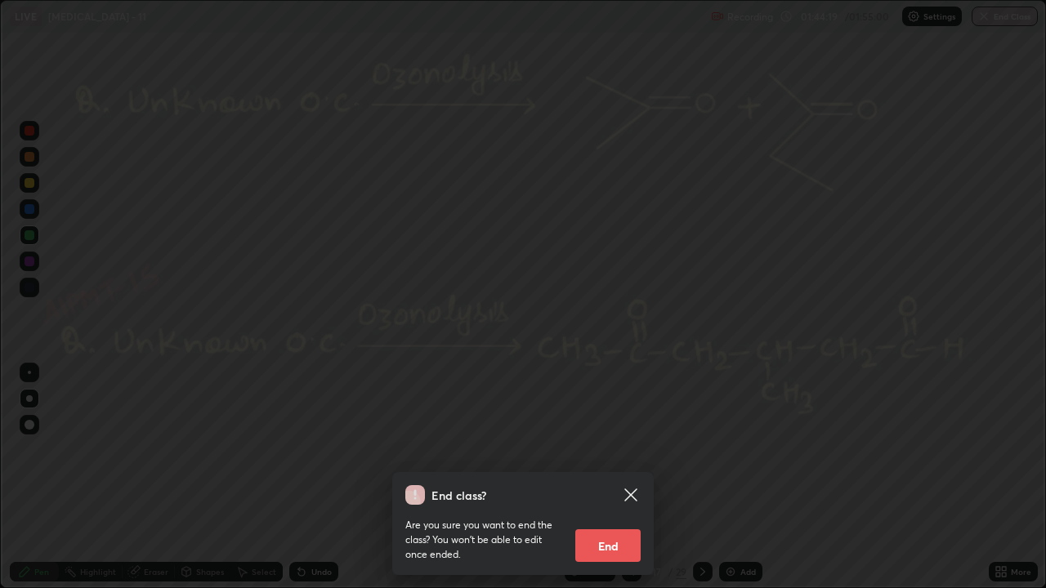
click at [623, 449] on button "End" at bounding box center [607, 545] width 65 height 33
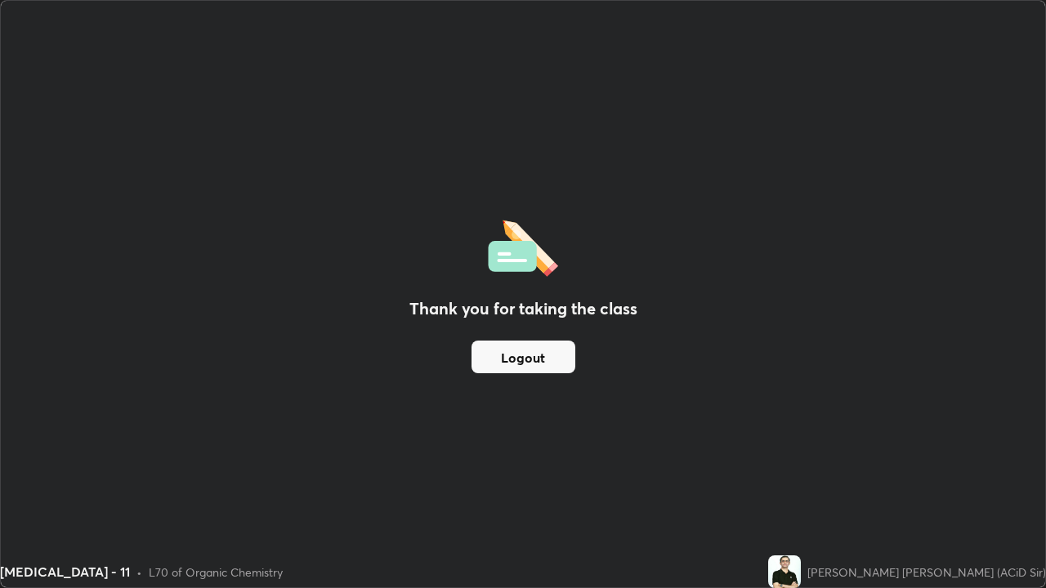
click at [559, 357] on button "Logout" at bounding box center [523, 357] width 104 height 33
click at [558, 351] on button "Logout" at bounding box center [523, 357] width 104 height 33
